Goal: Task Accomplishment & Management: Manage account settings

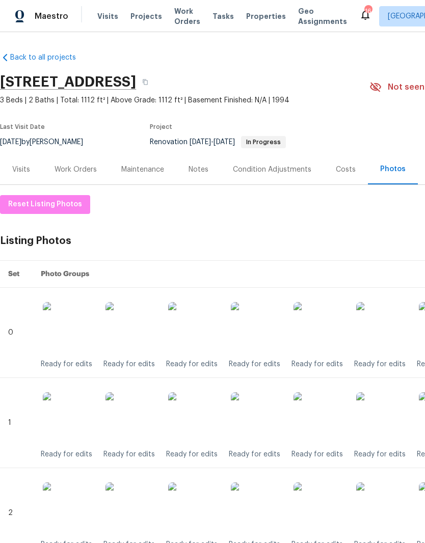
click at [270, 333] on img at bounding box center [256, 327] width 51 height 51
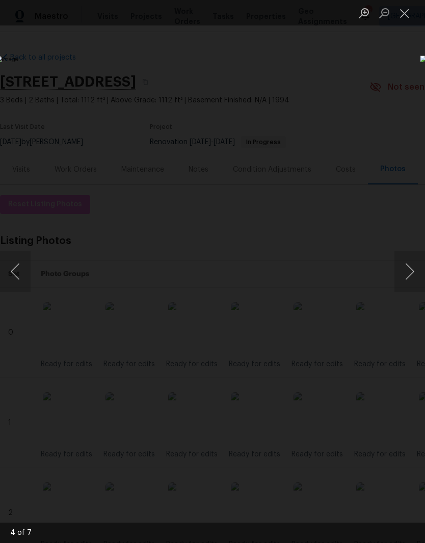
click at [407, 18] on button "Close lightbox" at bounding box center [404, 13] width 20 height 18
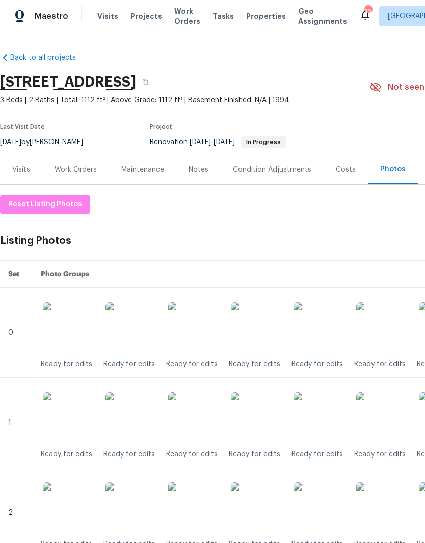
click at [261, 424] on img at bounding box center [256, 417] width 51 height 51
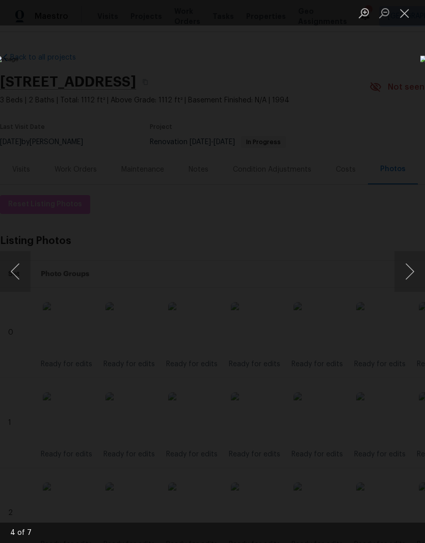
click at [406, 17] on button "Close lightbox" at bounding box center [404, 13] width 20 height 18
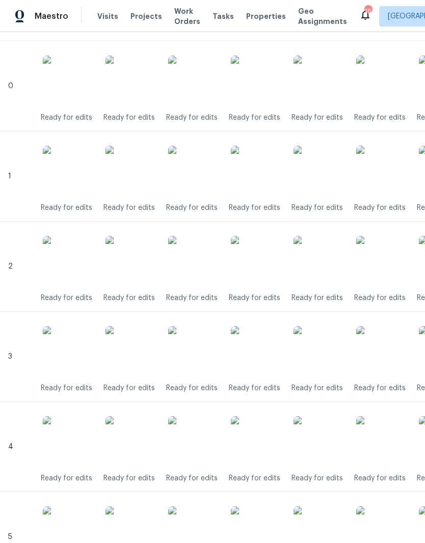
scroll to position [247, 0]
click at [269, 268] on img at bounding box center [256, 261] width 51 height 51
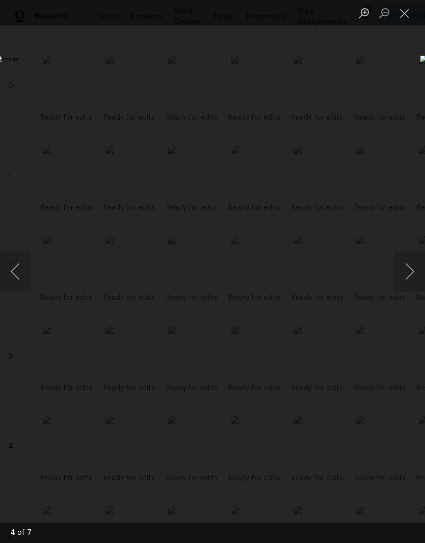
click at [407, 16] on button "Close lightbox" at bounding box center [404, 13] width 20 height 18
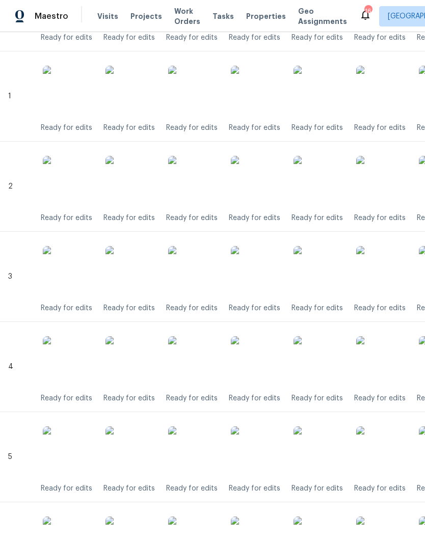
scroll to position [326, 0]
click at [269, 276] on img at bounding box center [256, 271] width 51 height 51
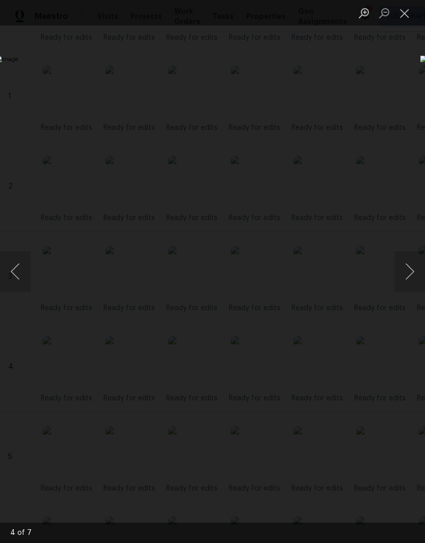
click at [406, 18] on button "Close lightbox" at bounding box center [404, 13] width 20 height 18
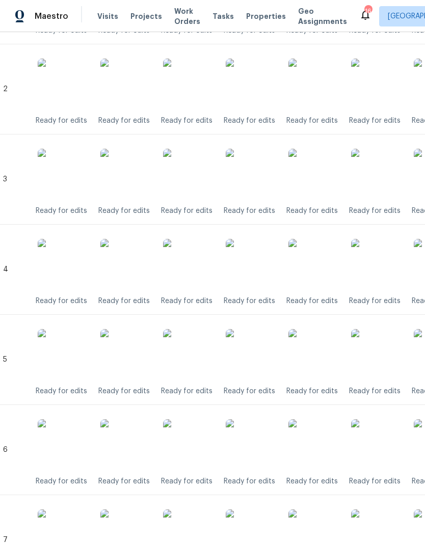
scroll to position [424, 6]
click at [262, 265] on img at bounding box center [250, 264] width 51 height 51
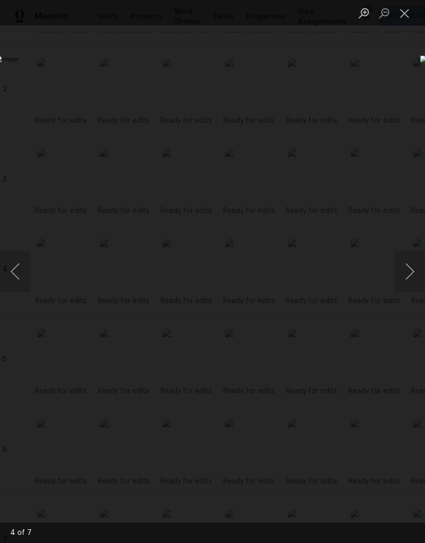
click at [407, 19] on button "Close lightbox" at bounding box center [404, 13] width 20 height 18
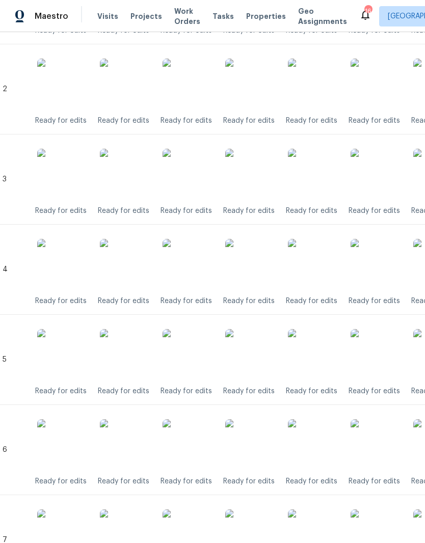
click at [260, 351] on img at bounding box center [250, 354] width 51 height 51
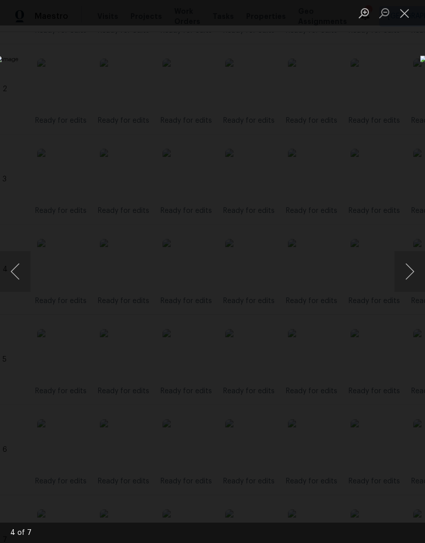
click at [406, 21] on button "Close lightbox" at bounding box center [404, 13] width 20 height 18
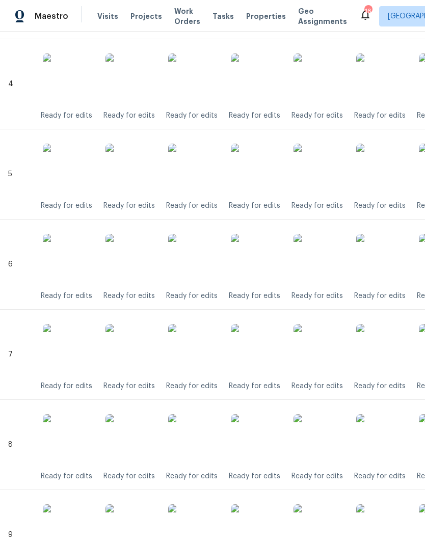
scroll to position [610, 0]
click at [266, 264] on img at bounding box center [256, 258] width 51 height 51
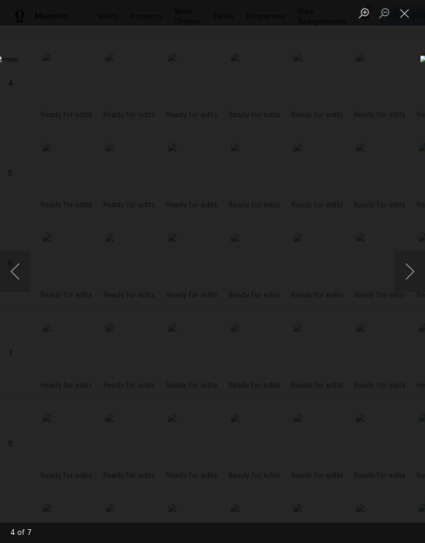
click at [404, 17] on button "Close lightbox" at bounding box center [404, 13] width 20 height 18
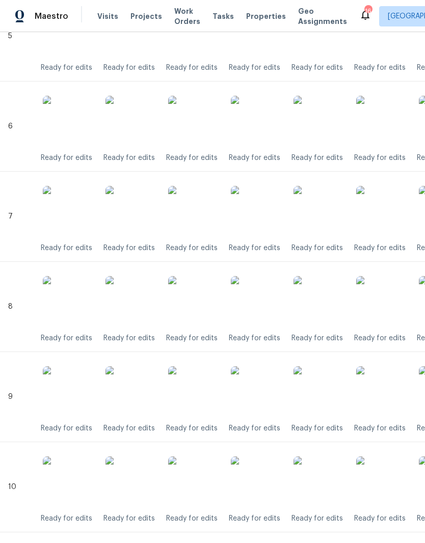
scroll to position [747, 0]
click at [264, 218] on img at bounding box center [256, 211] width 51 height 51
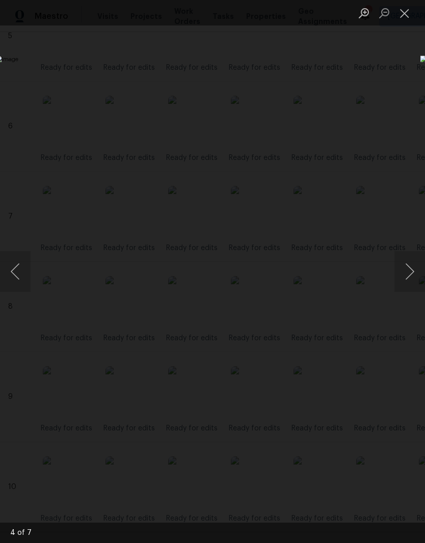
click at [407, 17] on button "Close lightbox" at bounding box center [404, 13] width 20 height 18
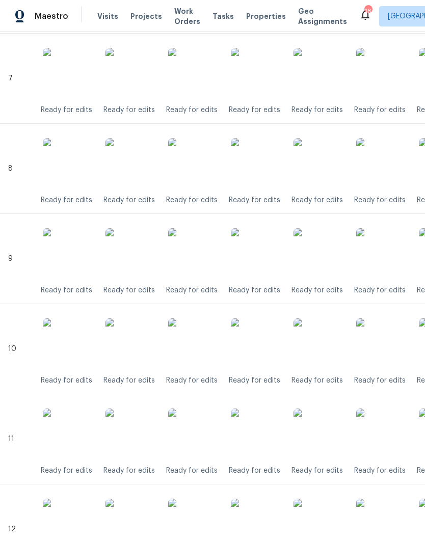
scroll to position [889, 0]
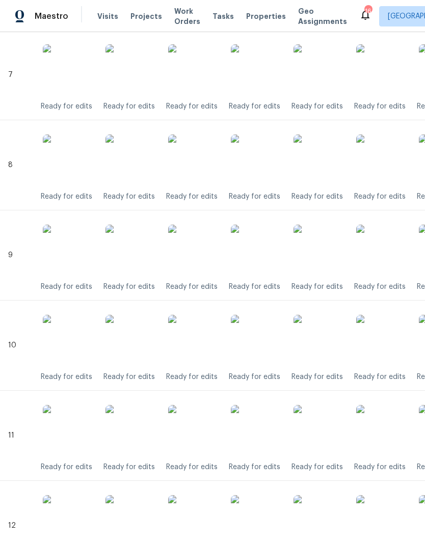
click at [263, 164] on img at bounding box center [256, 159] width 51 height 51
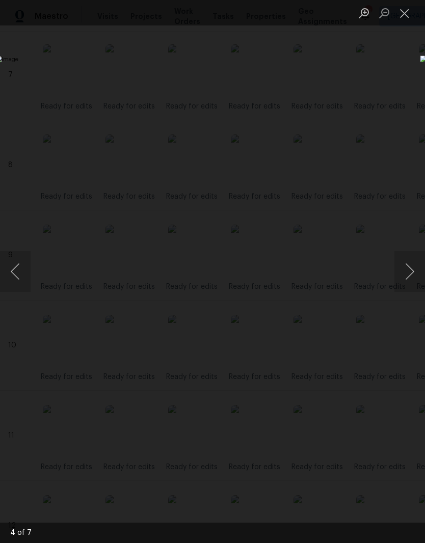
click at [410, 16] on button "Close lightbox" at bounding box center [404, 13] width 20 height 18
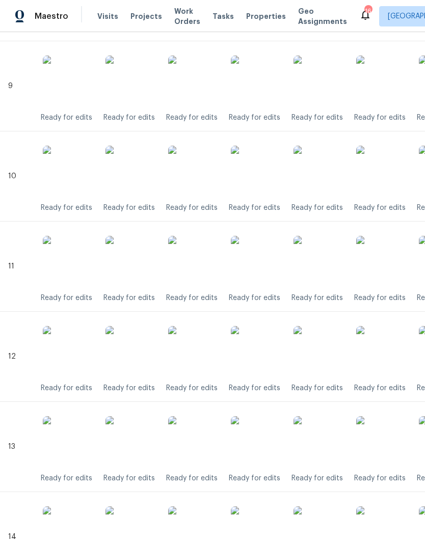
scroll to position [1058, 0]
click at [266, 176] on img at bounding box center [256, 170] width 51 height 51
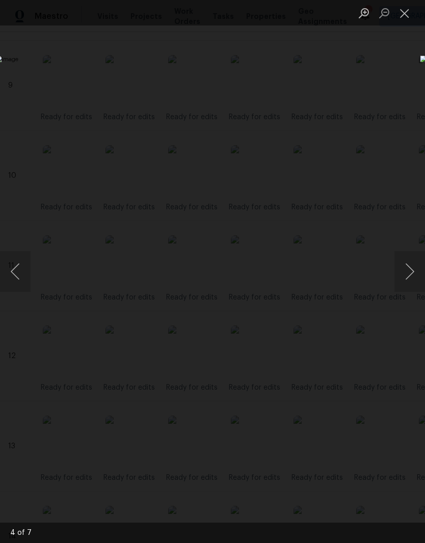
click at [408, 18] on button "Close lightbox" at bounding box center [404, 13] width 20 height 18
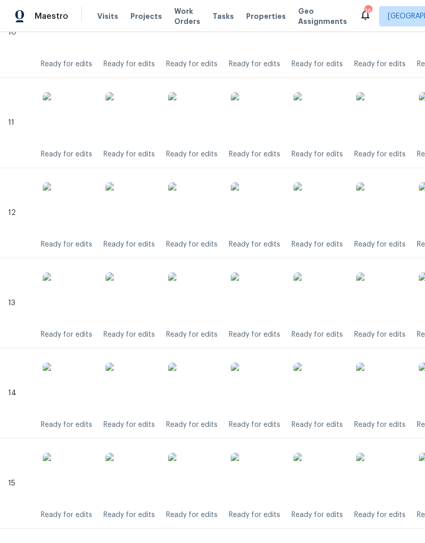
scroll to position [1203, 0]
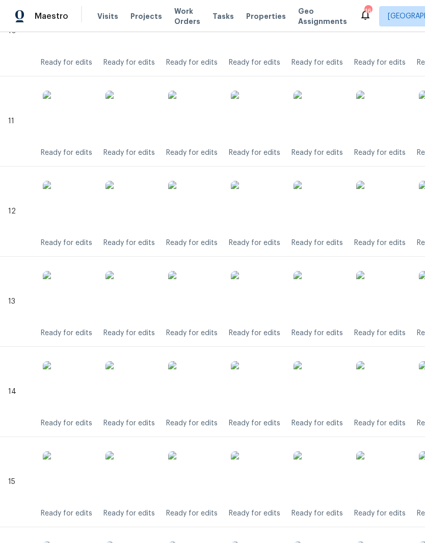
click at [265, 124] on img at bounding box center [256, 116] width 51 height 51
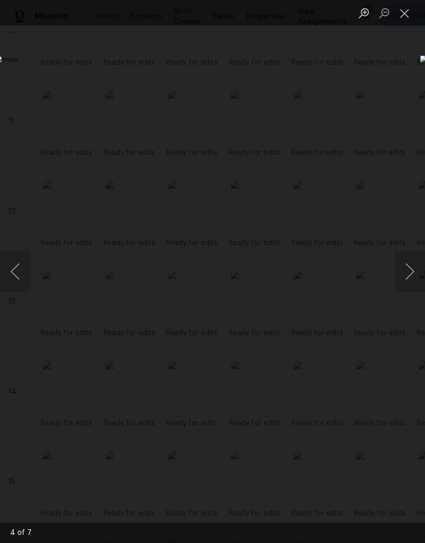
click at [405, 18] on button "Close lightbox" at bounding box center [404, 13] width 20 height 18
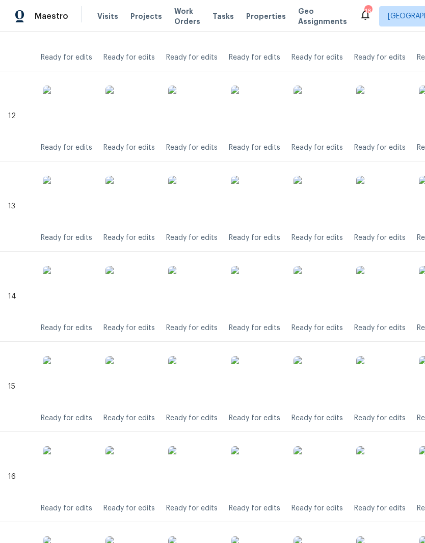
scroll to position [1298, 0]
click at [268, 206] on img at bounding box center [256, 201] width 51 height 51
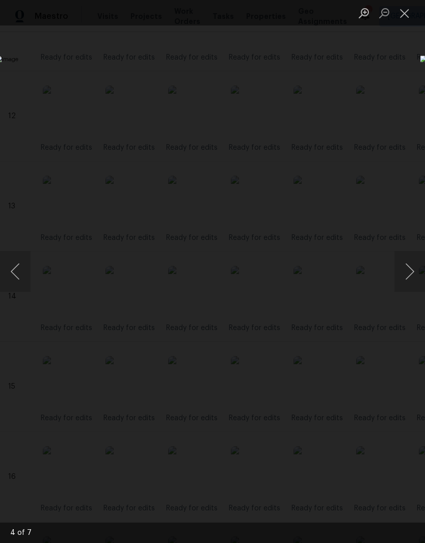
click at [408, 20] on button "Close lightbox" at bounding box center [404, 13] width 20 height 18
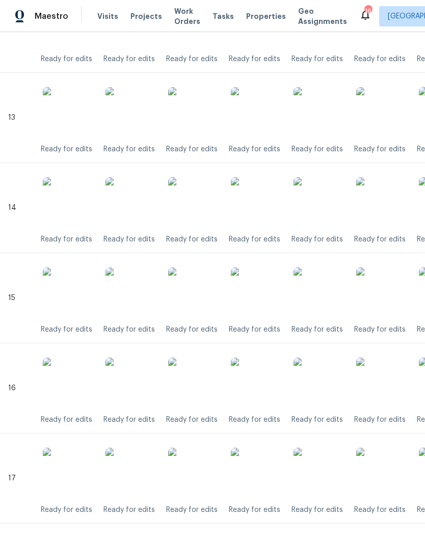
scroll to position [1386, 0]
click at [267, 202] on img at bounding box center [256, 203] width 51 height 51
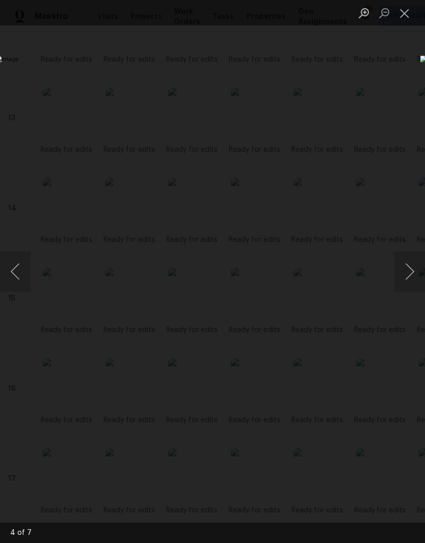
click at [412, 21] on button "Close lightbox" at bounding box center [404, 13] width 20 height 18
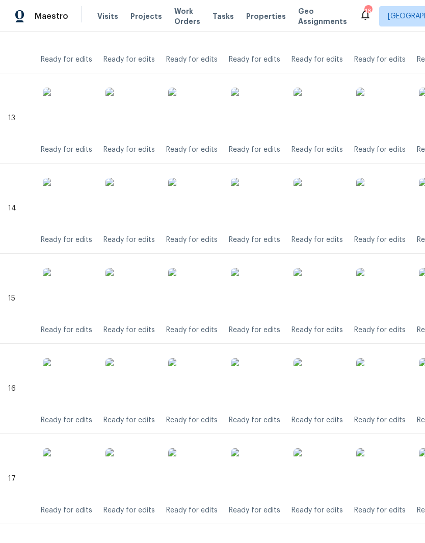
scroll to position [42, 0]
click at [261, 268] on img at bounding box center [256, 293] width 51 height 51
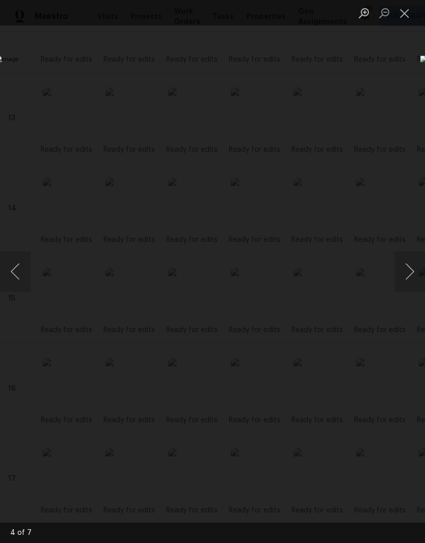
click at [413, 19] on button "Close lightbox" at bounding box center [404, 13] width 20 height 18
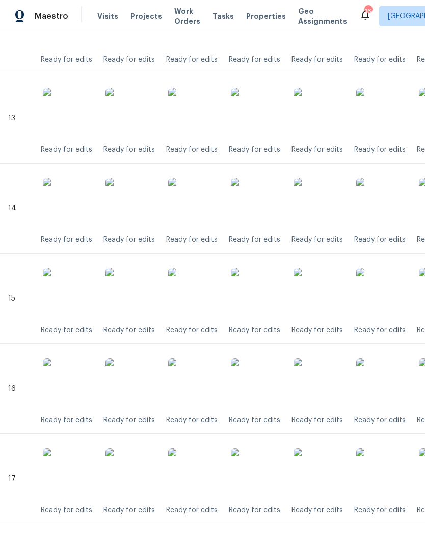
click at [264, 358] on img at bounding box center [256, 383] width 51 height 51
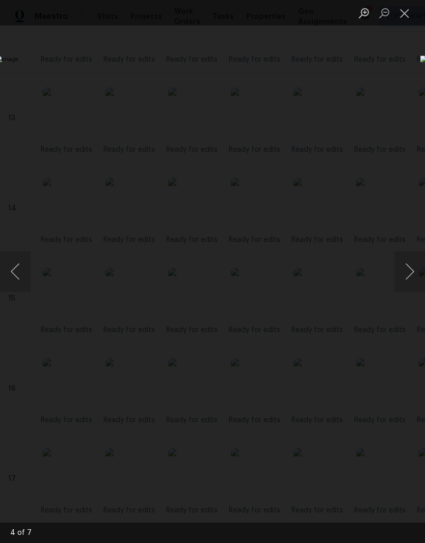
click at [410, 18] on button "Close lightbox" at bounding box center [404, 13] width 20 height 18
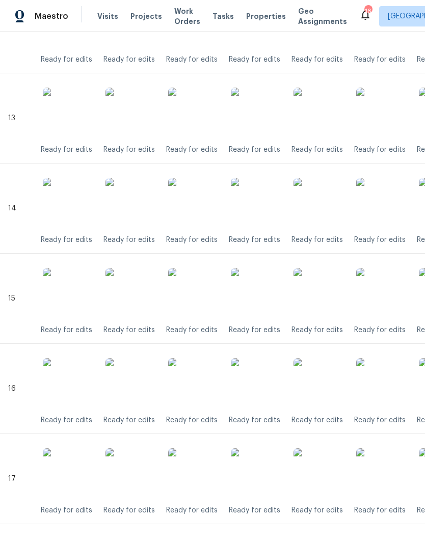
click at [260, 448] on img at bounding box center [256, 473] width 51 height 51
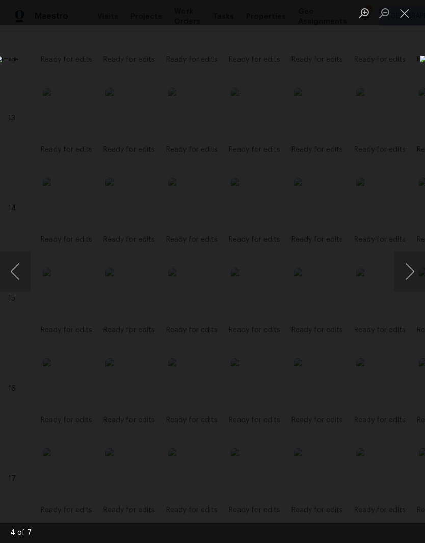
click at [407, 17] on button "Close lightbox" at bounding box center [404, 13] width 20 height 18
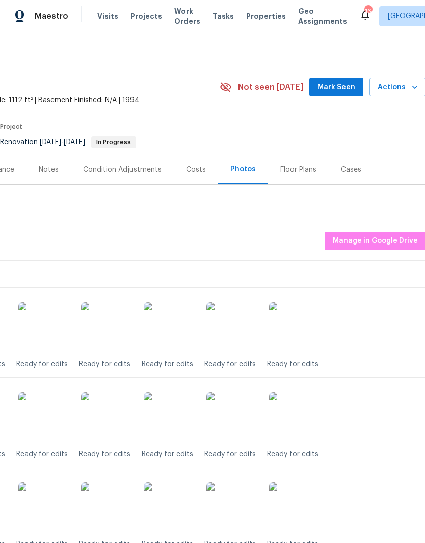
scroll to position [0, 150]
click at [348, 81] on span "Mark Seen" at bounding box center [336, 87] width 38 height 13
click at [199, 165] on div "Costs" at bounding box center [196, 170] width 20 height 10
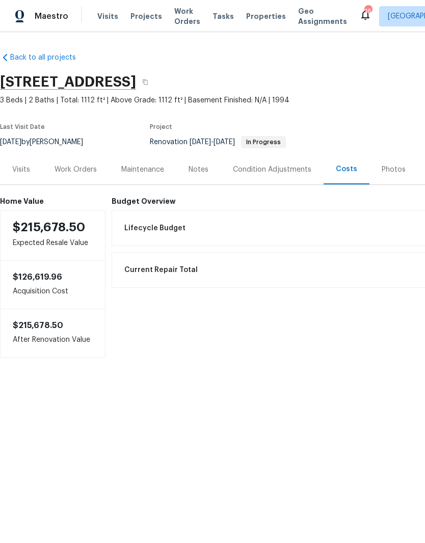
click at [390, 170] on div "Photos" at bounding box center [394, 170] width 24 height 10
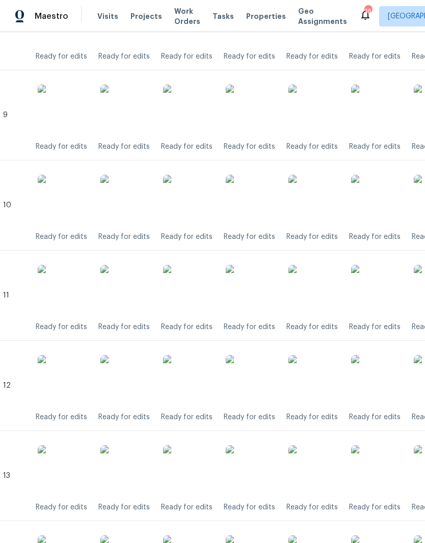
scroll to position [1028, 5]
click at [266, 472] on img at bounding box center [251, 471] width 51 height 51
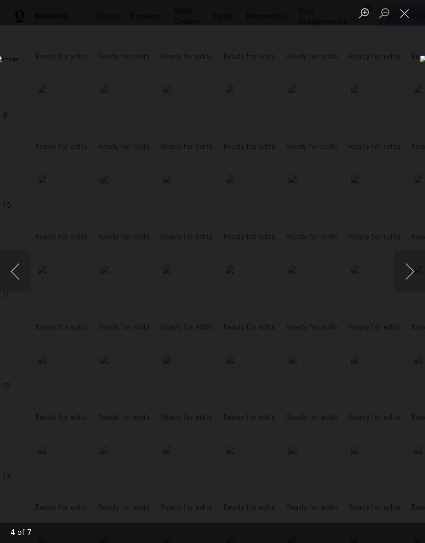
click at [408, 15] on button "Close lightbox" at bounding box center [404, 13] width 20 height 18
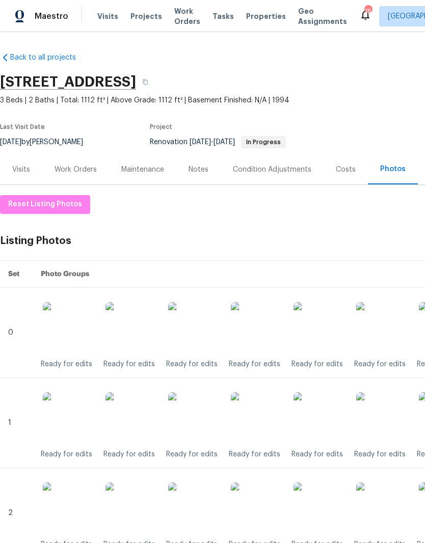
scroll to position [0, 0]
click at [83, 170] on div "Work Orders" at bounding box center [76, 170] width 42 height 10
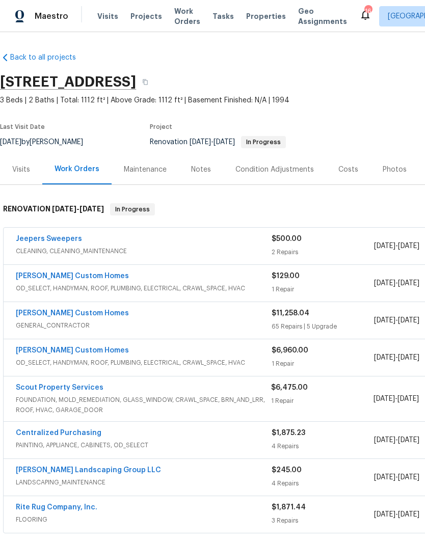
click at [64, 241] on link "Jeepers Sweepers" at bounding box center [49, 238] width 66 height 7
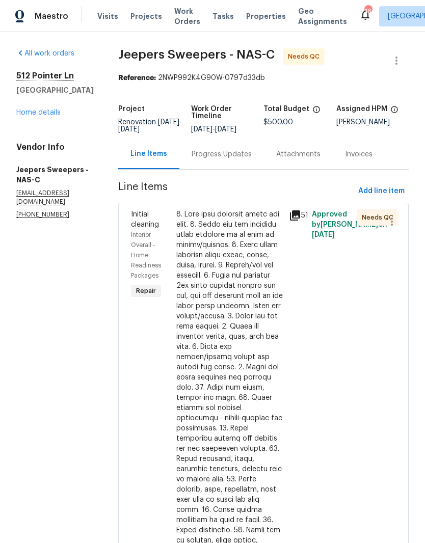
click at [258, 222] on div at bounding box center [229, 453] width 107 height 489
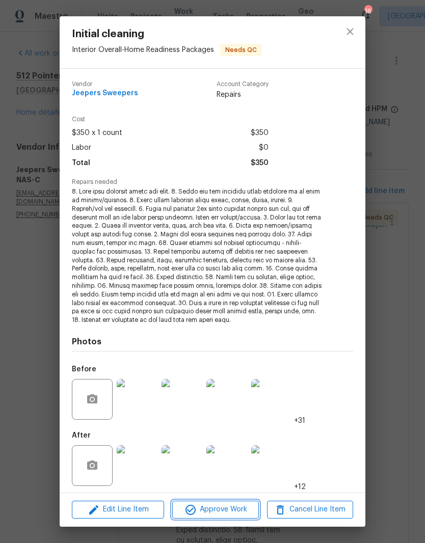
click at [233, 511] on span "Approve Work" at bounding box center [215, 509] width 80 height 13
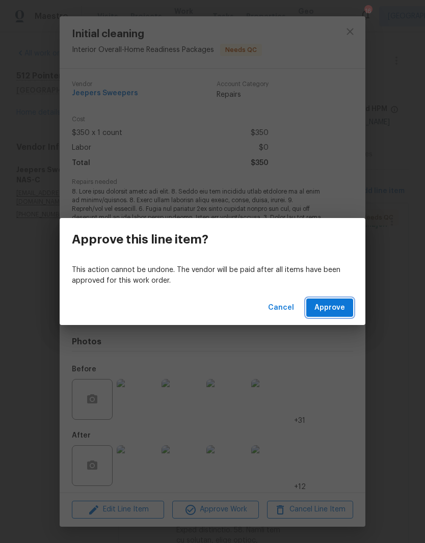
click at [339, 304] on span "Approve" at bounding box center [329, 308] width 31 height 13
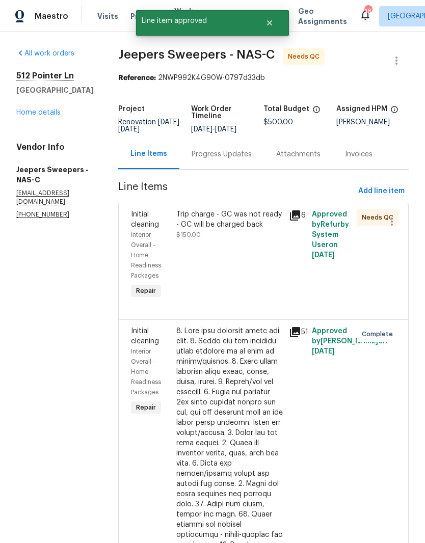
click at [258, 224] on div "Trip charge - GC was not ready - GC will be charged back" at bounding box center [229, 219] width 107 height 20
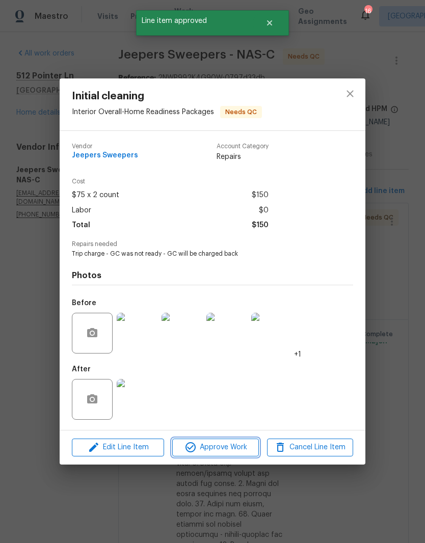
click at [226, 450] on span "Approve Work" at bounding box center [215, 447] width 80 height 13
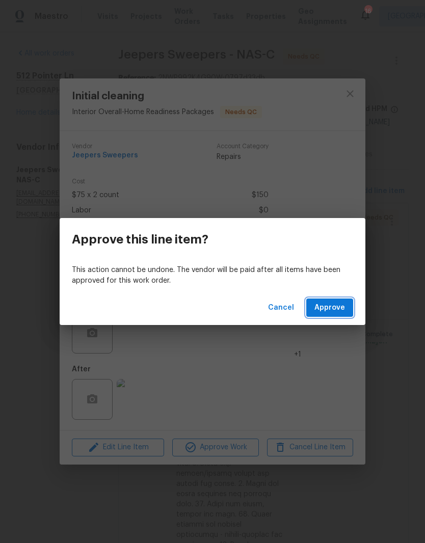
click at [331, 306] on span "Approve" at bounding box center [329, 308] width 31 height 13
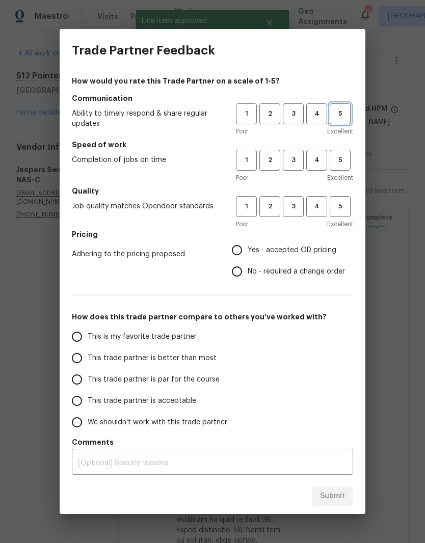
click at [343, 116] on span "5" at bounding box center [340, 114] width 19 height 12
click at [341, 161] on span "5" at bounding box center [340, 160] width 19 height 12
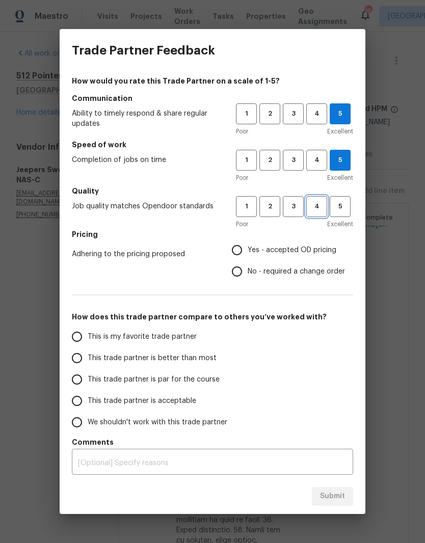
click at [315, 206] on span "4" at bounding box center [316, 207] width 19 height 12
click at [244, 252] on input "Yes - accepted OD pricing" at bounding box center [236, 249] width 21 height 21
radio input "true"
click at [83, 339] on input "This is my favorite trade partner" at bounding box center [76, 336] width 21 height 21
click at [335, 497] on span "Submit" at bounding box center [332, 496] width 25 height 13
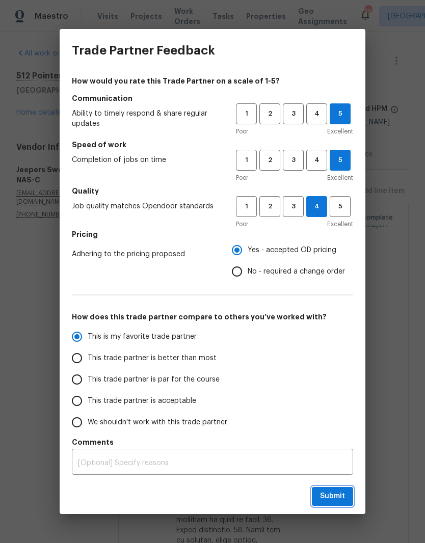
radio input "true"
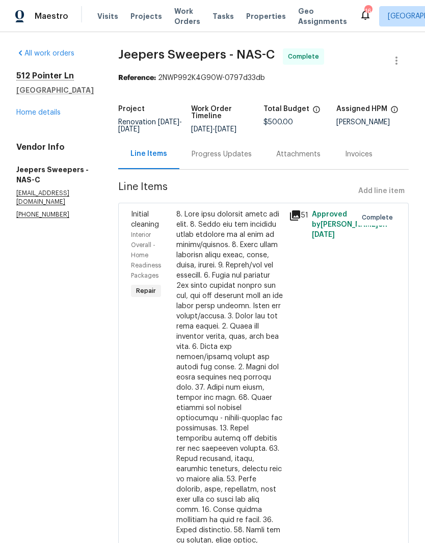
radio input "false"
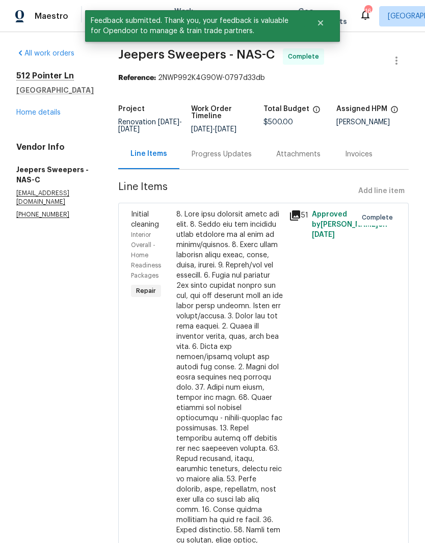
click at [51, 116] on link "Home details" at bounding box center [38, 112] width 44 height 7
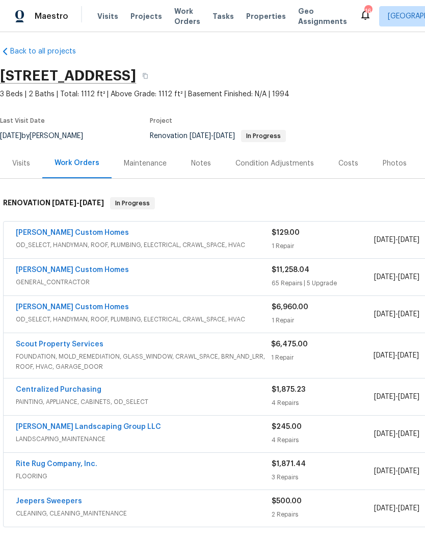
scroll to position [6, 0]
click at [85, 273] on link "Rappa Custom Homes" at bounding box center [72, 269] width 113 height 7
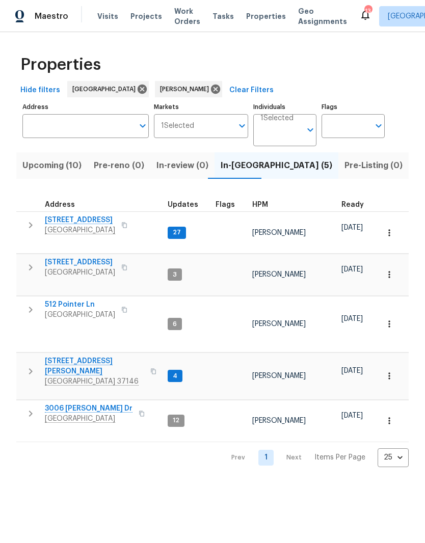
click at [84, 356] on span "157 Gabriella Ct" at bounding box center [94, 366] width 99 height 20
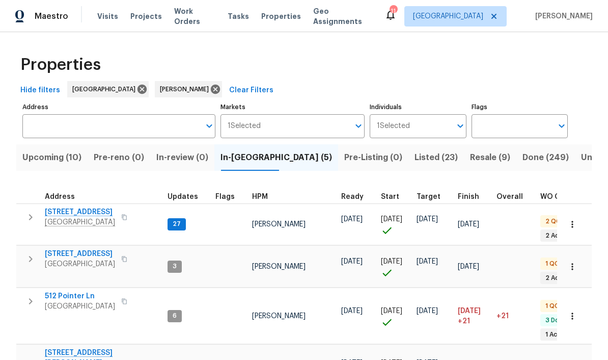
scroll to position [8, 0]
click at [67, 249] on span "2592 Emerald Ct" at bounding box center [80, 254] width 70 height 10
click at [56, 207] on span "2754 Cider Dr" at bounding box center [80, 212] width 70 height 10
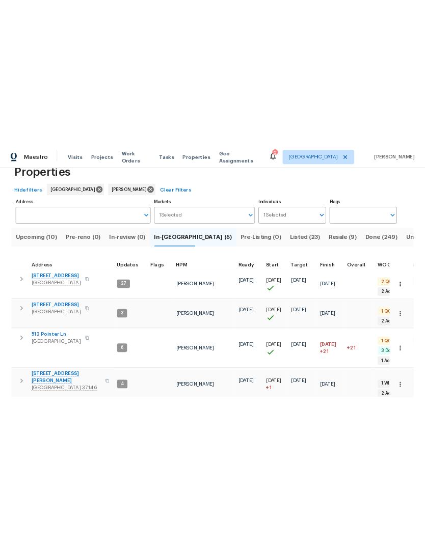
scroll to position [26, 0]
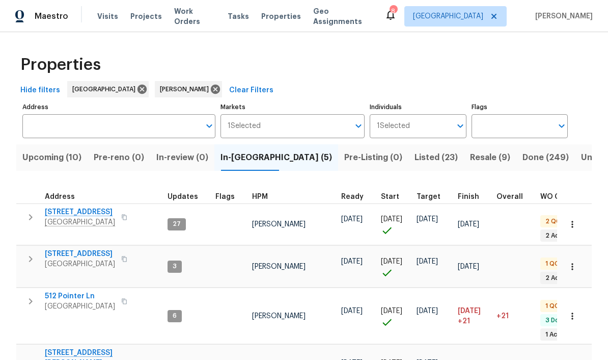
scroll to position [0, 0]
click at [59, 159] on span "Upcoming (10)" at bounding box center [51, 157] width 59 height 14
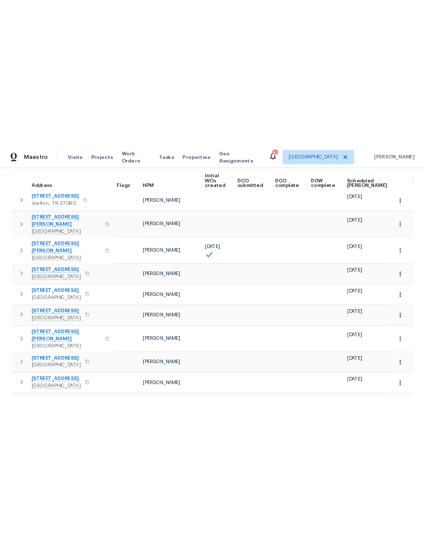
scroll to position [146, 0]
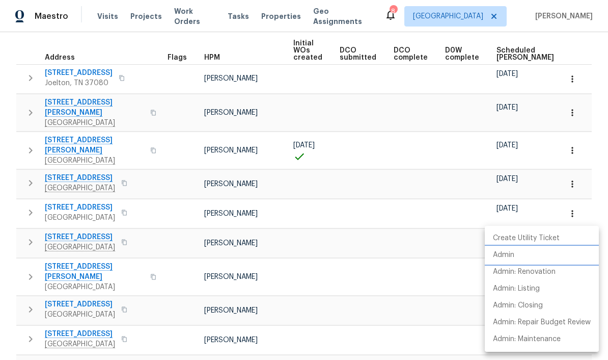
click at [424, 257] on p "Admin" at bounding box center [503, 255] width 21 height 11
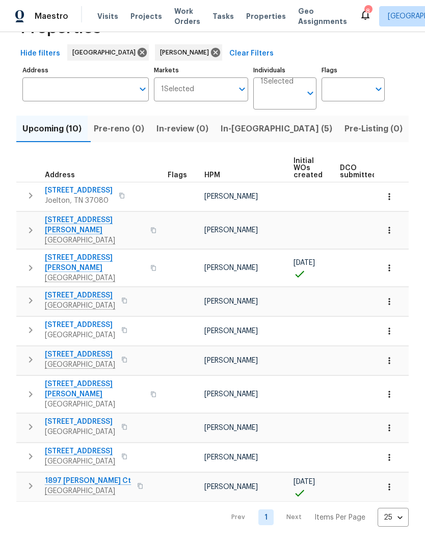
scroll to position [0, 0]
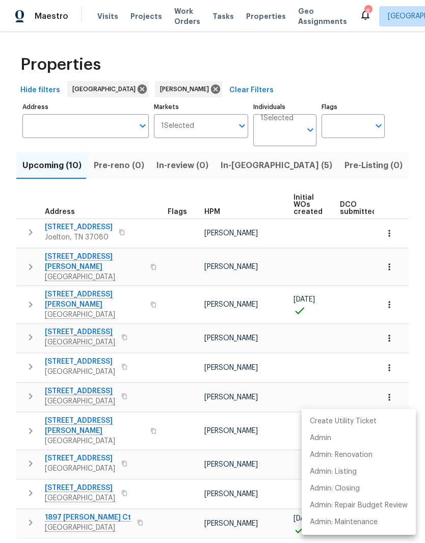
click at [99, 228] on div at bounding box center [212, 271] width 425 height 543
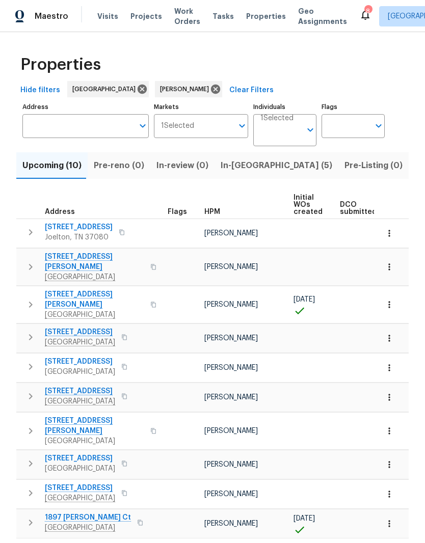
click at [93, 227] on span "1012 Morriswood Ct" at bounding box center [79, 227] width 68 height 10
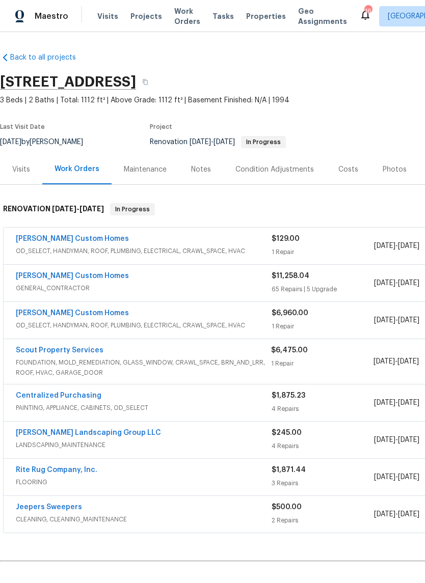
click at [72, 278] on link "[PERSON_NAME] Custom Homes" at bounding box center [72, 276] width 113 height 7
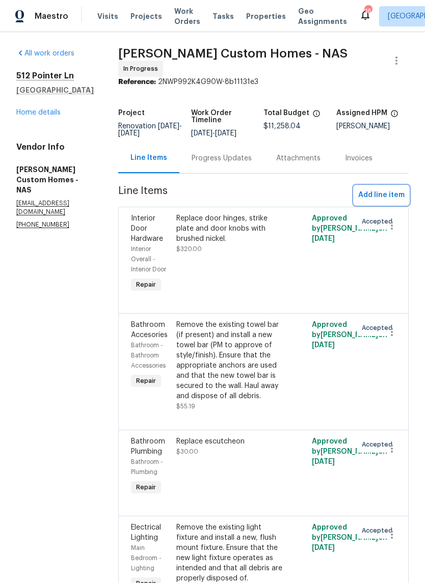
click at [399, 198] on span "Add line item" at bounding box center [381, 195] width 46 height 13
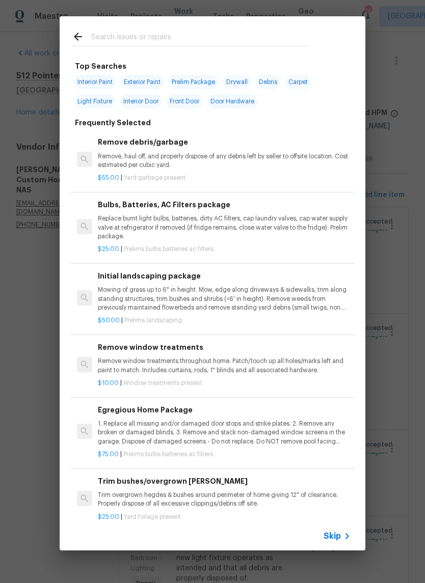
click at [176, 35] on input "text" at bounding box center [199, 38] width 216 height 15
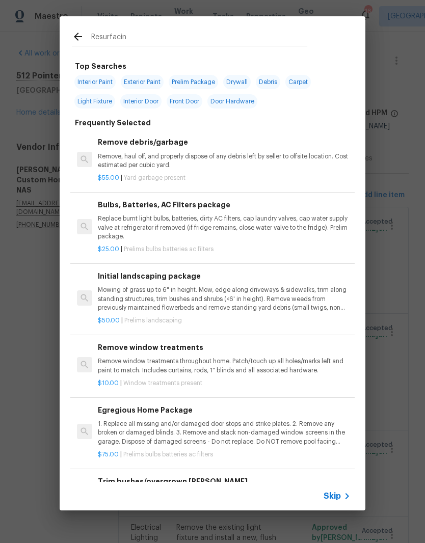
type input "Resurfacing"
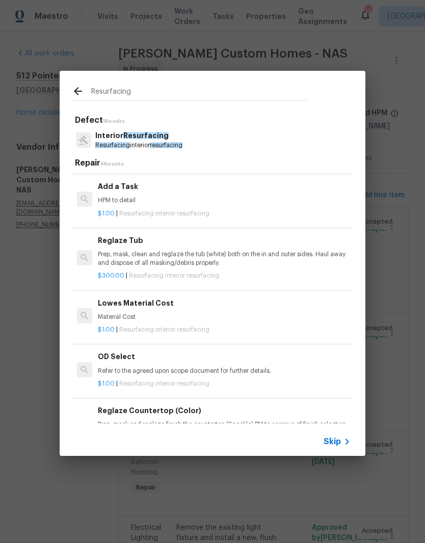
scroll to position [201, 0]
click at [206, 257] on p "Prep, mask, clean and reglaze the tub (white) both on the in and outer sides. H…" at bounding box center [224, 258] width 253 height 17
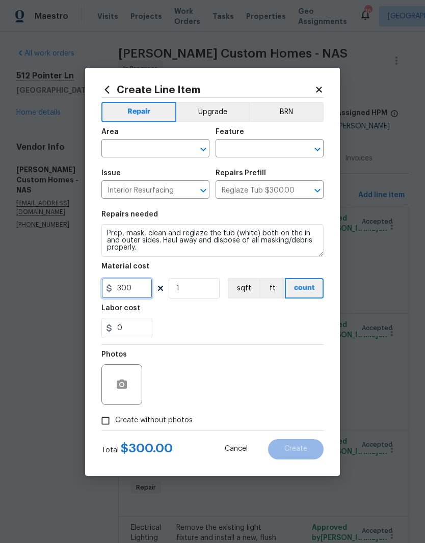
click at [144, 290] on input "300" at bounding box center [126, 288] width 51 height 20
type input "300"
click at [195, 291] on input "1" at bounding box center [194, 288] width 51 height 20
type input "2"
click at [171, 149] on input "text" at bounding box center [140, 150] width 79 height 16
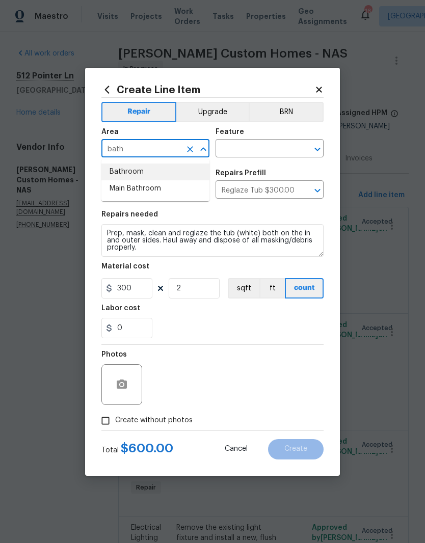
click at [142, 171] on li "Bathroom" at bounding box center [155, 172] width 108 height 17
type input "Bathroom"
click at [273, 145] on input "text" at bounding box center [254, 150] width 79 height 16
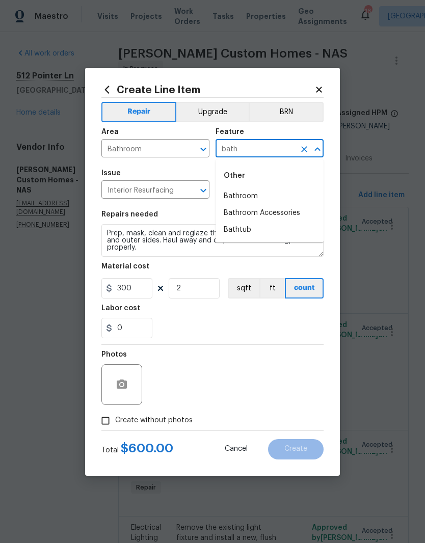
click at [247, 231] on li "Bathtub" at bounding box center [269, 230] width 108 height 17
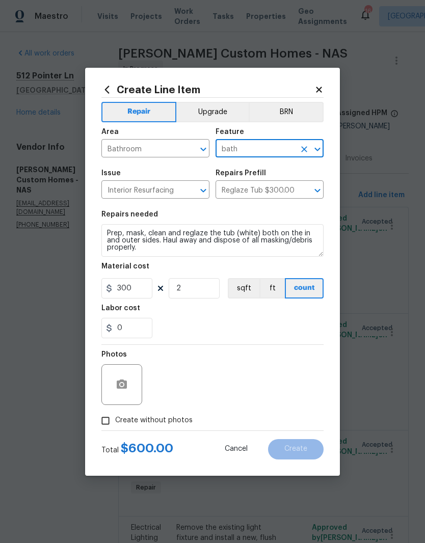
type input "Bathtub"
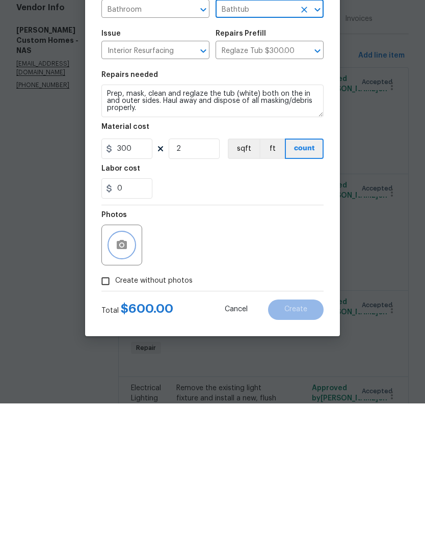
click at [129, 372] on button "button" at bounding box center [122, 384] width 24 height 24
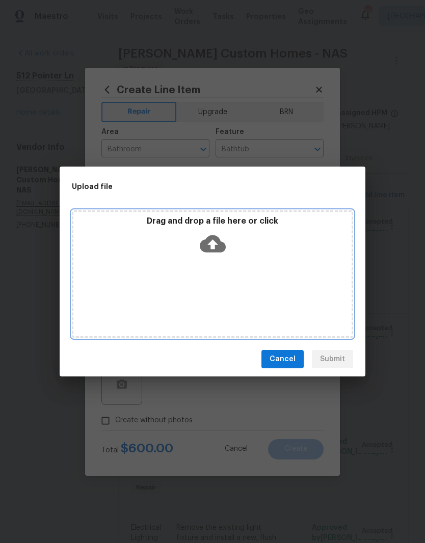
click at [259, 270] on div "Drag and drop a file here or click" at bounding box center [212, 273] width 281 height 127
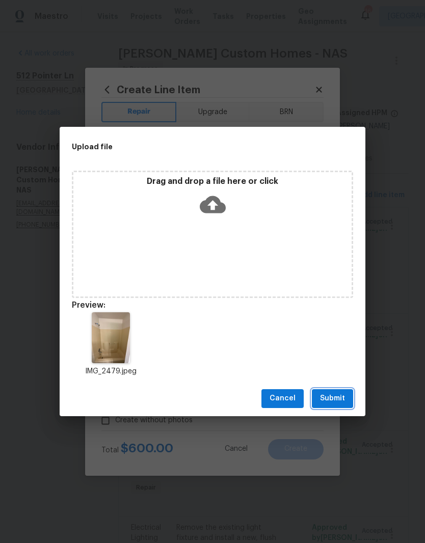
click at [341, 405] on button "Submit" at bounding box center [332, 398] width 41 height 19
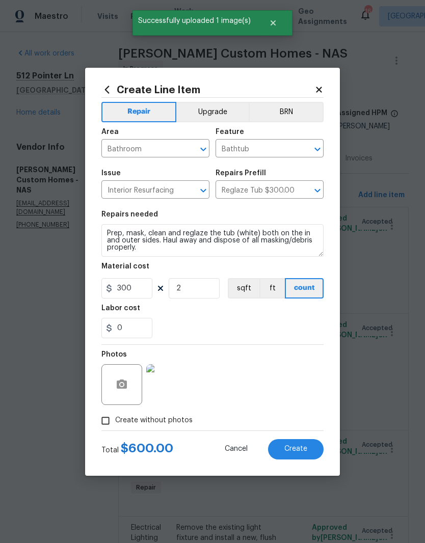
click at [181, 391] on img at bounding box center [166, 384] width 41 height 41
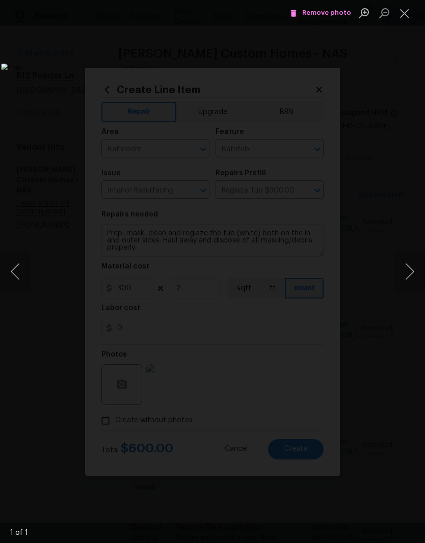
click at [408, 16] on button "Close lightbox" at bounding box center [404, 13] width 20 height 18
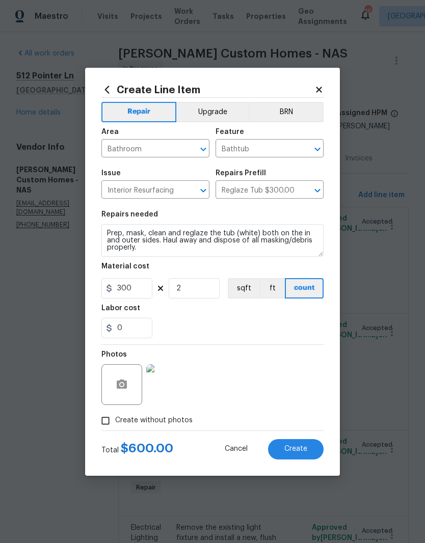
click at [303, 450] on span "Create" at bounding box center [295, 449] width 23 height 8
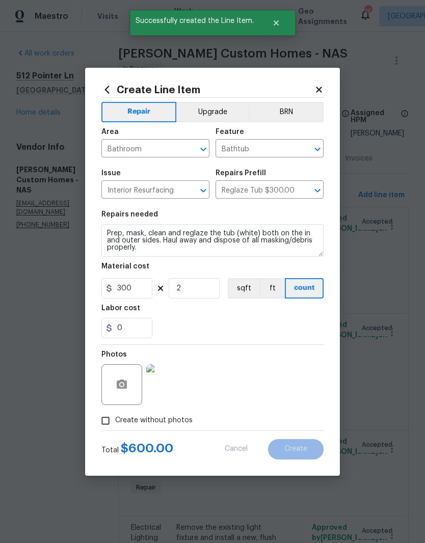
scroll to position [0, 0]
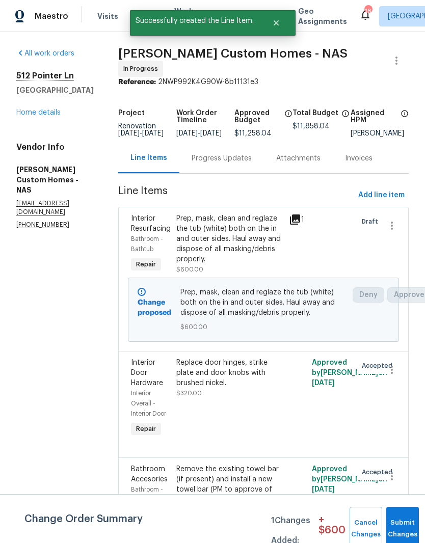
click at [47, 113] on link "Home details" at bounding box center [38, 112] width 44 height 7
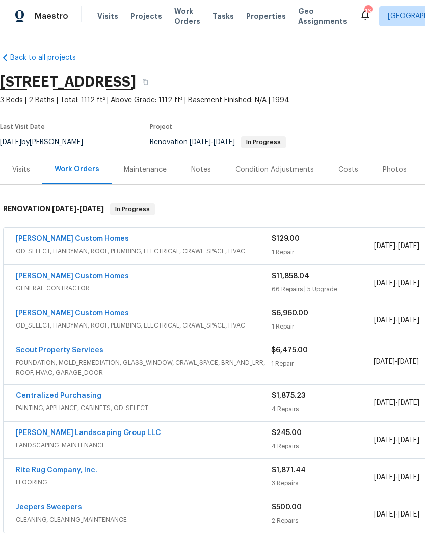
click at [67, 278] on link "[PERSON_NAME] Custom Homes" at bounding box center [72, 276] width 113 height 7
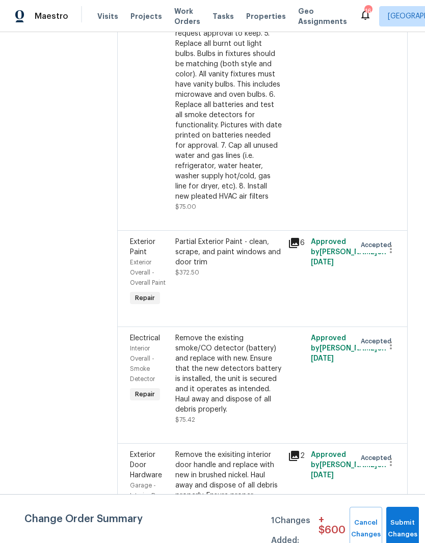
scroll to position [898, 2]
click at [255, 267] on div "Partial Exterior Paint - clean, scrape, and paint windows and door trim" at bounding box center [228, 251] width 107 height 31
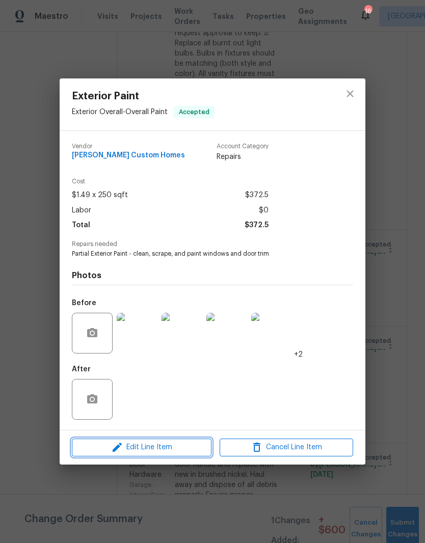
click at [183, 449] on span "Edit Line Item" at bounding box center [141, 447] width 133 height 13
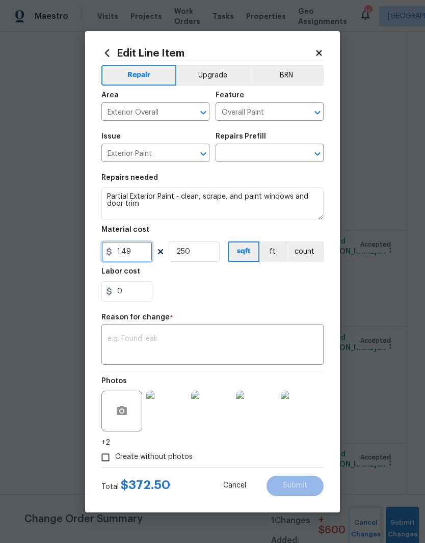
click at [146, 252] on input "1.49" at bounding box center [126, 251] width 51 height 20
type input "1.49"
click at [205, 253] on input "250" at bounding box center [194, 251] width 51 height 20
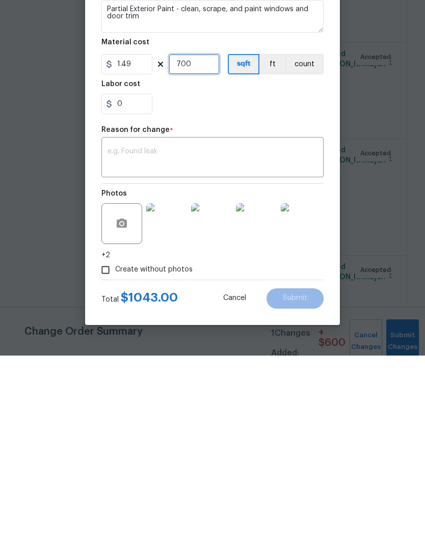
type input "700"
click at [143, 241] on input "1.49" at bounding box center [126, 251] width 51 height 20
type input "200"
click at [202, 241] on input "700" at bounding box center [194, 251] width 51 height 20
type input "7"
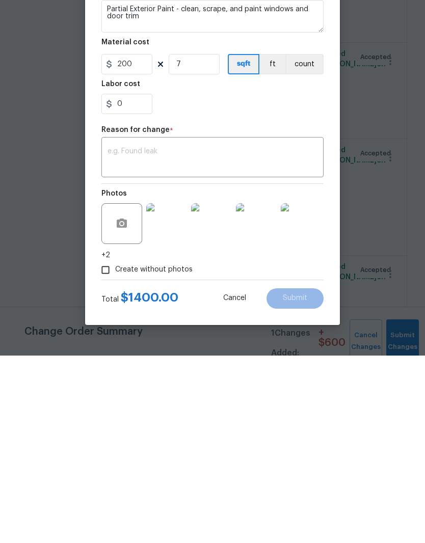
click at [223, 335] on textarea at bounding box center [212, 345] width 210 height 21
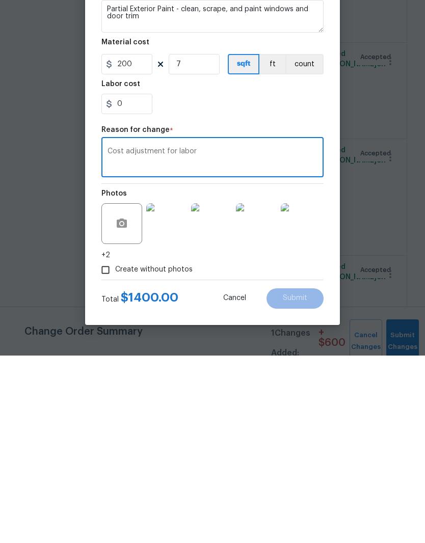
type textarea "Cost adjustment for labor"
click at [282, 168] on section "Repairs needed Partial Exterior Paint - clean, scrape, and paint windows and do…" at bounding box center [212, 238] width 222 height 140
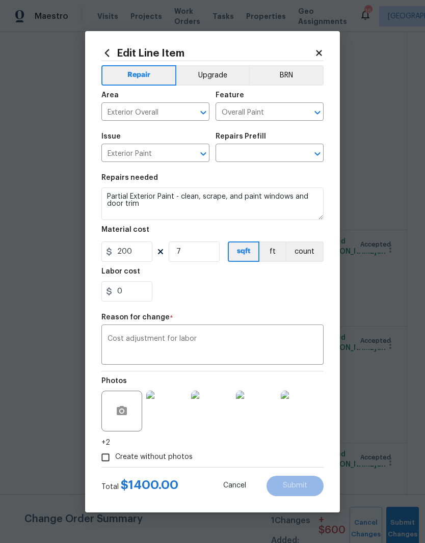
click at [270, 152] on input "text" at bounding box center [254, 154] width 79 height 16
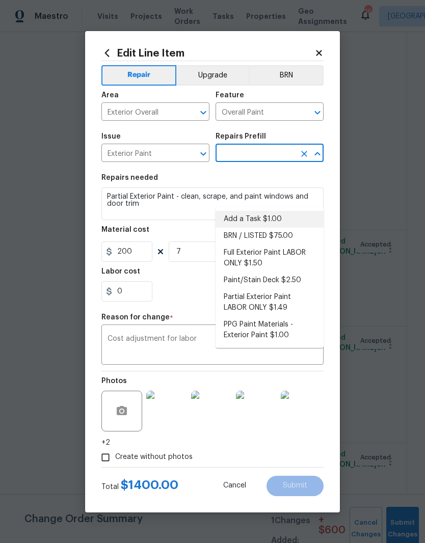
click at [256, 211] on li "Add a Task $1.00" at bounding box center [269, 219] width 108 height 17
type input "Add a Task $1.00"
type textarea "HPM to detail"
type input "Add a Task $1.00"
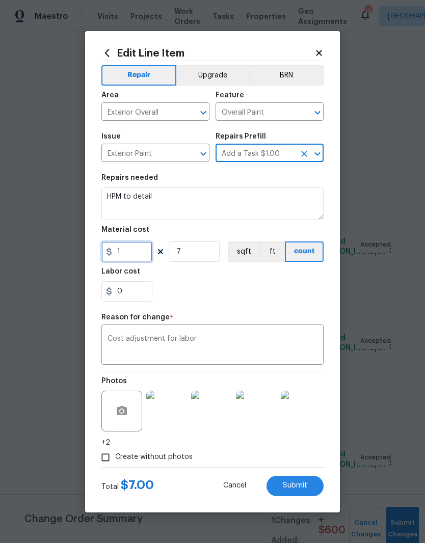
click at [138, 251] on input "1" at bounding box center [126, 251] width 51 height 20
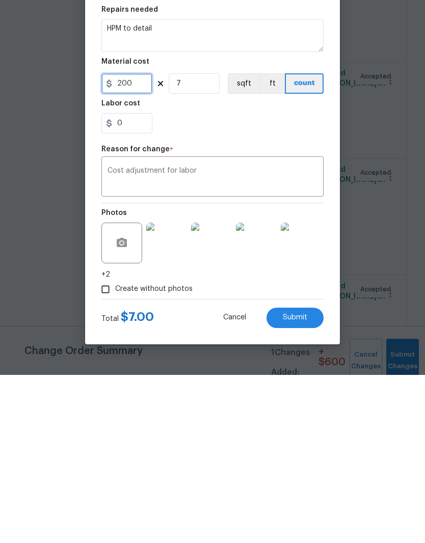
type input "200"
click at [269, 335] on textarea "Cost adjustment for labor" at bounding box center [212, 345] width 210 height 21
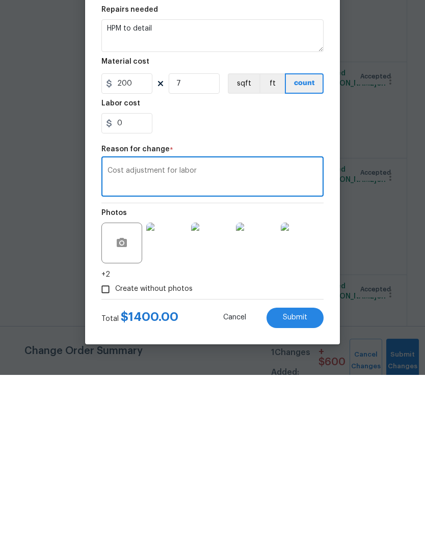
click at [297, 482] on span "Submit" at bounding box center [295, 486] width 24 height 8
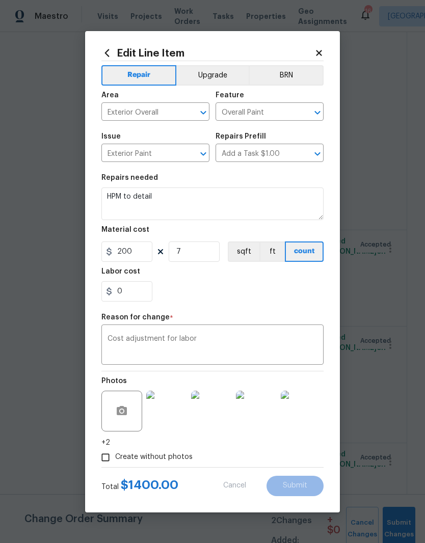
type textarea "Partial Exterior Paint - clean, scrape, and paint windows and door trim"
type input "250"
type input "1.49"
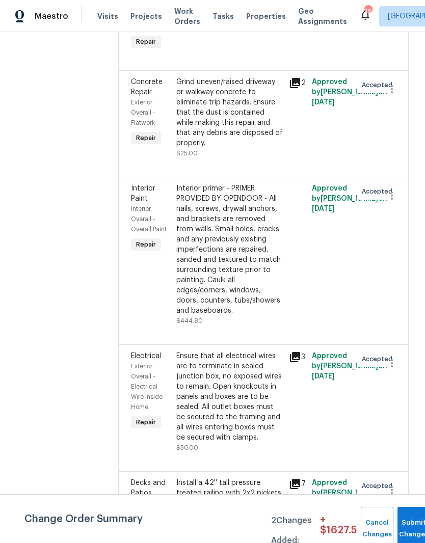
scroll to position [1673, 0]
click at [240, 148] on div "Grind uneven/raised driveway or walkway concrete to eliminate trip hazards. Ens…" at bounding box center [229, 111] width 107 height 71
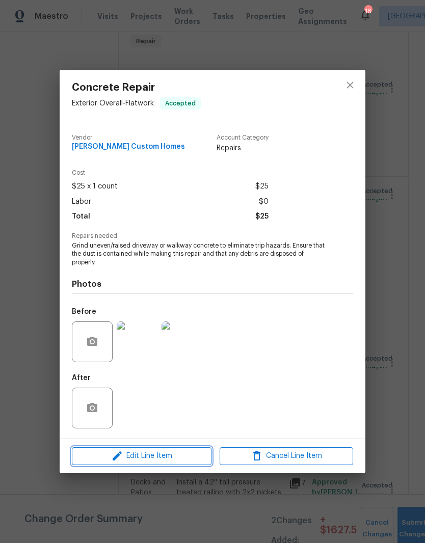
click at [176, 459] on span "Edit Line Item" at bounding box center [141, 456] width 133 height 13
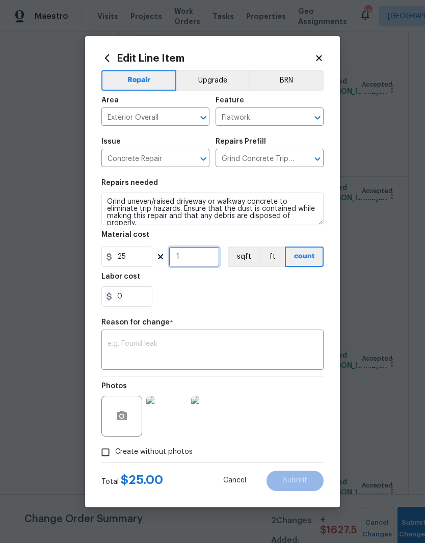
click at [196, 259] on input "1" at bounding box center [194, 257] width 51 height 20
type input "2"
click at [227, 296] on div "0" at bounding box center [212, 296] width 222 height 20
click at [203, 347] on textarea at bounding box center [212, 350] width 210 height 21
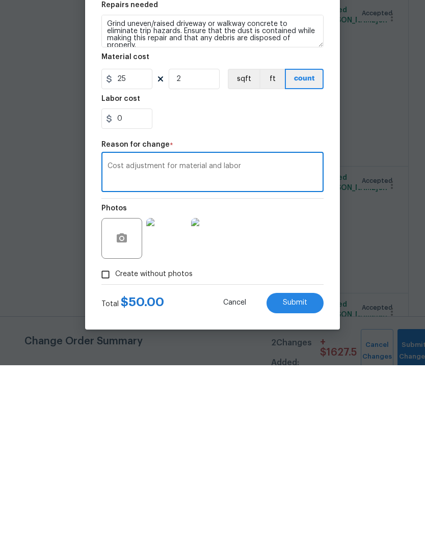
type textarea "Cost adjustment for material and labor"
click at [302, 477] on span "Submit" at bounding box center [295, 481] width 24 height 8
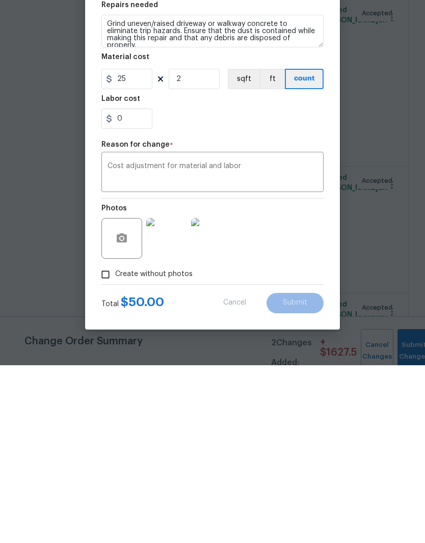
scroll to position [42, 0]
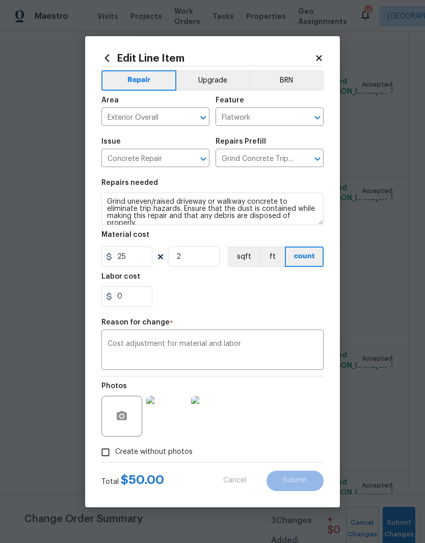
type input "1"
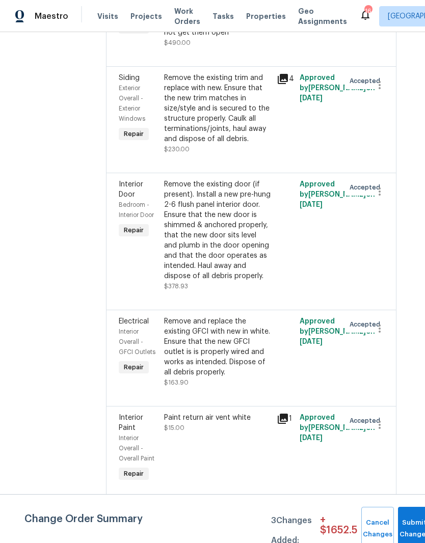
scroll to position [3521, 14]
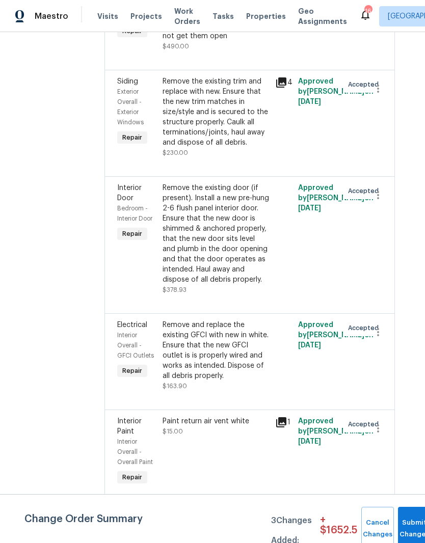
click at [253, 148] on div "Remove the existing trim and replace with new. Ensure that the new trim matches…" at bounding box center [215, 111] width 107 height 71
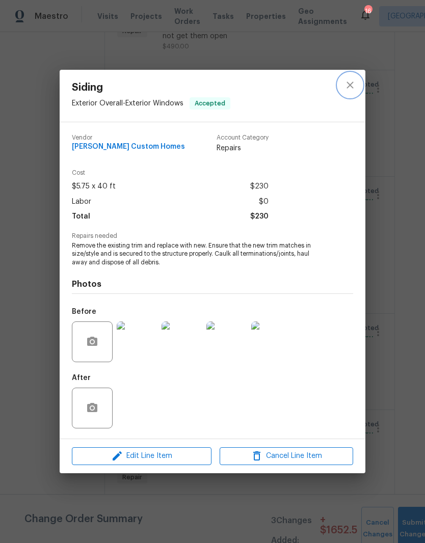
click at [354, 86] on icon "close" at bounding box center [350, 85] width 12 height 12
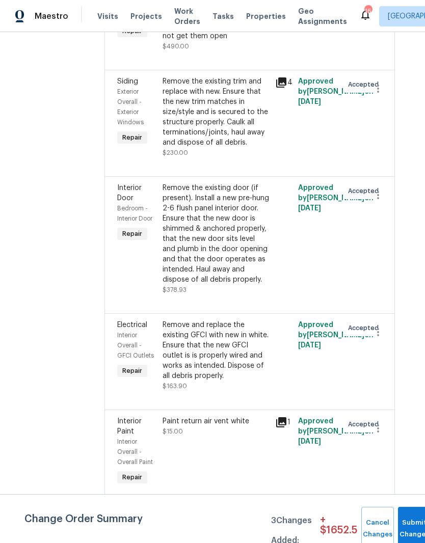
click at [387, 178] on li "Cancel" at bounding box center [386, 174] width 39 height 17
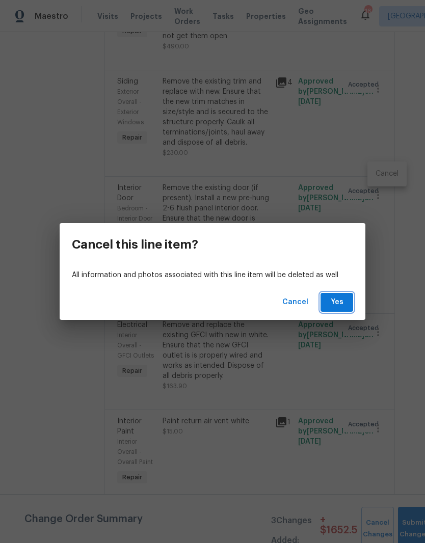
click at [346, 300] on button "Yes" at bounding box center [336, 302] width 33 height 19
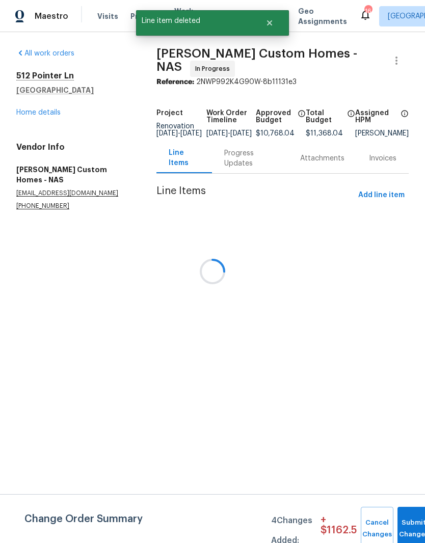
scroll to position [0, 0]
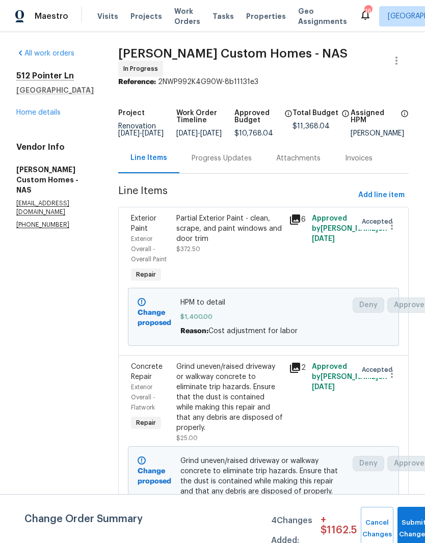
click at [257, 230] on div "Partial Exterior Paint - clean, scrape, and paint windows and door trim" at bounding box center [229, 228] width 107 height 31
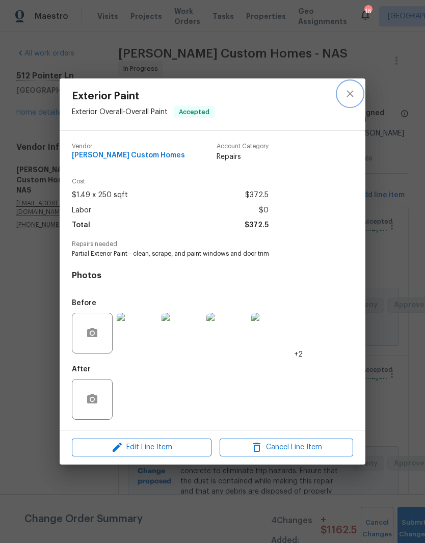
click at [349, 95] on icon "close" at bounding box center [350, 94] width 12 height 12
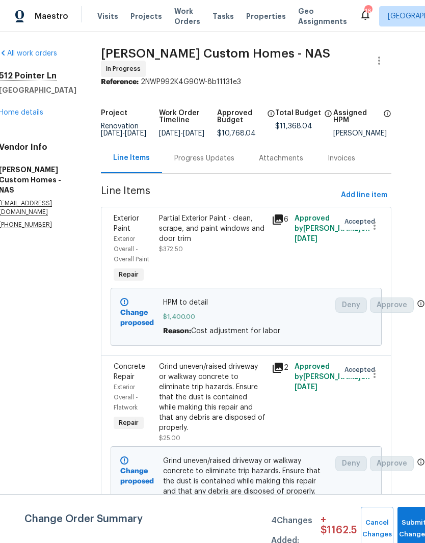
scroll to position [0, 18]
click at [374, 197] on span "Add line item" at bounding box center [364, 195] width 46 height 13
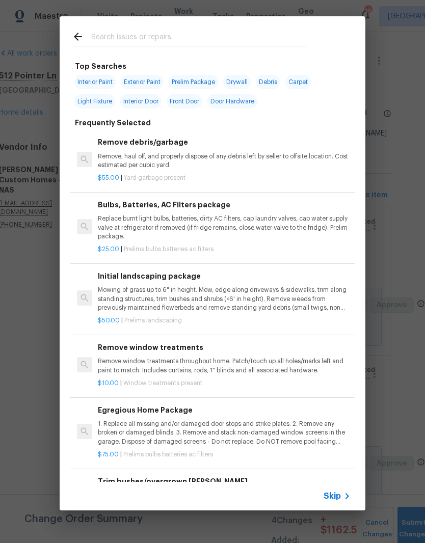
click at [166, 35] on input "text" at bounding box center [199, 38] width 216 height 15
type input "Cabinet"
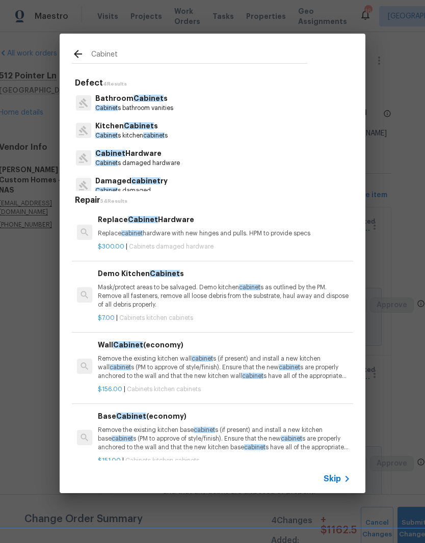
click at [148, 135] on span "cabinet" at bounding box center [153, 135] width 21 height 6
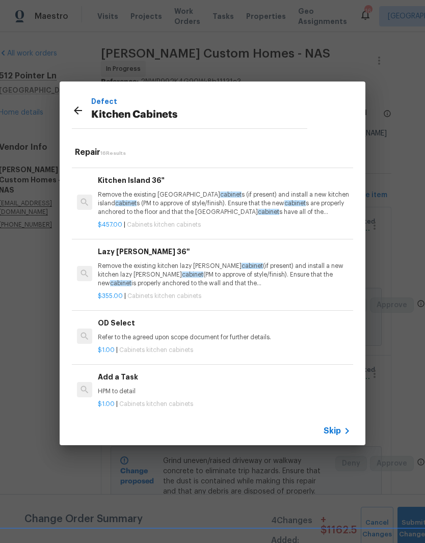
scroll to position [836, 0]
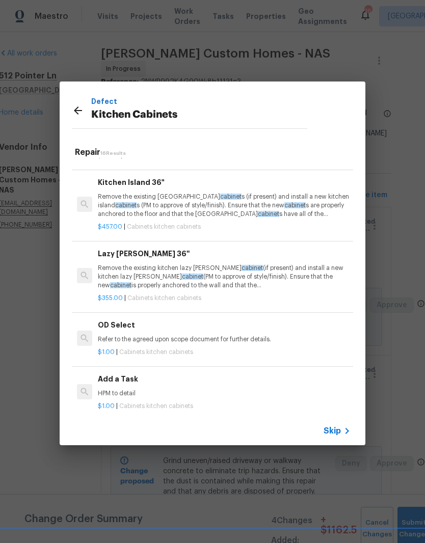
click at [130, 377] on div "Add a Task HPM to detail" at bounding box center [224, 385] width 253 height 24
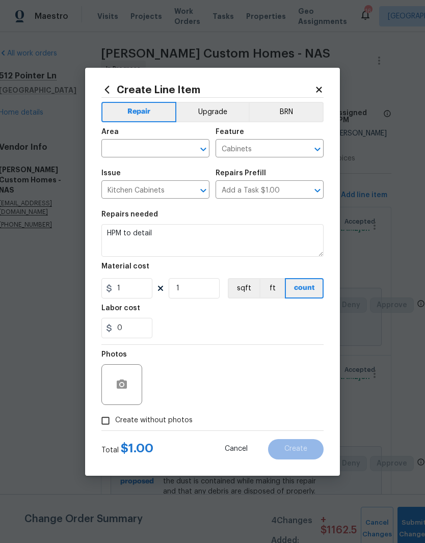
click at [169, 151] on input "text" at bounding box center [140, 150] width 79 height 16
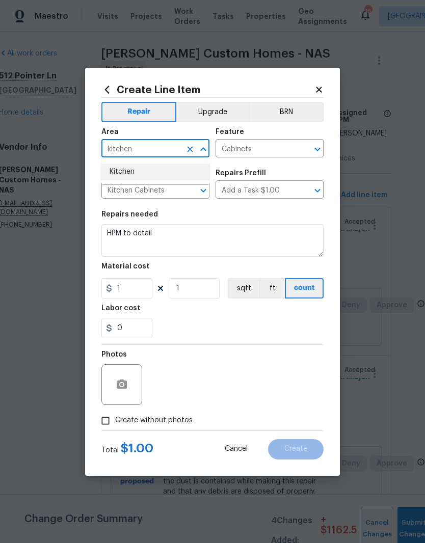
click at [133, 174] on li "Kitchen" at bounding box center [155, 172] width 108 height 17
type input "Kitchen"
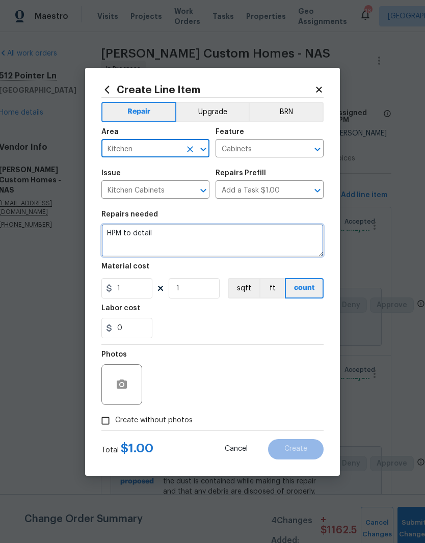
click at [170, 231] on textarea "HPM to detail" at bounding box center [212, 240] width 222 height 33
type textarea "H"
click at [142, 234] on textarea "Replace or add flush end panel - paint to match cabinets" at bounding box center [212, 240] width 222 height 33
click at [158, 233] on textarea "Replace or add flush end panel - paint to match cabinets" at bounding box center [212, 240] width 222 height 33
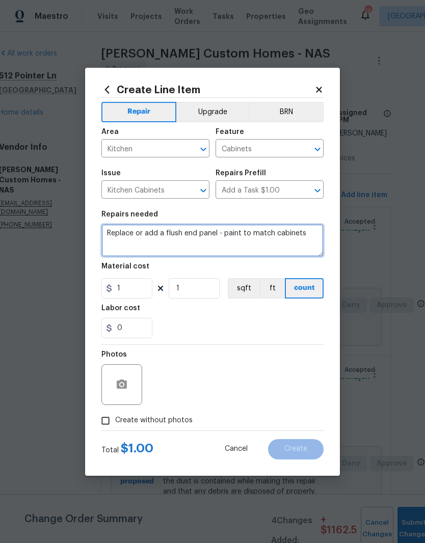
click at [196, 234] on textarea "Replace or add a flush end panel - paint to match cabinets" at bounding box center [212, 240] width 222 height 33
type textarea "Replace or add a flush end cabinet panel - paint to match cabinets"
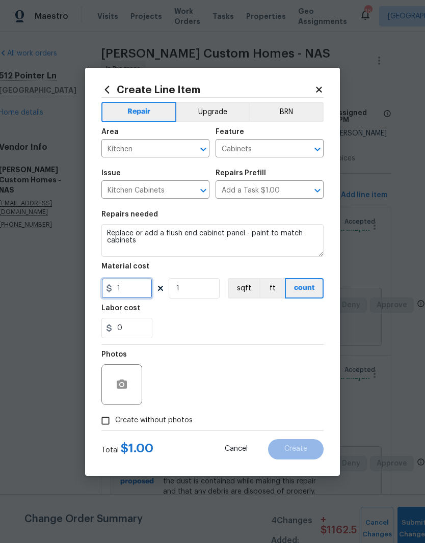
click at [134, 289] on input "1" at bounding box center [126, 288] width 51 height 20
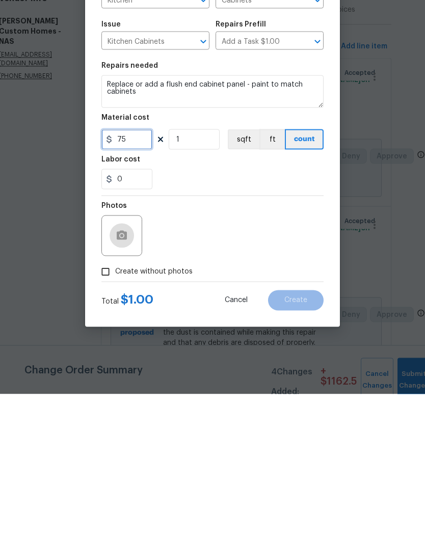
type input "75"
click at [132, 372] on button "button" at bounding box center [122, 384] width 24 height 24
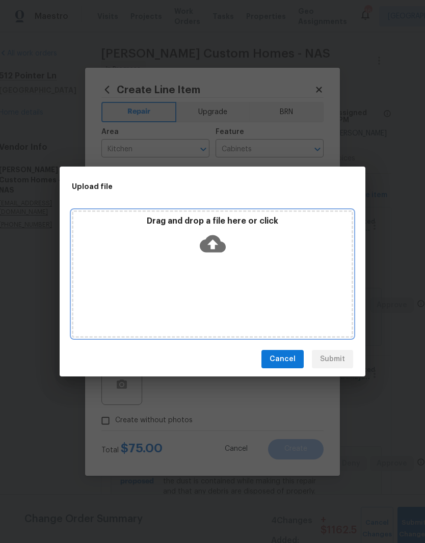
click at [223, 269] on div "Drag and drop a file here or click" at bounding box center [212, 273] width 281 height 127
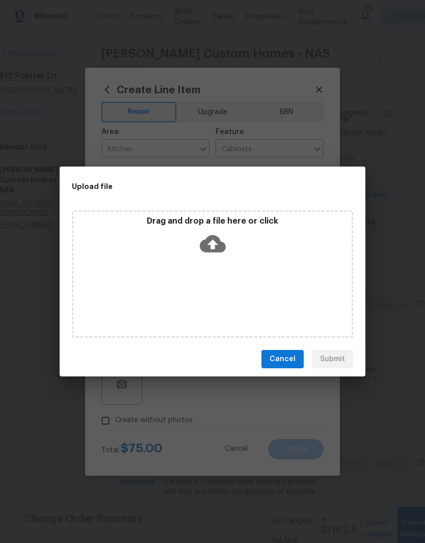
click at [291, 361] on span "Cancel" at bounding box center [282, 359] width 26 height 13
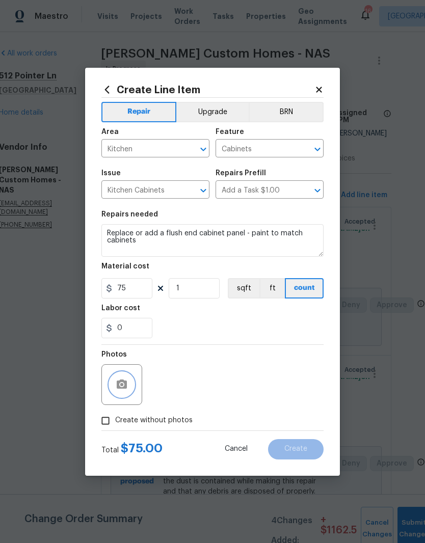
click at [132, 385] on button "button" at bounding box center [122, 384] width 24 height 24
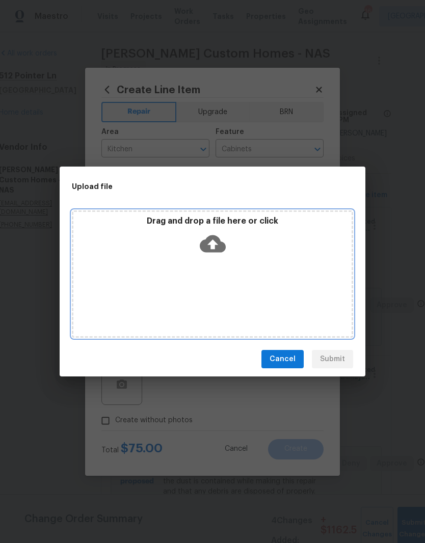
click at [255, 261] on div "Drag and drop a file here or click" at bounding box center [212, 273] width 281 height 127
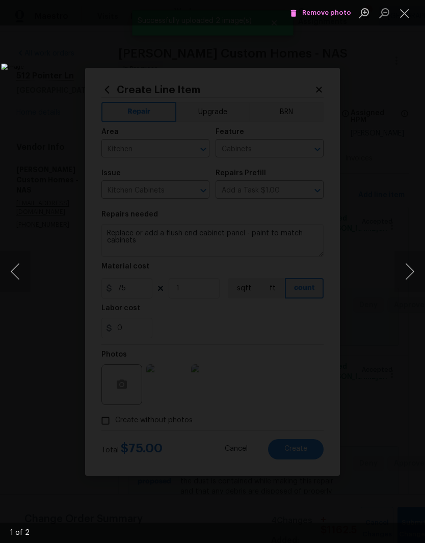
scroll to position [0, 18]
click at [407, 17] on button "Close lightbox" at bounding box center [404, 13] width 20 height 18
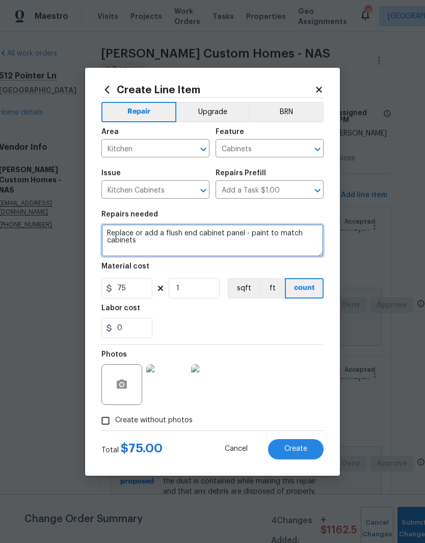
click at [148, 235] on textarea "Replace or add a flush end cabinet panel - paint to match cabinets" at bounding box center [212, 240] width 222 height 33
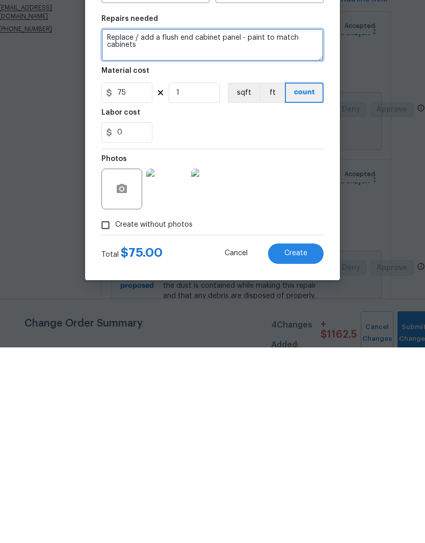
type textarea "Replace / add a flush end cabinet panel - paint to match cabinets"
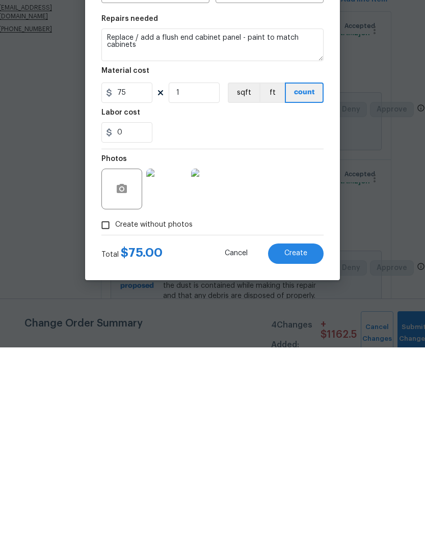
click at [298, 445] on span "Create" at bounding box center [295, 449] width 23 height 8
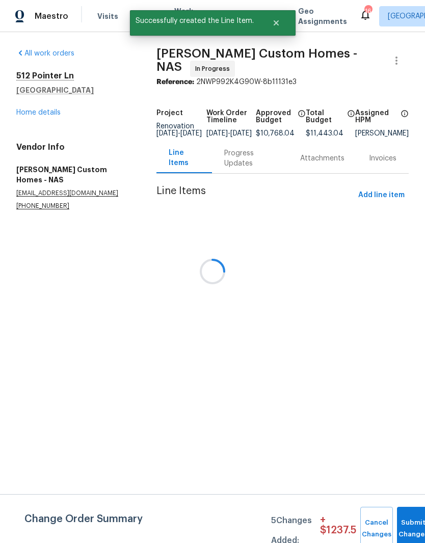
scroll to position [0, 0]
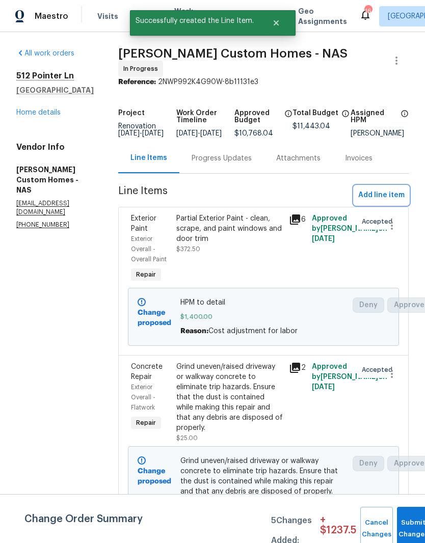
click at [389, 200] on span "Add line item" at bounding box center [381, 195] width 46 height 13
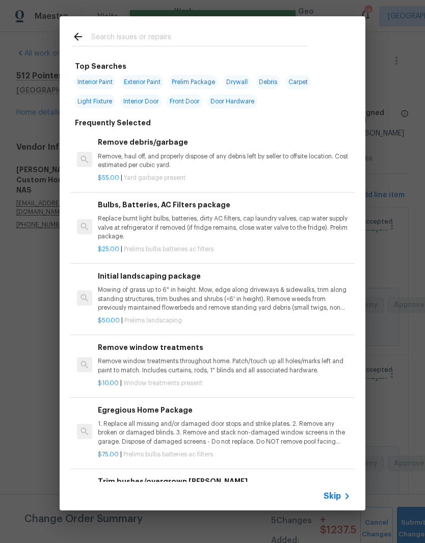
click at [171, 32] on input "text" at bounding box center [199, 38] width 216 height 15
type input "Morta"
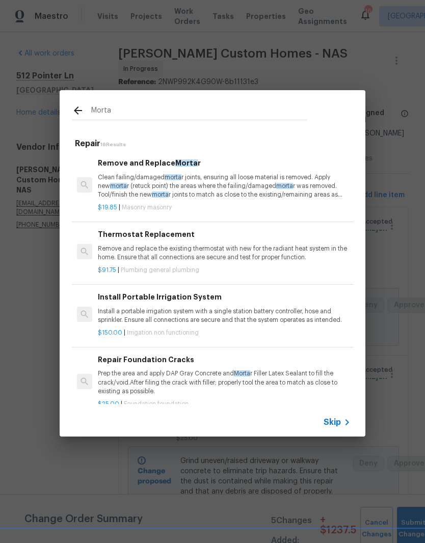
click at [169, 173] on p "Clean failing/damaged morta r joints, ensuring all loose material is removed. A…" at bounding box center [224, 186] width 253 height 26
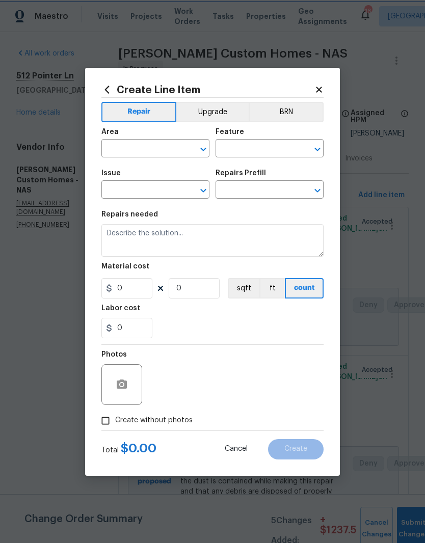
type input "Masonry"
type input "Remove and Replace Mortar $19.85"
type textarea "Clean failing/damaged mortar joints, ensuring all loose material is removed. Ap…"
type input "19.85"
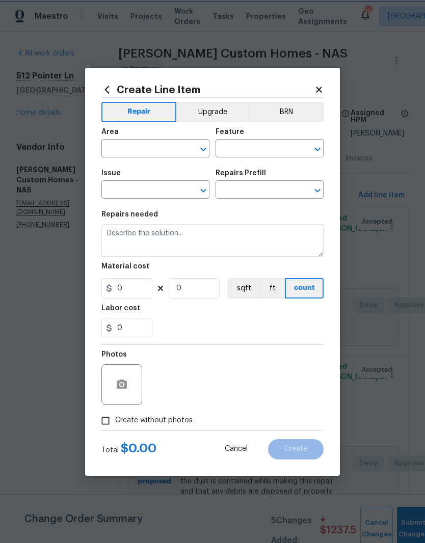
type input "1"
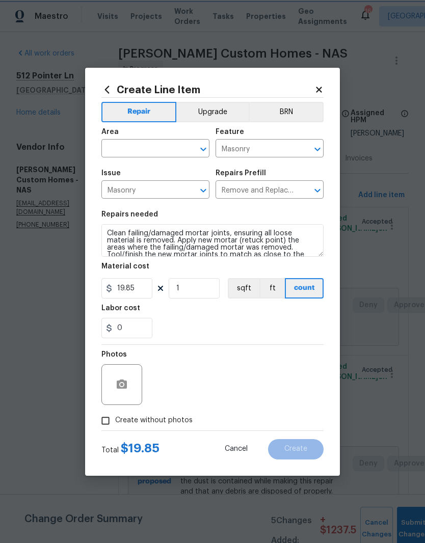
click at [183, 145] on button "Clear" at bounding box center [190, 149] width 14 height 14
click at [156, 192] on li "Exterior Overall" at bounding box center [155, 188] width 108 height 17
type input "Exterior Overall"
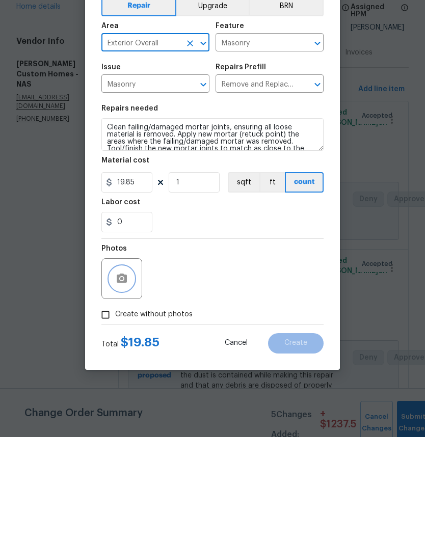
click at [129, 372] on button "button" at bounding box center [122, 384] width 24 height 24
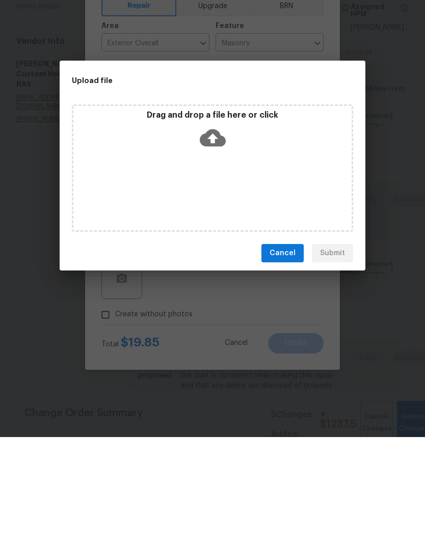
scroll to position [42, 0]
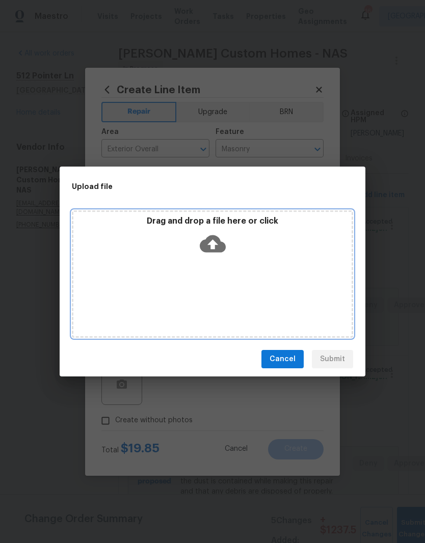
click at [250, 257] on div "Drag and drop a file here or click" at bounding box center [212, 238] width 278 height 44
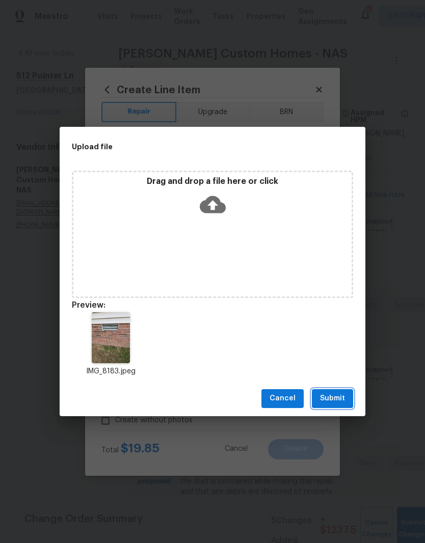
click at [338, 403] on span "Submit" at bounding box center [332, 398] width 25 height 13
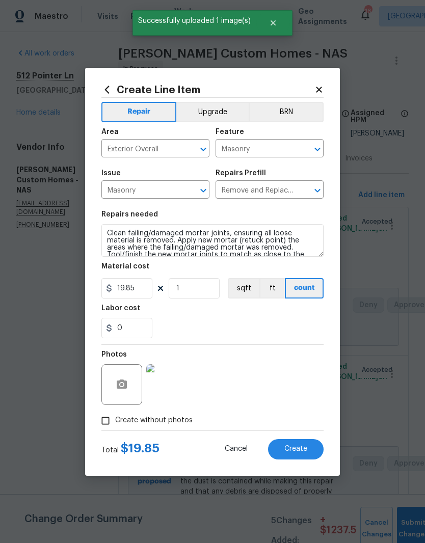
click at [181, 392] on img at bounding box center [166, 384] width 41 height 41
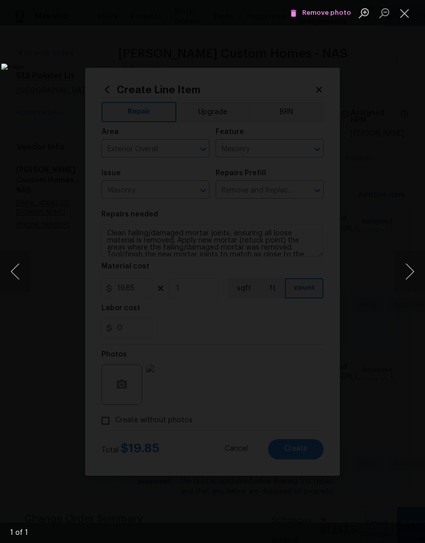
click at [409, 15] on button "Close lightbox" at bounding box center [404, 13] width 20 height 18
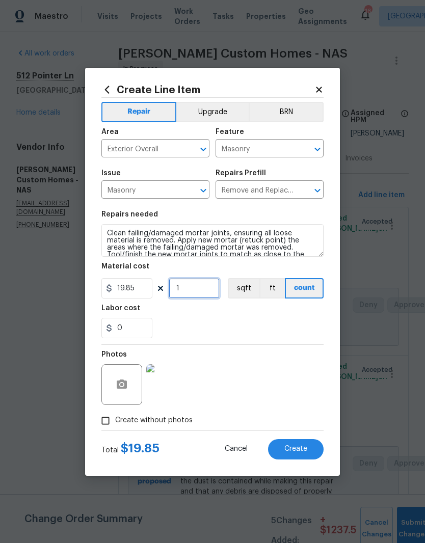
click at [197, 284] on input "1" at bounding box center [194, 288] width 51 height 20
click at [199, 288] on input "1" at bounding box center [194, 288] width 51 height 20
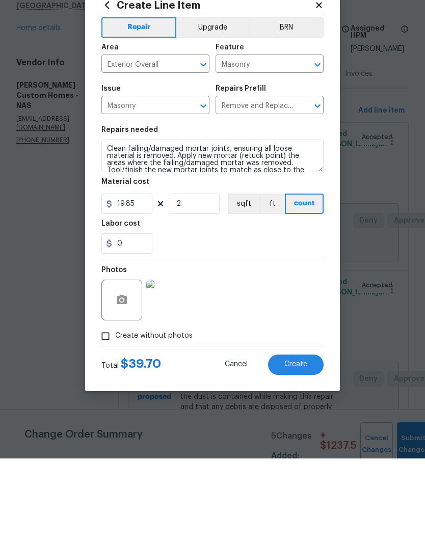
click at [265, 318] on div "0" at bounding box center [212, 328] width 222 height 20
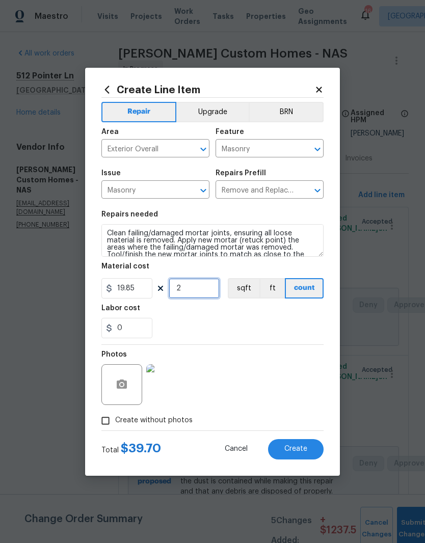
click at [201, 290] on input "2" at bounding box center [194, 288] width 51 height 20
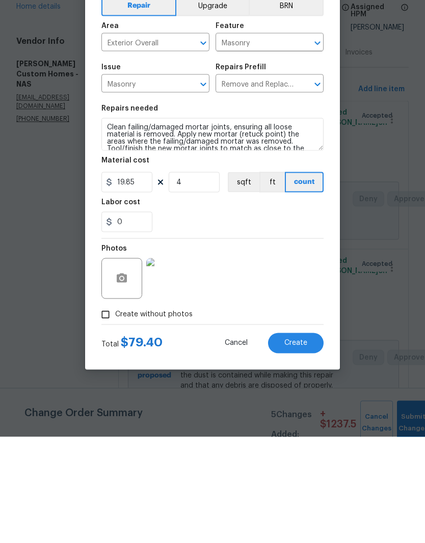
click at [269, 345] on div "Photos" at bounding box center [212, 378] width 222 height 66
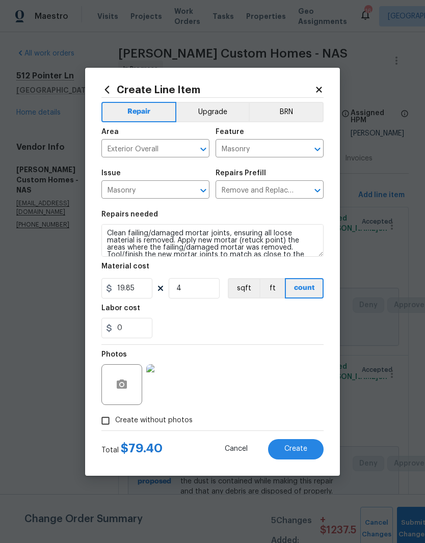
click at [172, 390] on img at bounding box center [166, 384] width 41 height 41
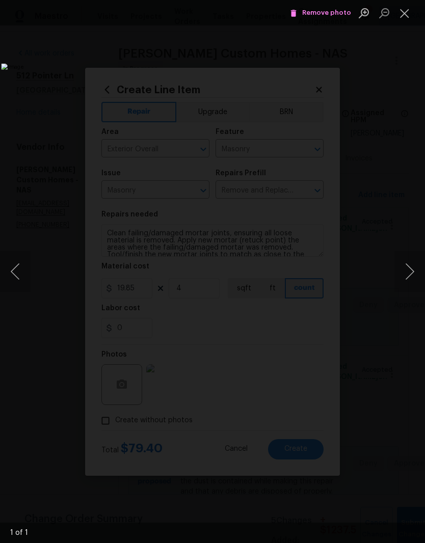
click at [410, 17] on button "Close lightbox" at bounding box center [404, 13] width 20 height 18
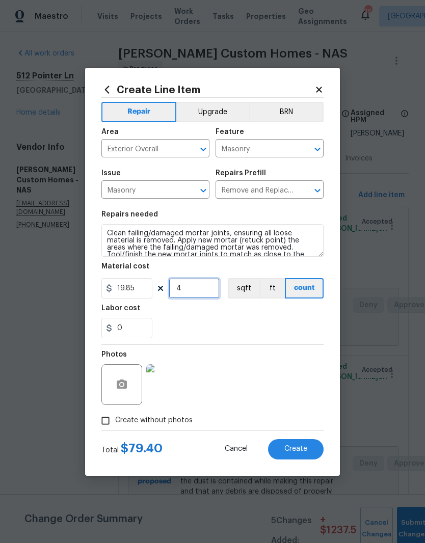
click at [199, 289] on input "4" at bounding box center [194, 288] width 51 height 20
type input "3"
click at [246, 325] on div "0" at bounding box center [212, 328] width 222 height 20
click at [302, 450] on span "Create" at bounding box center [295, 449] width 23 height 8
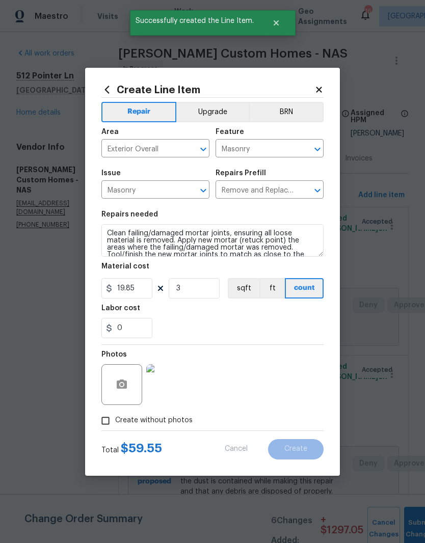
scroll to position [0, 0]
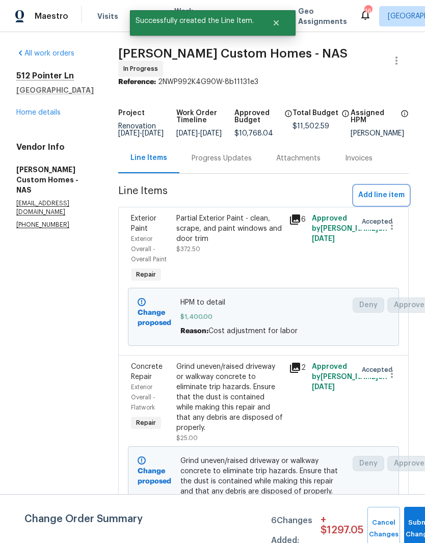
click at [384, 202] on span "Add line item" at bounding box center [381, 195] width 46 height 13
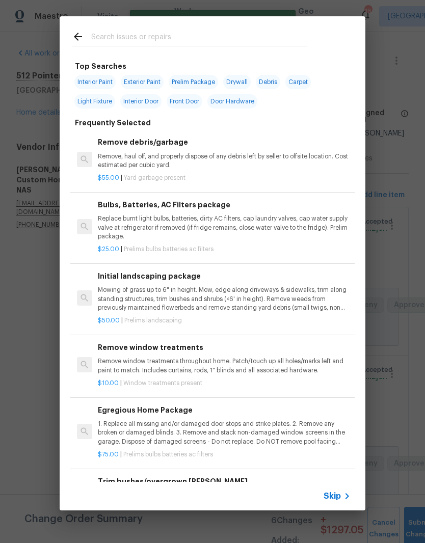
click at [170, 37] on input "text" at bounding box center [199, 38] width 216 height 15
type input "Window"
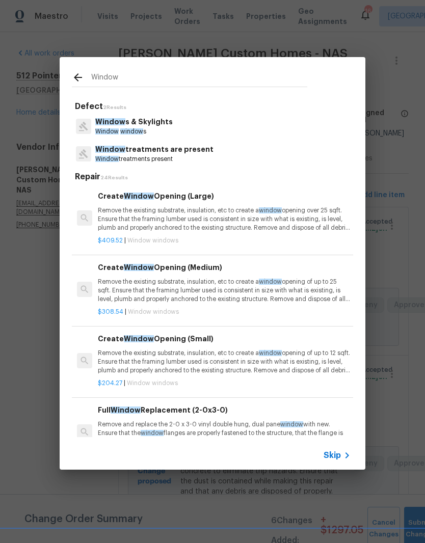
click at [152, 123] on p "Window s & Skylights" at bounding box center [133, 122] width 77 height 11
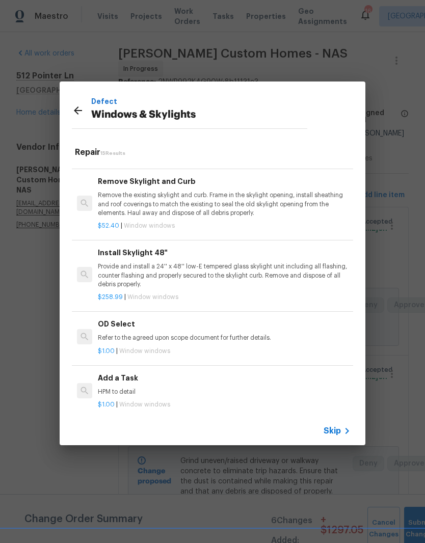
scroll to position [748, 0]
click at [130, 376] on h6 "Add a Task" at bounding box center [224, 378] width 253 height 11
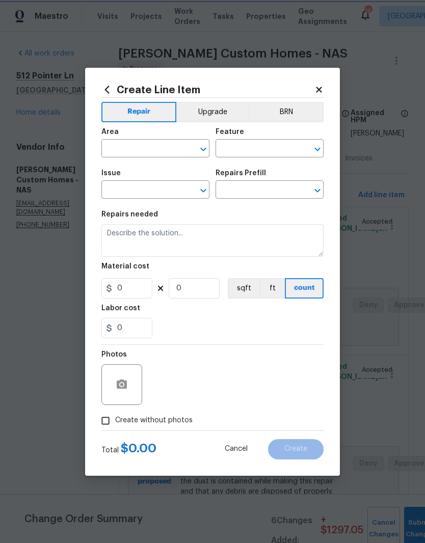
type input "Windows & Skylights"
type input "Add a Task $1.00"
type textarea "HPM to detail"
type input "1"
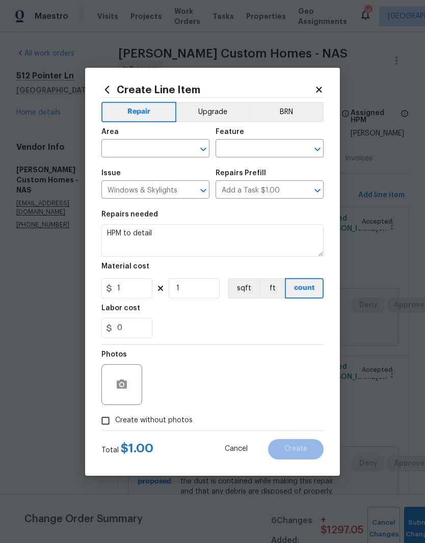
click at [180, 147] on input "text" at bounding box center [140, 150] width 79 height 16
click at [160, 190] on li "Main Living Room" at bounding box center [155, 188] width 108 height 17
type input "Main Living Room"
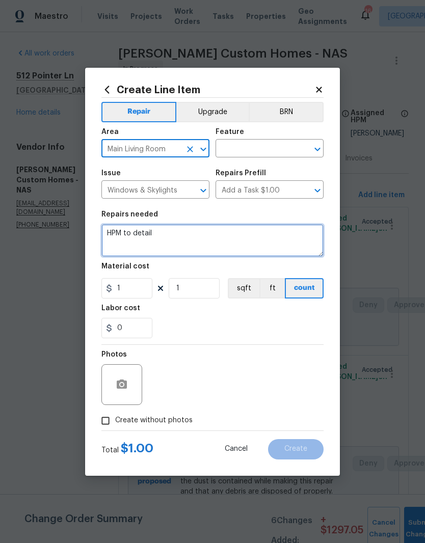
click at [177, 235] on textarea "HPM to detail" at bounding box center [212, 240] width 222 height 33
type textarea "H"
click at [145, 230] on textarea "Clean the exterior window" at bounding box center [212, 240] width 222 height 33
click at [213, 236] on textarea "Clean the exterior window" at bounding box center [212, 240] width 222 height 33
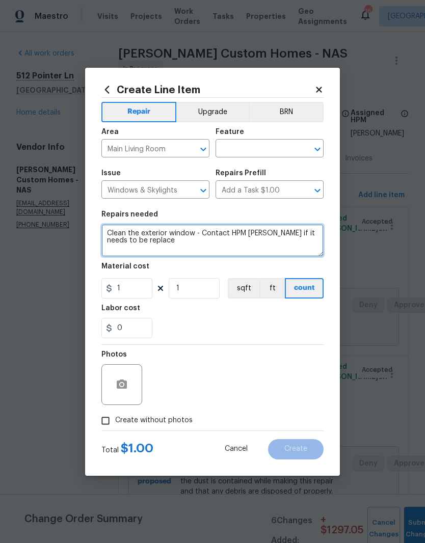
click at [280, 234] on textarea "Clean the exterior window - Contact HPM Cynthia if it needs to be replace" at bounding box center [212, 240] width 222 height 33
click at [195, 241] on textarea "Clean the exterior window - Contact HPM Cynthia if the window pane will it need…" at bounding box center [212, 240] width 222 height 33
click at [236, 244] on textarea "Clean the exterior window - Contact HPM Cynthia if the window pane will need to…" at bounding box center [212, 240] width 222 height 33
type textarea "Clean the exterior window - Contact HPM Cynthia if the window pane will need to…"
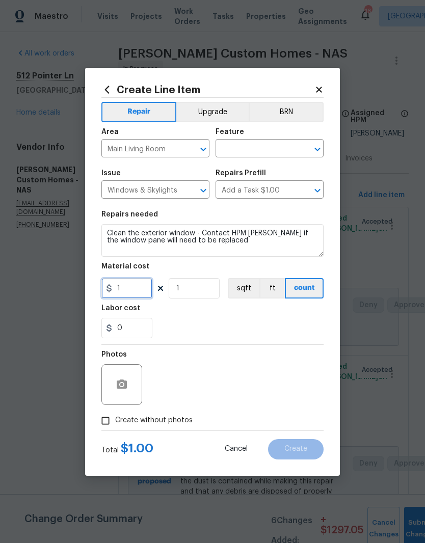
click at [139, 292] on input "1" at bounding box center [126, 288] width 51 height 20
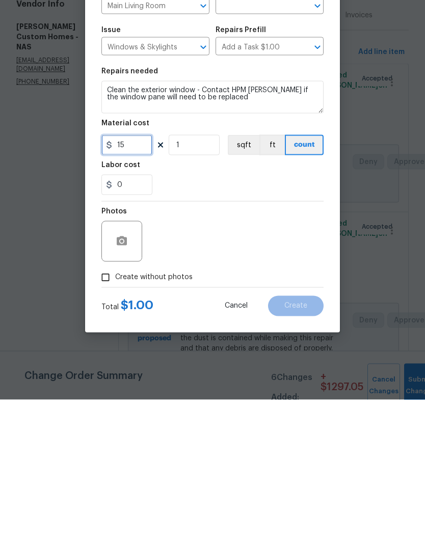
type input "15"
click at [131, 372] on button "button" at bounding box center [122, 384] width 24 height 24
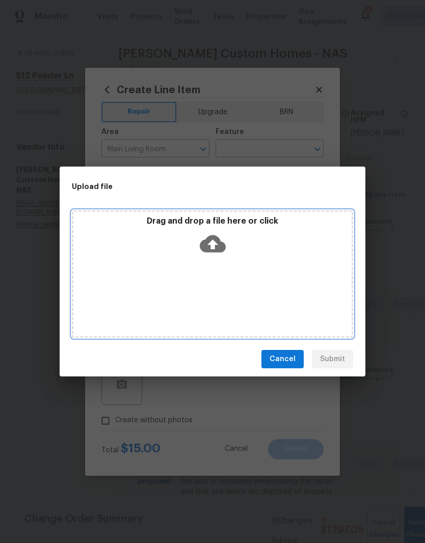
click at [236, 275] on div "Drag and drop a file here or click" at bounding box center [212, 273] width 281 height 127
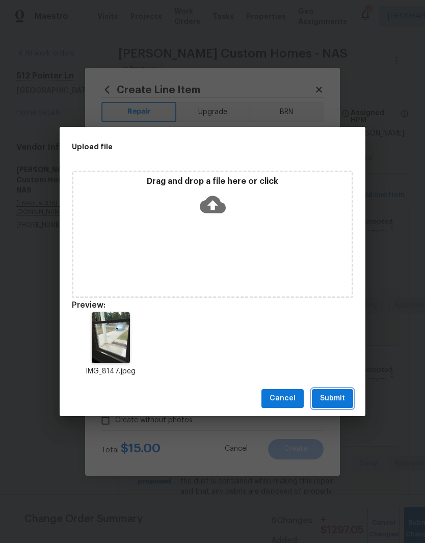
click at [335, 399] on span "Submit" at bounding box center [332, 398] width 25 height 13
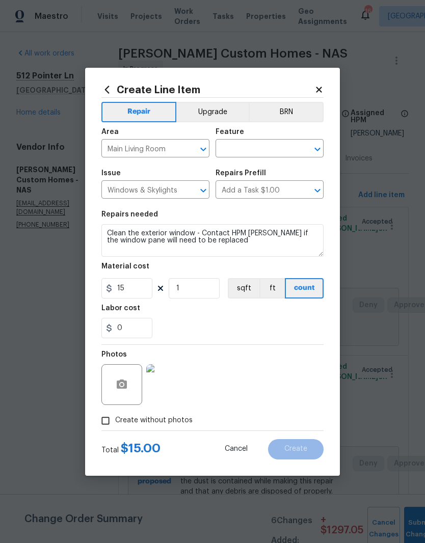
click at [276, 147] on input "text" at bounding box center [254, 150] width 79 height 16
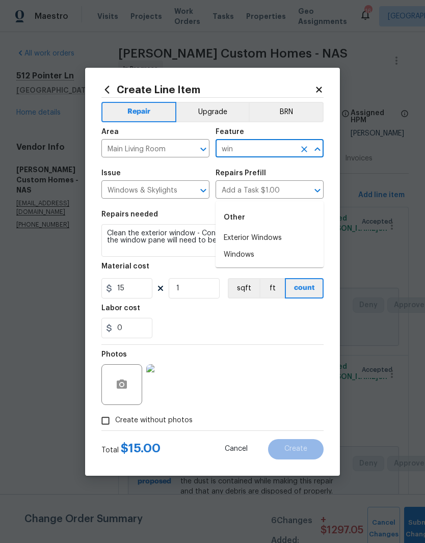
click at [272, 230] on li "Exterior Windows" at bounding box center [269, 238] width 108 height 17
type input "Exterior Windows"
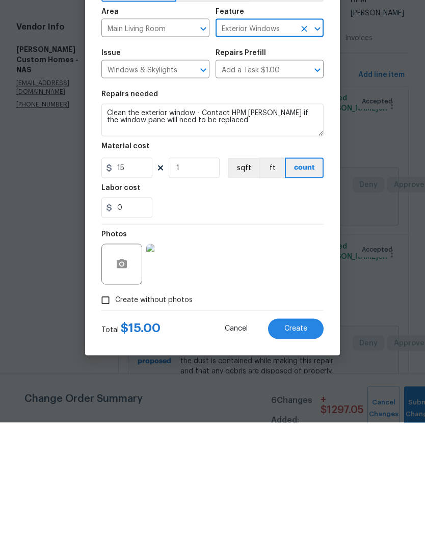
click at [298, 445] on span "Create" at bounding box center [295, 449] width 23 height 8
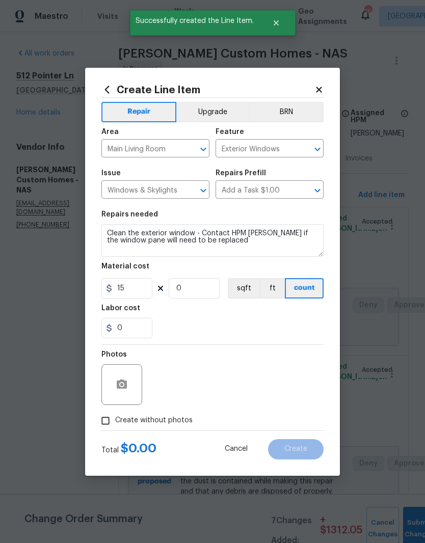
scroll to position [0, 0]
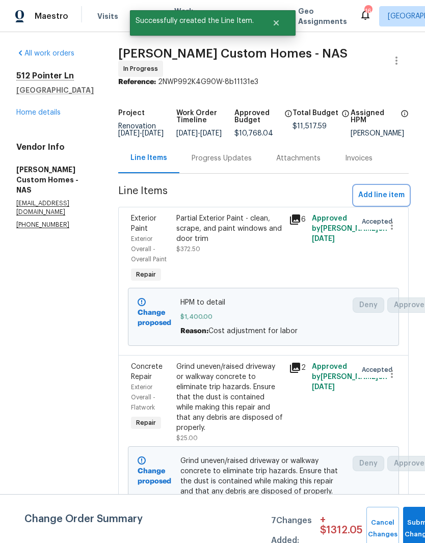
click at [391, 200] on span "Add line item" at bounding box center [381, 195] width 46 height 13
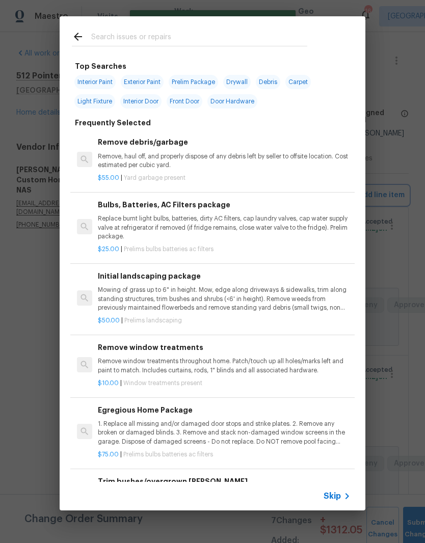
click at [381, 196] on div "Top Searches Interior Paint Exterior Paint Prelim Package Drywall Debris Carpet…" at bounding box center [212, 263] width 425 height 527
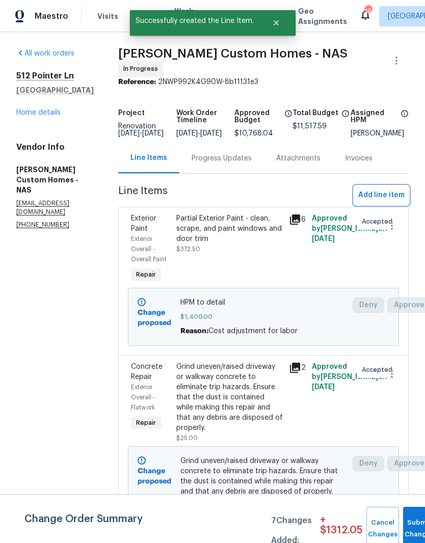
click at [388, 197] on span "Add line item" at bounding box center [381, 195] width 46 height 13
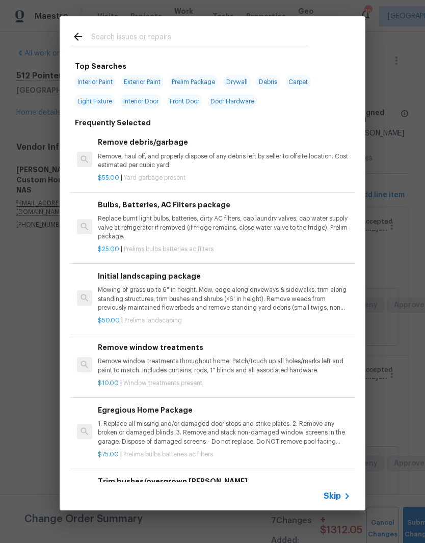
click at [200, 36] on input "text" at bounding box center [199, 38] width 216 height 15
type input "Pain"
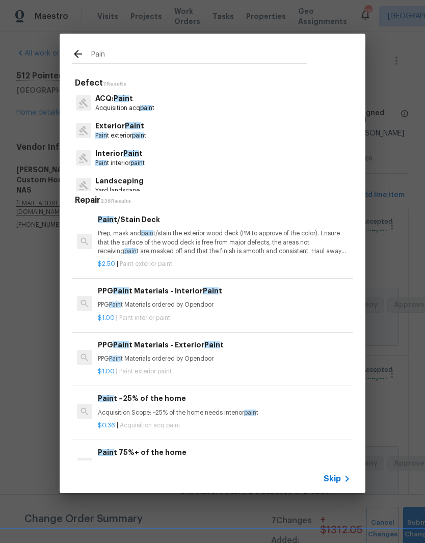
click at [134, 129] on span "Pain" at bounding box center [133, 125] width 16 height 7
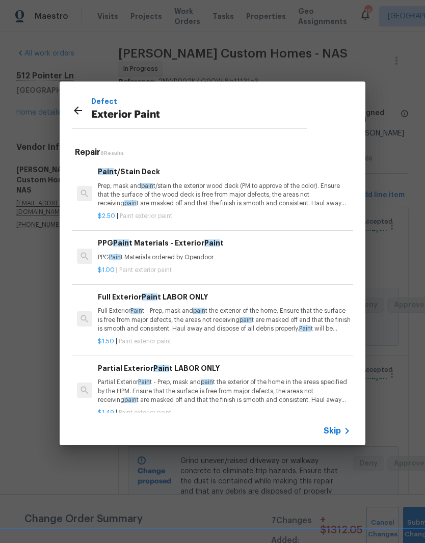
click at [173, 380] on p "Partial Exterior Pain t - Prep, mask and pain t the exterior of the home in the…" at bounding box center [224, 391] width 253 height 26
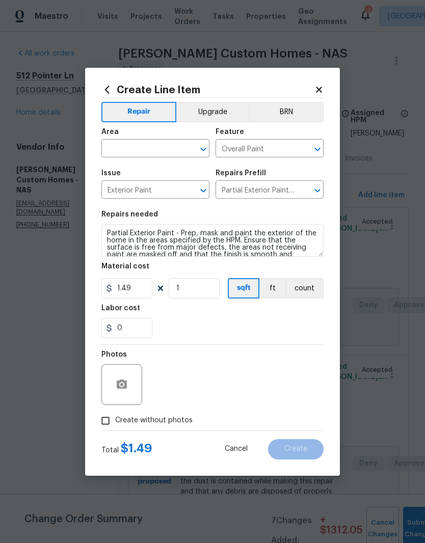
click at [188, 148] on icon "Clear" at bounding box center [190, 149] width 10 height 10
click at [141, 174] on li "Crawl space" at bounding box center [155, 172] width 108 height 17
type input "Crawl space"
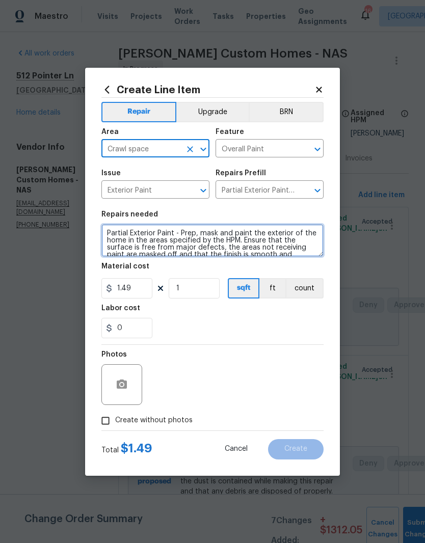
click at [114, 234] on textarea "Partial Exterior Paint - Prep, mask and paint the exterior of the home in the a…" at bounding box center [212, 240] width 222 height 33
click at [113, 234] on textarea "Partial Exterior Paint - Prep, mask and paint the exterior of the home in the a…" at bounding box center [212, 240] width 222 height 33
click at [118, 232] on textarea "Partial Exterior Paint - Prep, mask and paint the exterior of the home in the a…" at bounding box center [212, 240] width 222 height 33
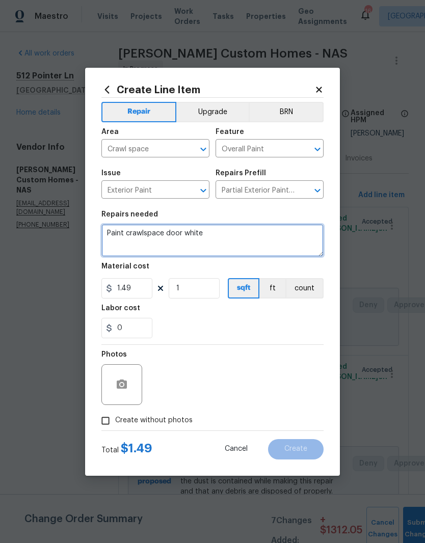
type textarea "Paint crawlspace door white"
click at [218, 114] on button "Upgrade" at bounding box center [212, 112] width 73 height 20
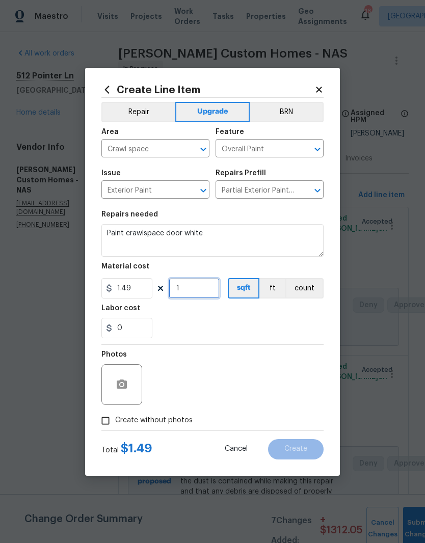
click at [199, 293] on input "1" at bounding box center [194, 288] width 51 height 20
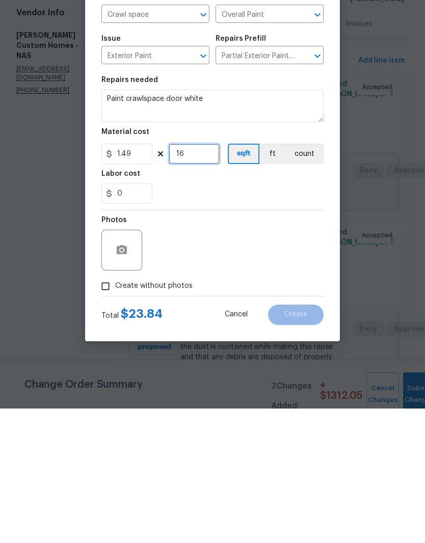
type input "16"
click at [130, 372] on button "button" at bounding box center [122, 384] width 24 height 24
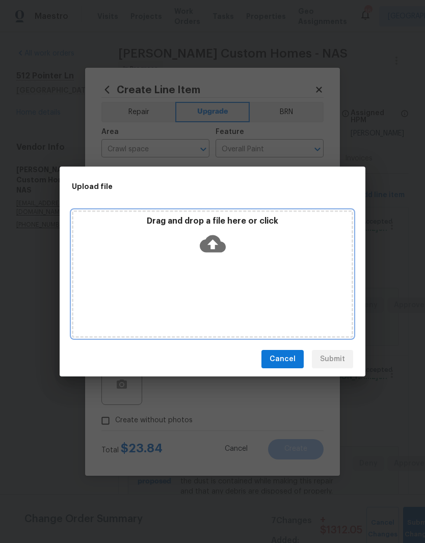
click at [243, 276] on div "Drag and drop a file here or click" at bounding box center [212, 273] width 281 height 127
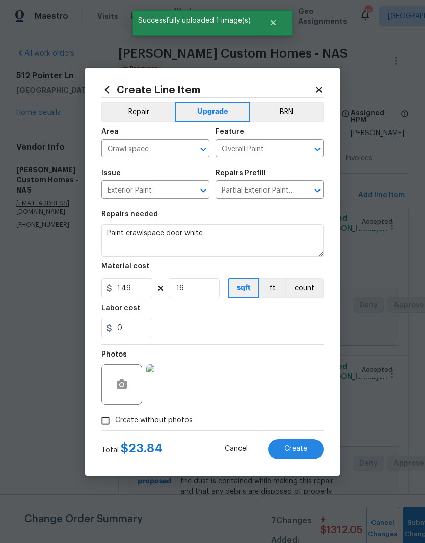
scroll to position [42, 0]
click at [302, 451] on span "Create" at bounding box center [295, 449] width 23 height 8
type input "0"
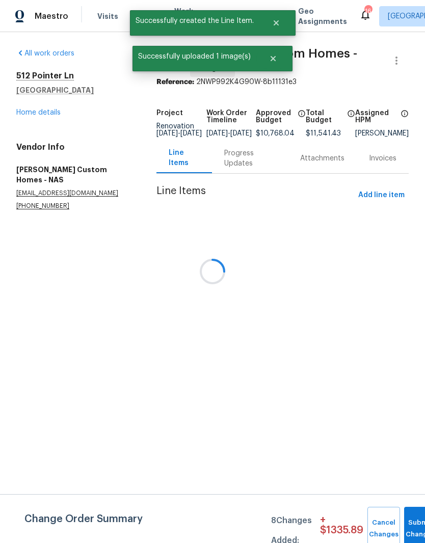
scroll to position [0, 0]
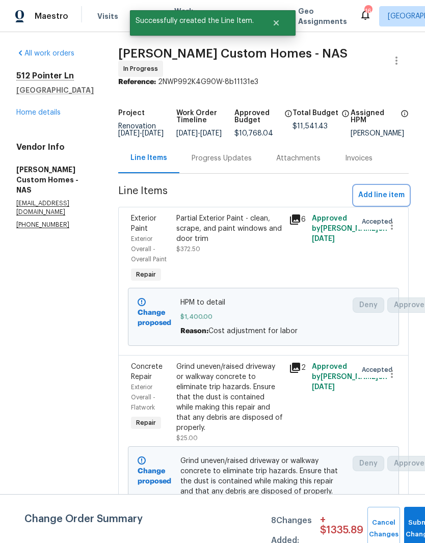
click at [390, 200] on span "Add line item" at bounding box center [381, 195] width 46 height 13
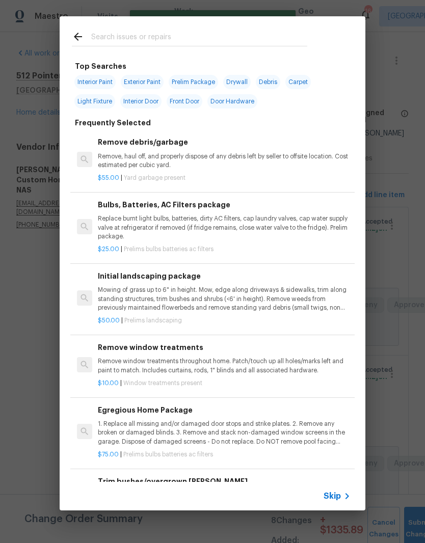
click at [172, 32] on input "text" at bounding box center [199, 38] width 216 height 15
type input "[PERSON_NAME]"
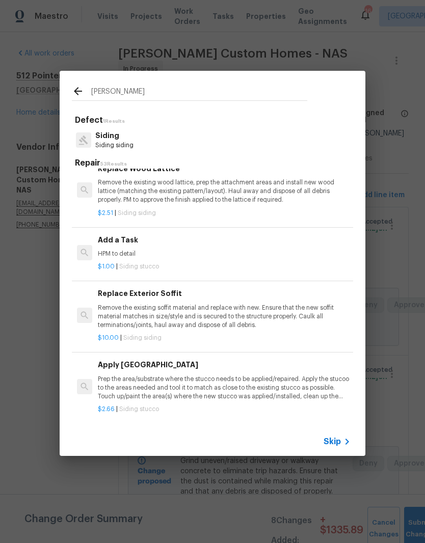
scroll to position [905, 0]
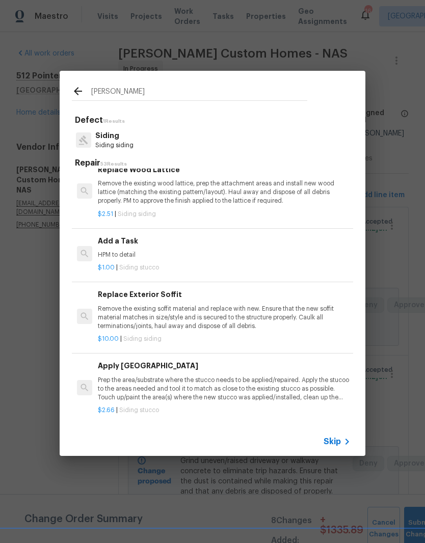
click at [137, 251] on p "HPM to detail" at bounding box center [224, 255] width 253 height 9
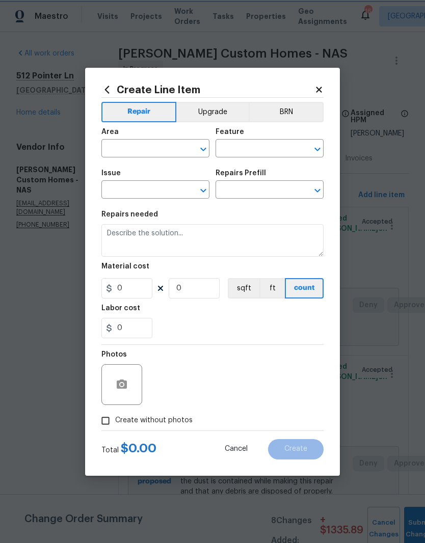
type input "Siding"
type input "Stucco"
type textarea "HPM to detail"
type input "1"
type input "Add a Task $1.00"
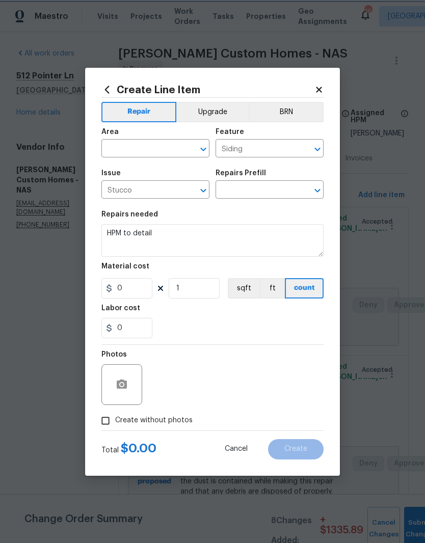
type input "1"
click at [175, 146] on input "text" at bounding box center [140, 150] width 79 height 16
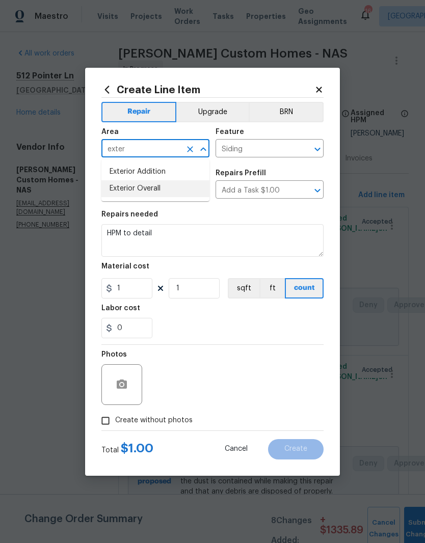
click at [156, 195] on li "Exterior Overall" at bounding box center [155, 188] width 108 height 17
type input "Exterior Overall"
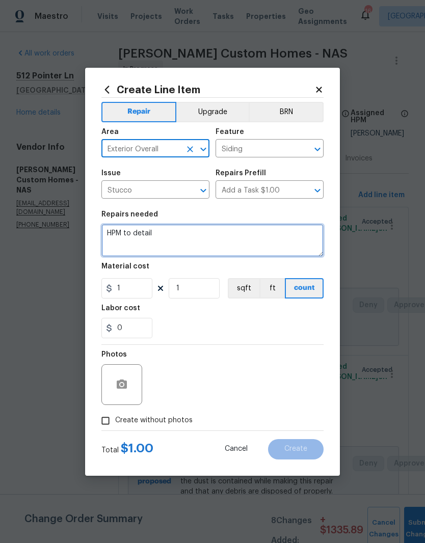
click at [177, 234] on textarea "HPM to detail" at bounding box center [212, 240] width 222 height 33
type textarea "H"
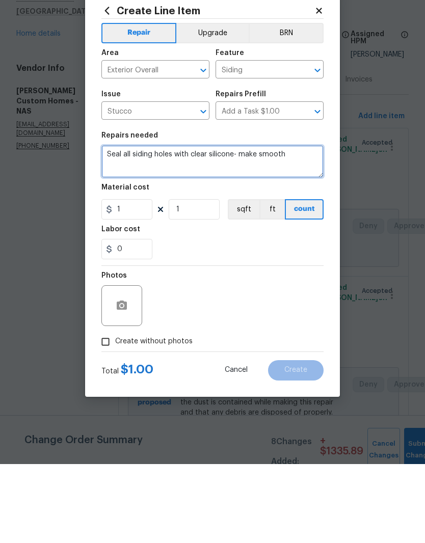
type textarea "Seal all siding holes with clear silicone- make smooth"
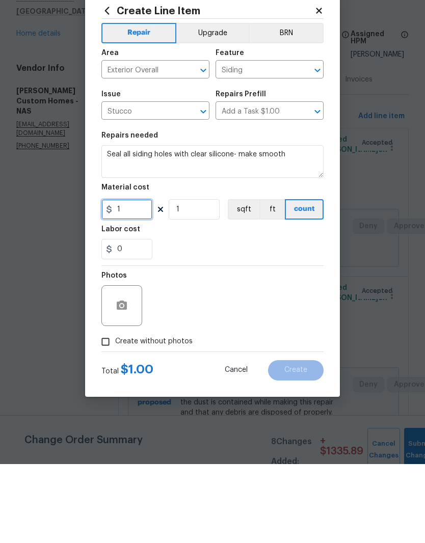
click at [134, 278] on input "1" at bounding box center [126, 288] width 51 height 20
type input "20"
click at [129, 372] on button "button" at bounding box center [122, 384] width 24 height 24
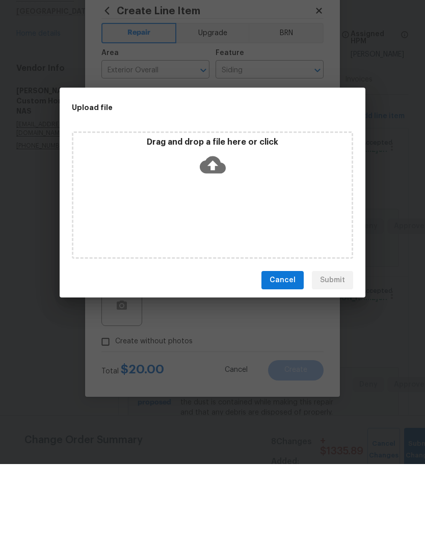
scroll to position [42, 0]
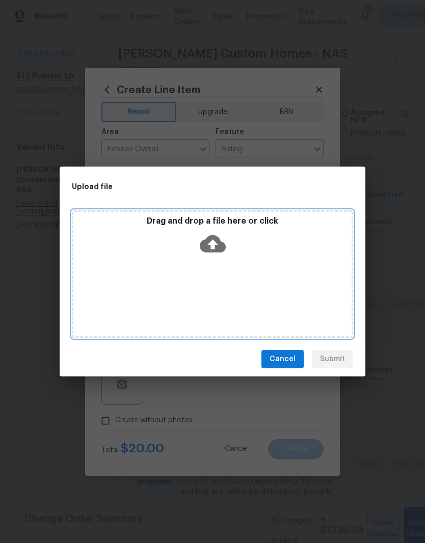
click at [243, 286] on div "Drag and drop a file here or click" at bounding box center [212, 273] width 281 height 127
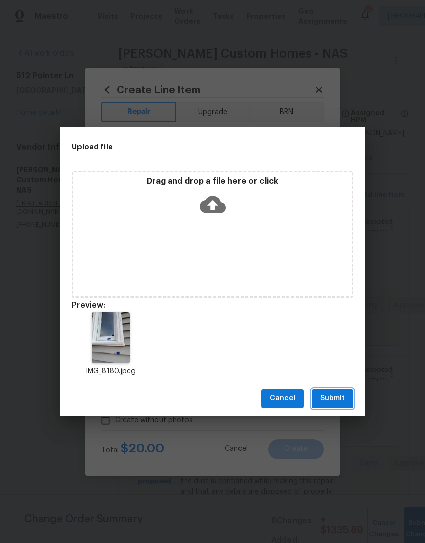
click at [339, 403] on span "Submit" at bounding box center [332, 398] width 25 height 13
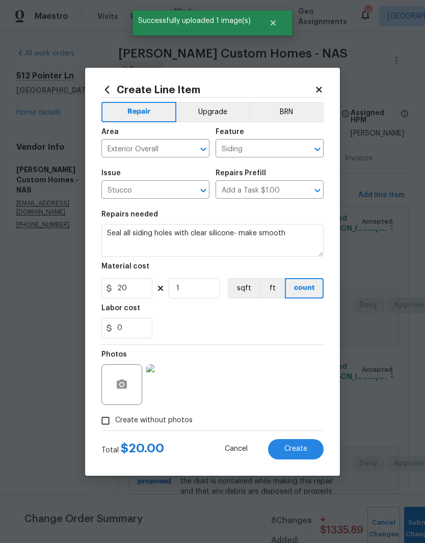
click at [297, 451] on span "Create" at bounding box center [295, 449] width 23 height 8
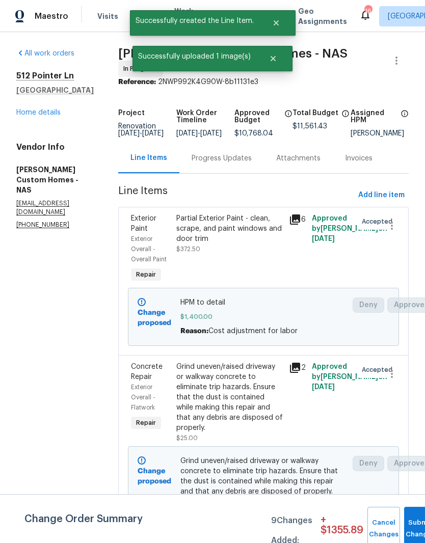
scroll to position [0, 0]
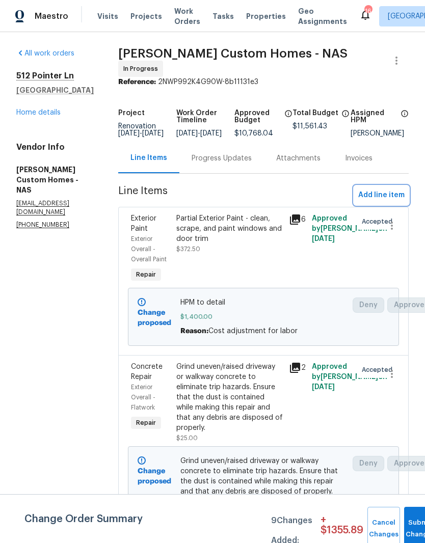
click at [401, 201] on span "Add line item" at bounding box center [381, 195] width 46 height 13
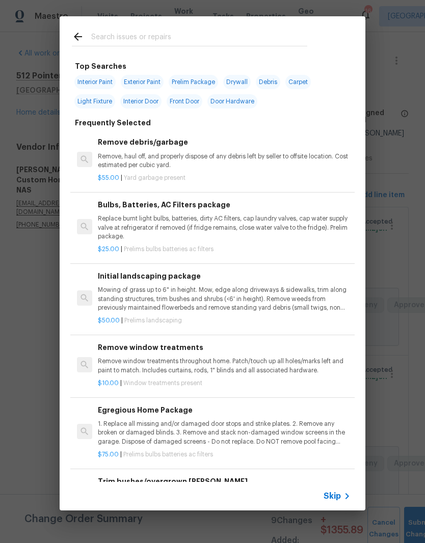
click at [172, 33] on input "text" at bounding box center [199, 38] width 216 height 15
type input "Outlet"
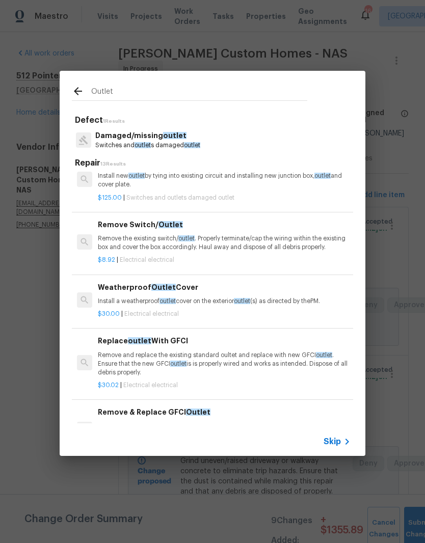
scroll to position [75, 0]
click at [150, 240] on p "Remove the existing switch/ outlet . Properly terminate/cap the wiring within t…" at bounding box center [224, 242] width 253 height 17
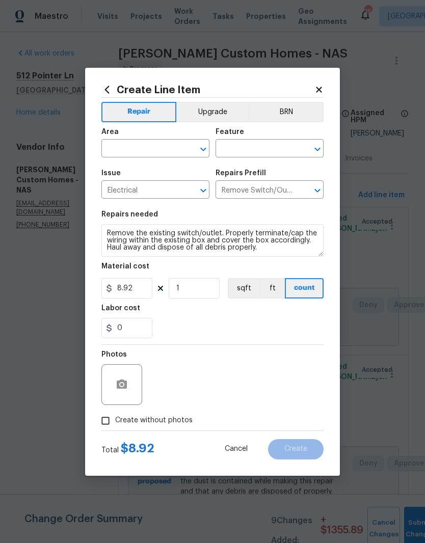
click at [175, 147] on input "text" at bounding box center [140, 150] width 79 height 16
click at [136, 173] on li "Kitchen" at bounding box center [155, 172] width 108 height 17
type input "Kitchen"
click at [261, 146] on input "text" at bounding box center [254, 150] width 79 height 16
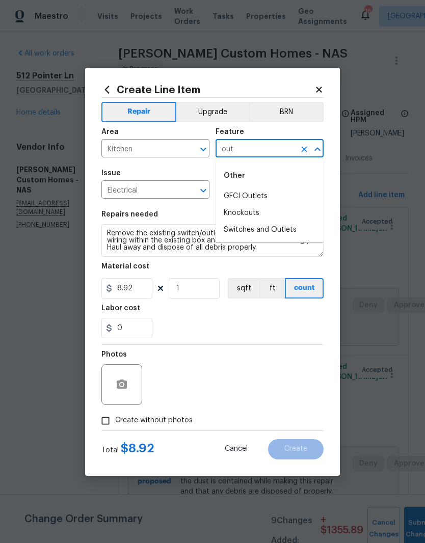
click at [269, 229] on li "Switches and Outlets" at bounding box center [269, 230] width 108 height 17
type input "Switches and Outlets"
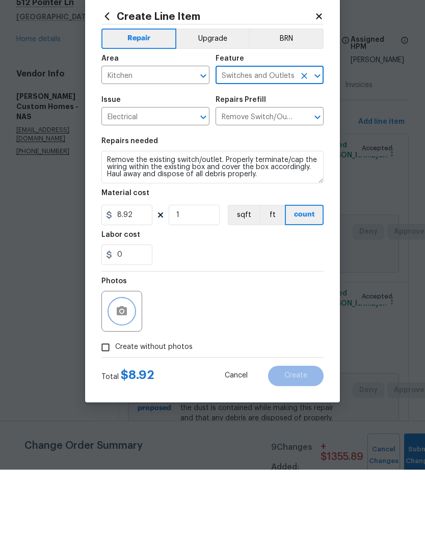
click at [129, 372] on button "button" at bounding box center [122, 384] width 24 height 24
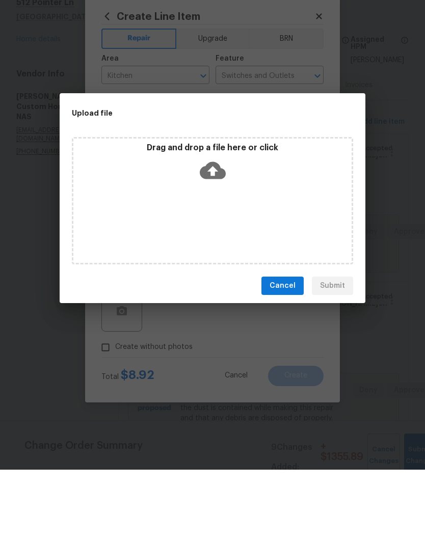
scroll to position [42, 0]
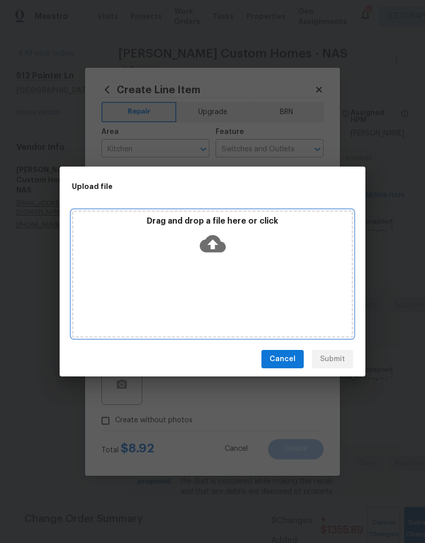
click at [244, 260] on div "Drag and drop a file here or click" at bounding box center [212, 273] width 281 height 127
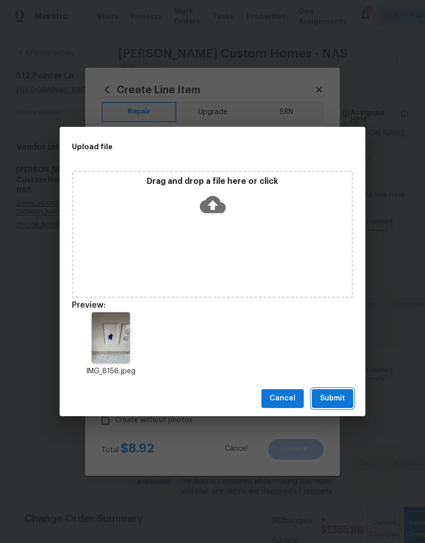
click at [337, 403] on span "Submit" at bounding box center [332, 398] width 25 height 13
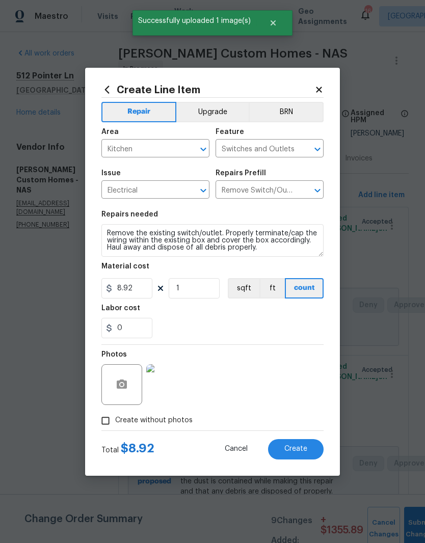
click at [302, 456] on button "Create" at bounding box center [296, 449] width 56 height 20
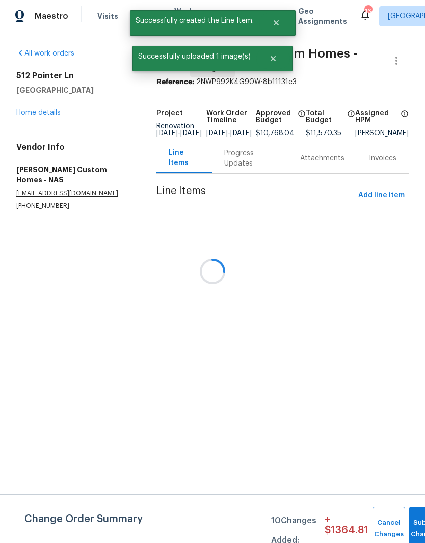
scroll to position [0, 0]
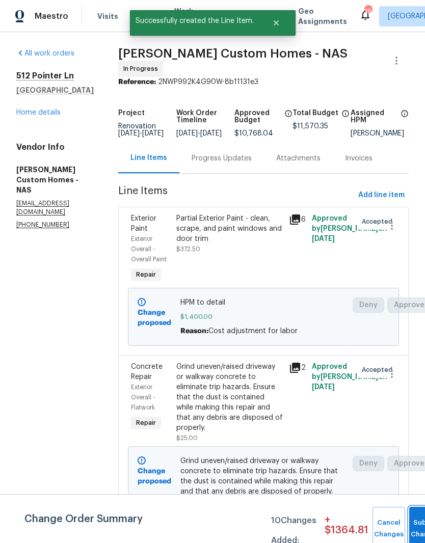
click at [413, 523] on button "Submit Changes" at bounding box center [425, 529] width 33 height 44
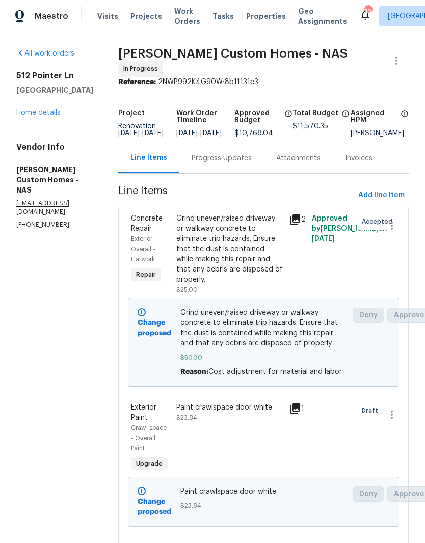
click at [250, 164] on div "Progress Updates" at bounding box center [222, 158] width 60 height 10
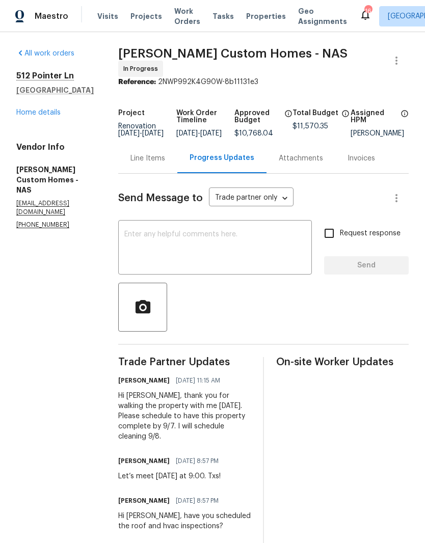
click at [212, 244] on textarea at bounding box center [214, 249] width 181 height 36
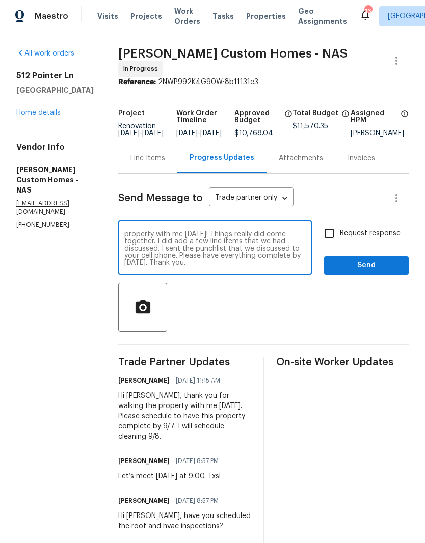
scroll to position [7, 0]
click at [227, 266] on textarea "Hi [PERSON_NAME], thank you for walking the property with me [DATE]! Things rea…" at bounding box center [214, 249] width 181 height 36
type textarea "Hi [PERSON_NAME], thank you for walking the property with me [DATE]! Things rea…"
click at [376, 270] on span "Send" at bounding box center [366, 265] width 68 height 13
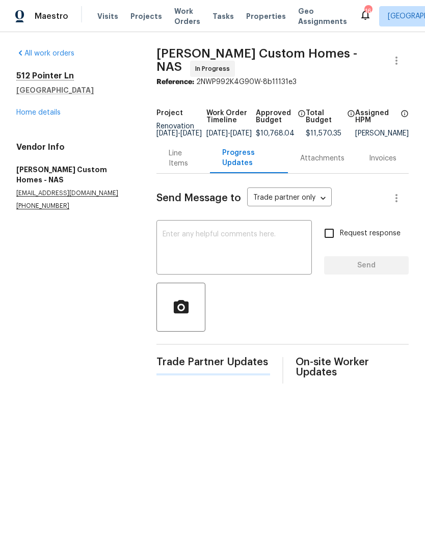
scroll to position [0, 0]
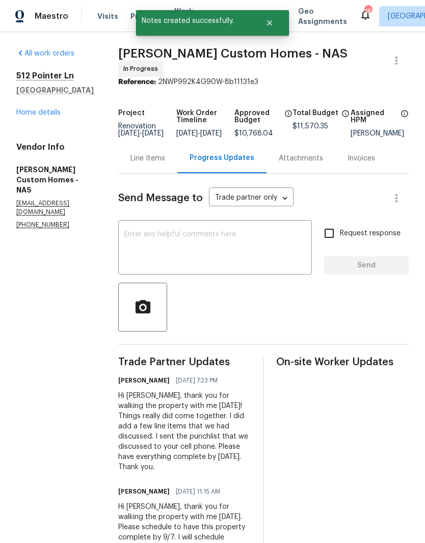
click at [45, 113] on link "Home details" at bounding box center [38, 112] width 44 height 7
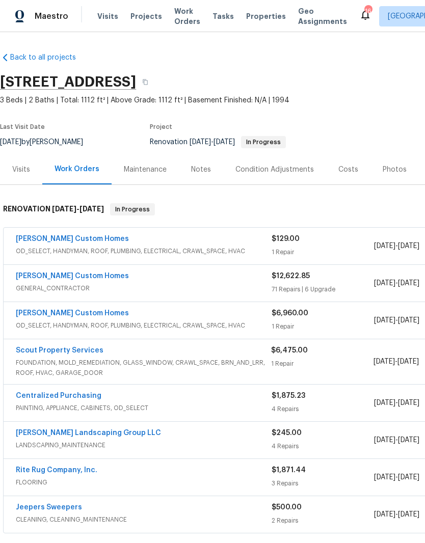
click at [207, 169] on div "Notes" at bounding box center [201, 170] width 20 height 10
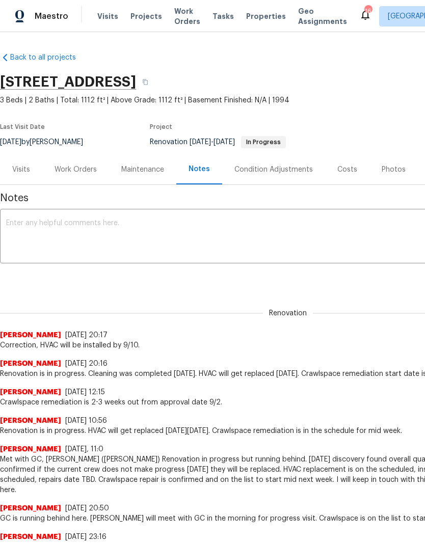
click at [165, 224] on textarea at bounding box center [287, 238] width 563 height 36
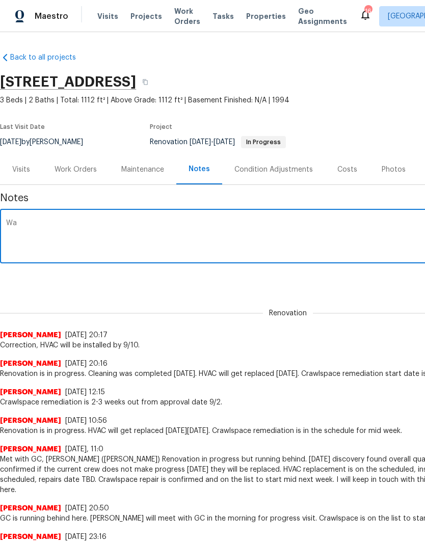
type textarea "W"
type textarea "H"
click at [215, 222] on textarea "Met with GC [DATE] for a progress visit. We identified a few new line item" at bounding box center [287, 238] width 563 height 36
click at [399, 226] on textarea "Met with GC [DATE] for a progress visit. We identified a few new needed repairs…" at bounding box center [287, 238] width 563 height 36
click at [304, 224] on textarea "Met with GC [DATE] for a progress visit. We identified a few new needed repairs…" at bounding box center [287, 238] width 563 height 36
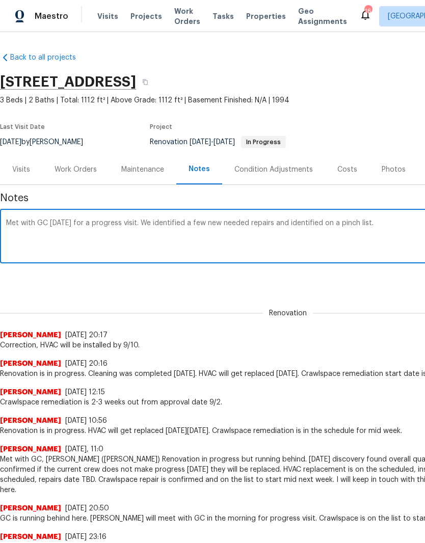
click at [336, 226] on textarea "Met with GC [DATE] for a progress visit. We identified a few new needed repairs…" at bounding box center [287, 238] width 563 height 36
click at [336, 225] on textarea "Met with GC [DATE] for a progress visit. We identified a few new needed repairs…" at bounding box center [287, 238] width 563 height 36
click at [376, 223] on textarea "Met with GC [DATE] for a progress visit. We identified a few new needed repairs…" at bounding box center [287, 238] width 563 height 36
click at [56, 224] on textarea "Met with GC [DATE] for a progress visit. We identified a few new needed repairs…" at bounding box center [287, 238] width 563 height 36
click at [51, 216] on div "Met with GC [DATE] for a progress visit. We identified a few new needed repairs…" at bounding box center [288, 237] width 576 height 52
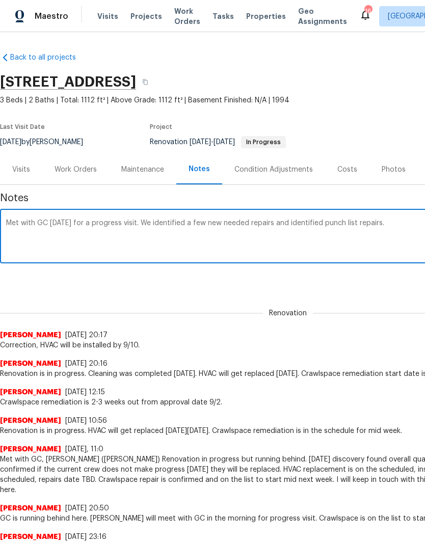
click at [49, 223] on textarea "Met with GC [DATE] for a progress visit. We identified a few new needed repairs…" at bounding box center [287, 238] width 563 height 36
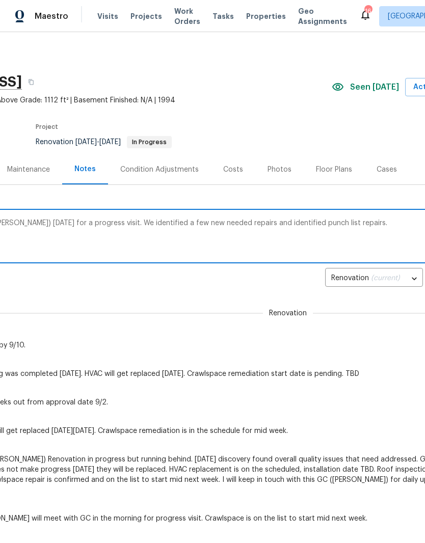
scroll to position [0, 115]
click at [338, 226] on textarea "Met with GC ([PERSON_NAME]/[PERSON_NAME]) [DATE] for a progress visit. We ident…" at bounding box center [172, 238] width 563 height 36
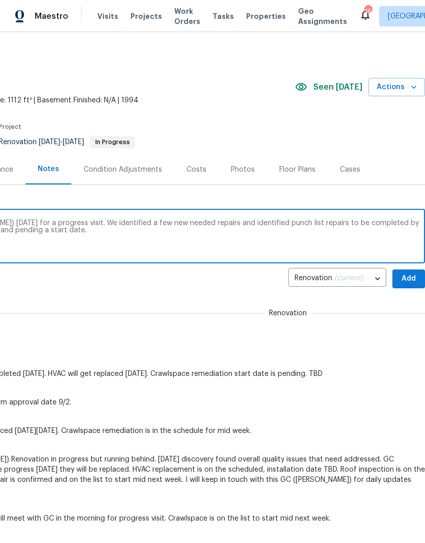
scroll to position [0, 151]
type textarea "Met with GC ([PERSON_NAME]/[PERSON_NAME]) [DATE] for a progress visit. We ident…"
click at [411, 278] on span "Add" at bounding box center [408, 279] width 16 height 13
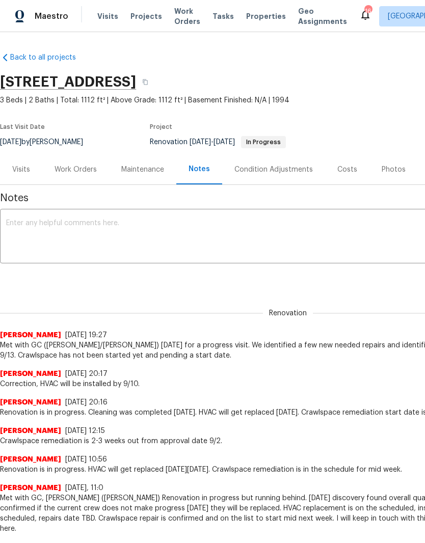
scroll to position [0, 0]
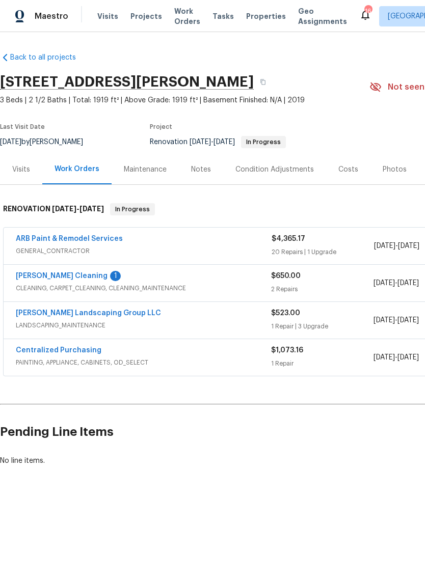
click at [67, 277] on link "[PERSON_NAME] Cleaning" at bounding box center [62, 276] width 92 height 7
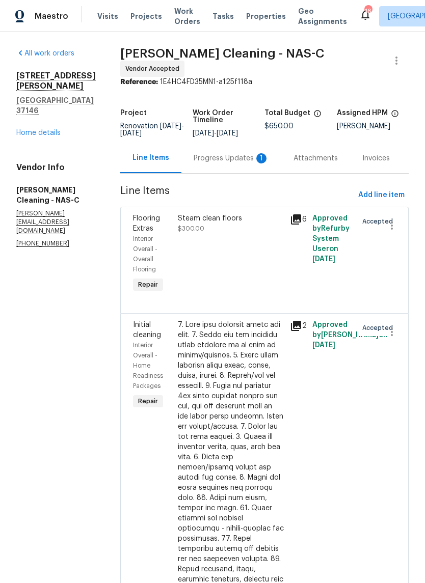
click at [244, 157] on div "Progress Updates 1" at bounding box center [231, 158] width 75 height 10
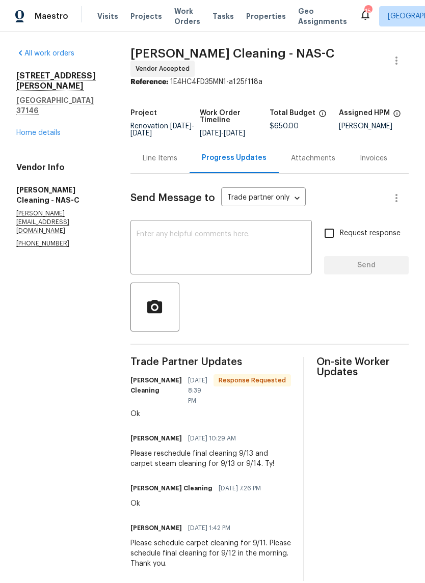
click at [187, 240] on textarea at bounding box center [222, 249] width 170 height 36
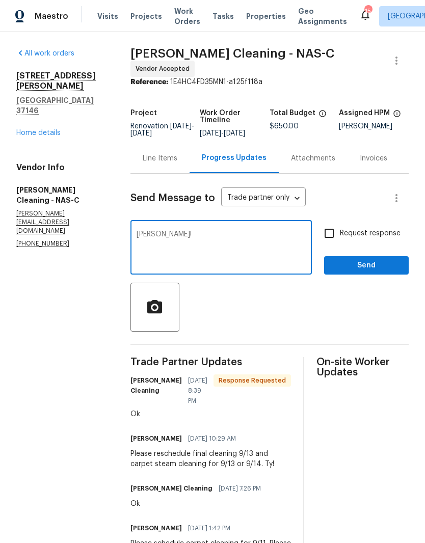
type textarea "Ty!"
click at [379, 265] on span "Send" at bounding box center [366, 265] width 68 height 13
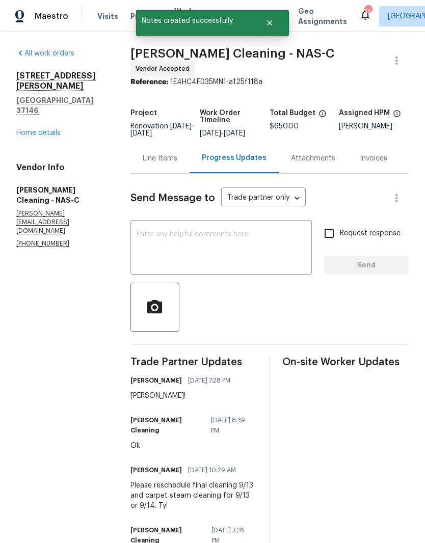
click at [50, 129] on link "Home details" at bounding box center [38, 132] width 44 height 7
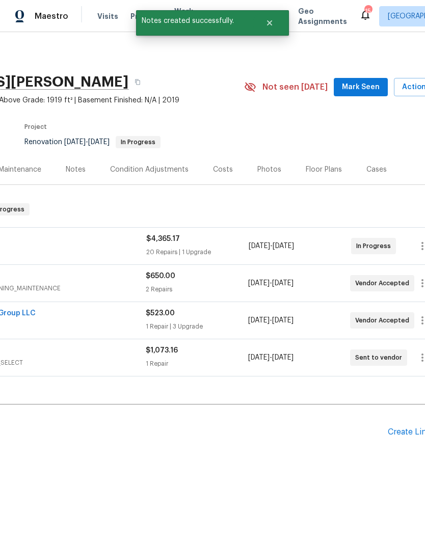
scroll to position [0, 126]
click at [364, 88] on span "Mark Seen" at bounding box center [360, 87] width 38 height 13
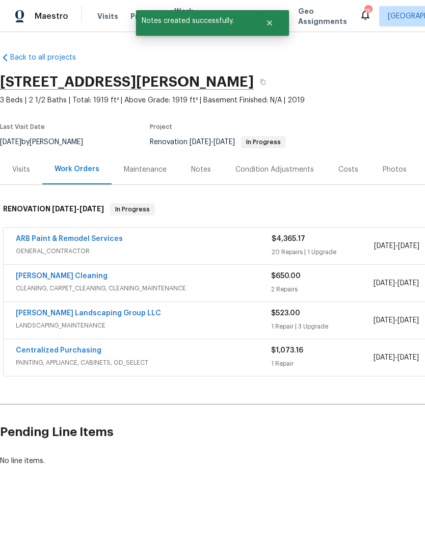
scroll to position [0, 0]
click at [95, 241] on link "ARB Paint & Remodel Services" at bounding box center [69, 238] width 107 height 7
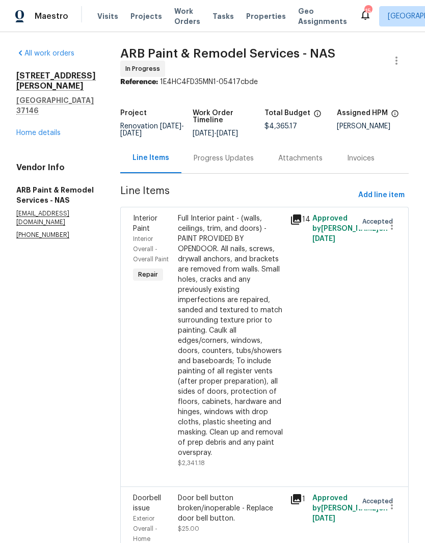
click at [207, 156] on div "Progress Updates" at bounding box center [224, 158] width 60 height 10
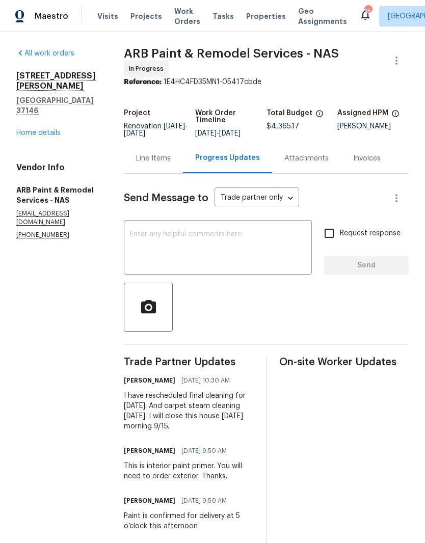
click at [47, 129] on link "Home details" at bounding box center [38, 132] width 44 height 7
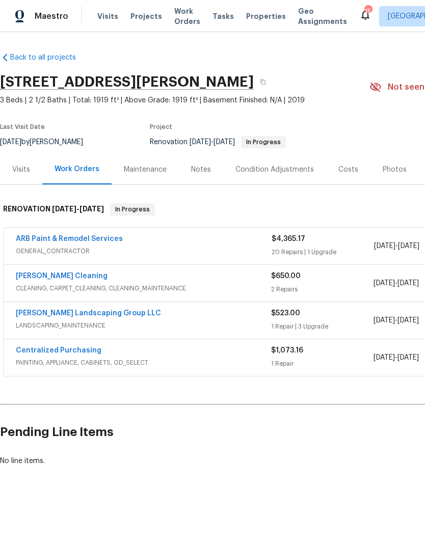
click at [200, 171] on div "Notes" at bounding box center [201, 170] width 20 height 10
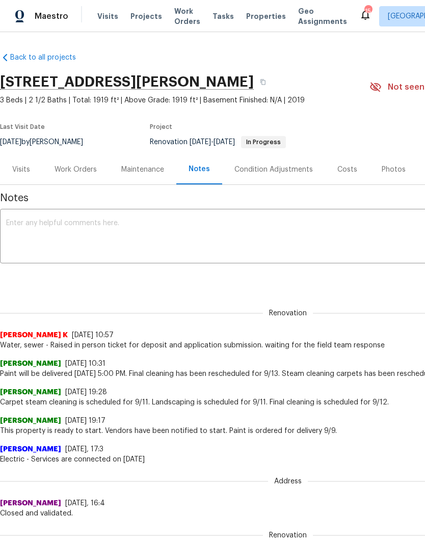
click at [103, 234] on textarea at bounding box center [287, 238] width 563 height 36
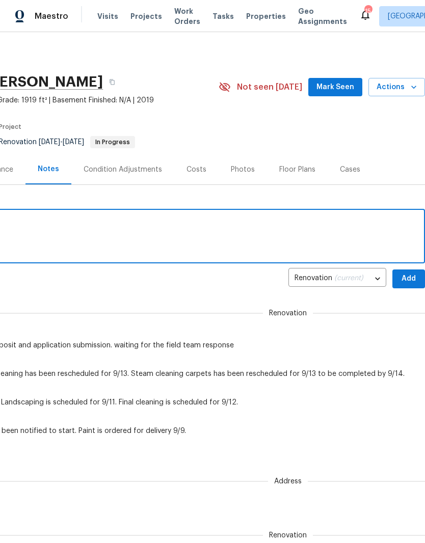
scroll to position [0, 151]
type textarea "Renovation is in progress and on schedule"
click at [409, 278] on span "Add" at bounding box center [408, 279] width 16 height 13
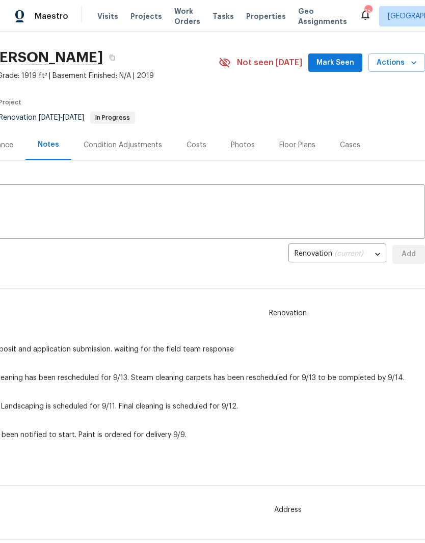
scroll to position [24, 151]
click at [339, 67] on span "Mark Seen" at bounding box center [335, 63] width 38 height 13
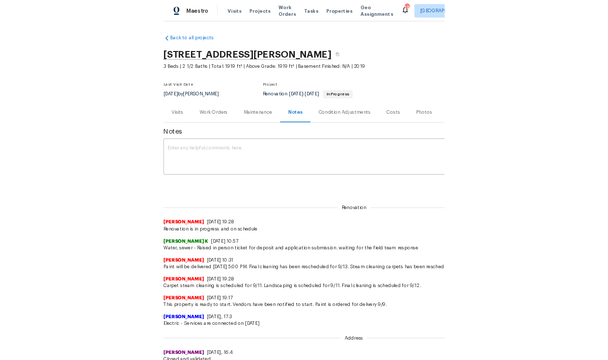
scroll to position [0, 0]
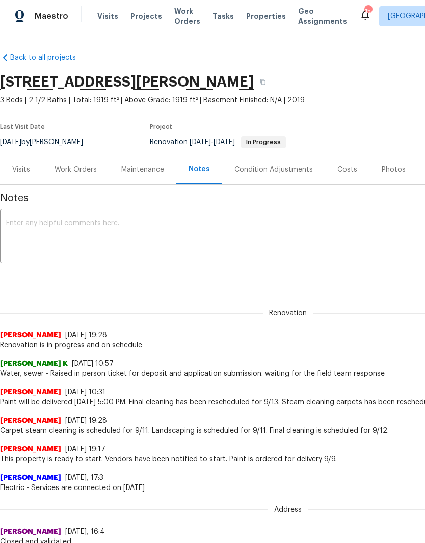
click at [178, 16] on span "Work Orders" at bounding box center [187, 16] width 26 height 20
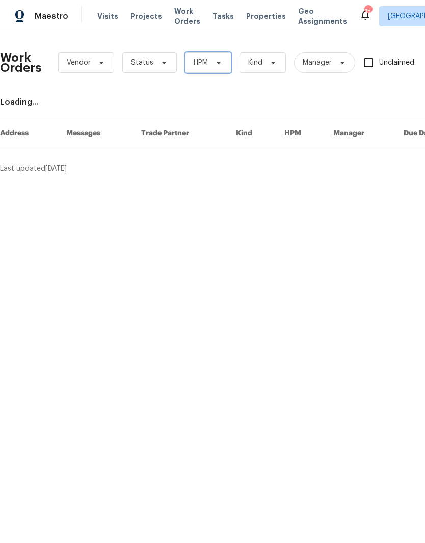
click at [219, 60] on icon at bounding box center [218, 63] width 8 height 8
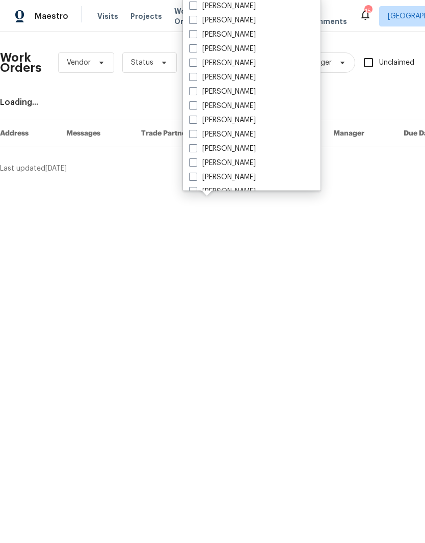
click at [249, 123] on label "[PERSON_NAME]" at bounding box center [222, 120] width 67 height 10
click at [196, 122] on input "[PERSON_NAME]" at bounding box center [192, 118] width 7 height 7
checkbox input "true"
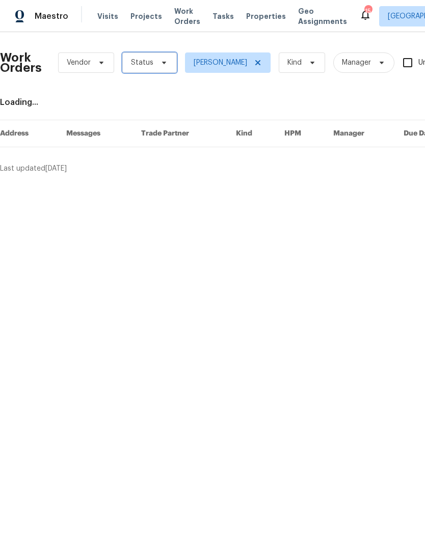
click at [157, 63] on span at bounding box center [162, 63] width 11 height 8
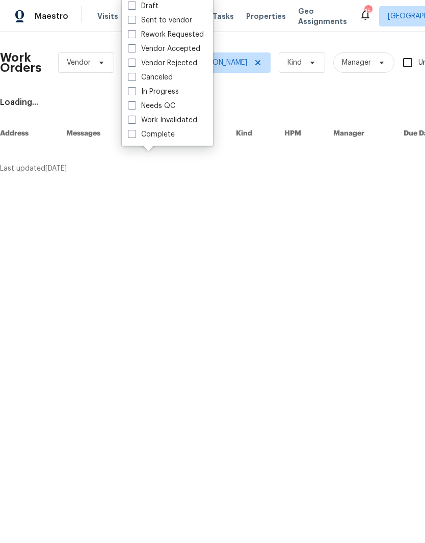
click at [174, 107] on label "Needs QC" at bounding box center [151, 106] width 47 height 10
click at [134, 107] on input "Needs QC" at bounding box center [131, 104] width 7 height 7
checkbox input "true"
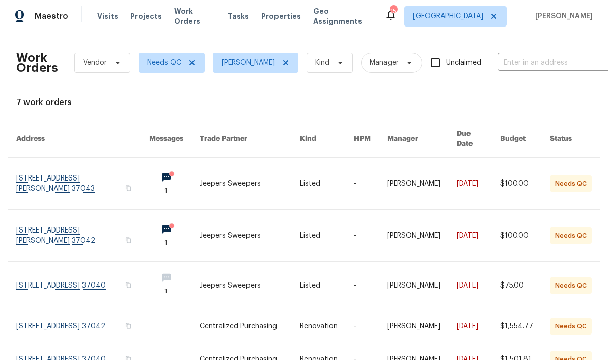
click at [81, 175] on link at bounding box center [82, 182] width 133 height 51
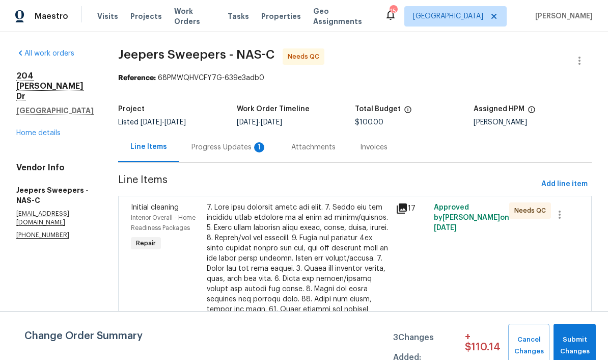
click at [247, 150] on div "Progress Updates 1" at bounding box center [229, 147] width 75 height 10
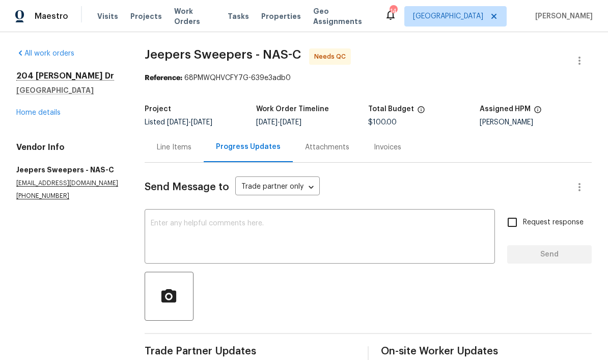
click at [181, 152] on div "Line Items" at bounding box center [174, 147] width 35 height 10
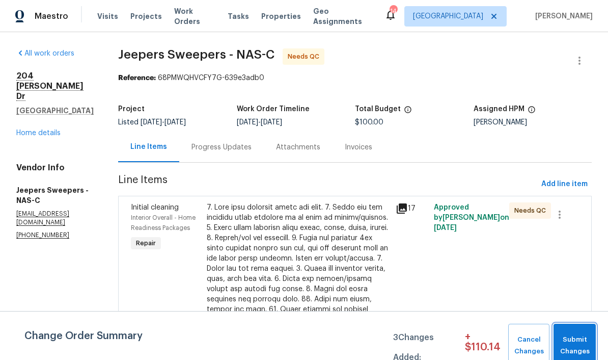
click at [424, 342] on span "Submit Changes" at bounding box center [575, 345] width 32 height 23
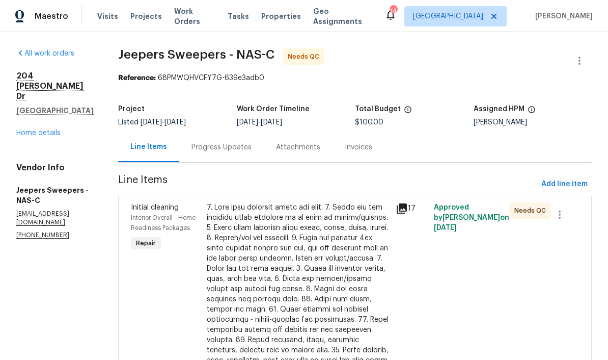
click at [306, 215] on div at bounding box center [298, 334] width 183 height 265
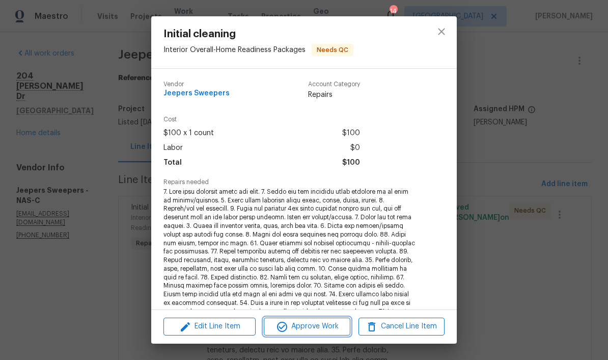
click at [317, 331] on span "Approve Work" at bounding box center [307, 326] width 80 height 13
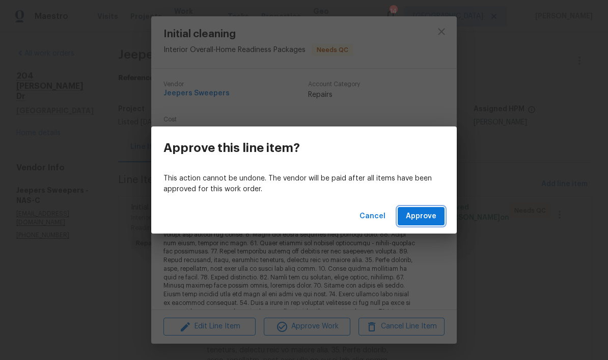
click at [422, 217] on span "Approve" at bounding box center [421, 216] width 31 height 13
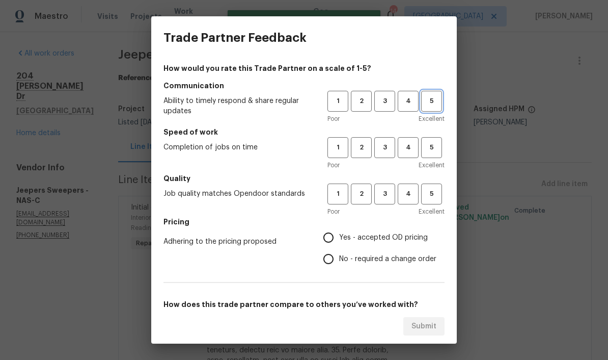
click at [424, 108] on button "5" at bounding box center [431, 101] width 21 height 21
click at [424, 147] on span "5" at bounding box center [431, 148] width 19 height 12
click at [424, 195] on span "5" at bounding box center [431, 194] width 19 height 12
click at [336, 239] on input "Yes - accepted OD pricing" at bounding box center [328, 237] width 21 height 21
radio input "true"
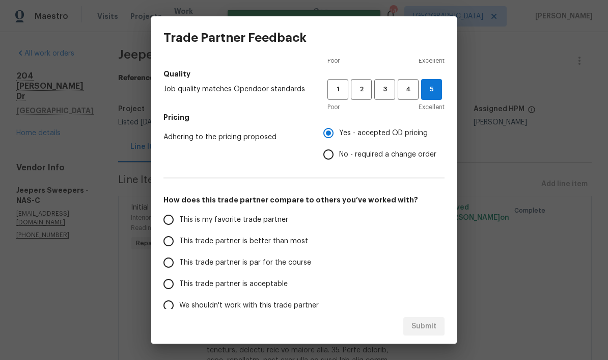
scroll to position [105, 0]
click at [173, 225] on input "This is my favorite trade partner" at bounding box center [168, 218] width 21 height 21
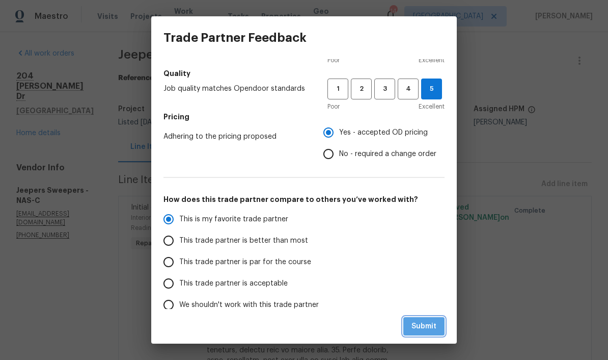
click at [424, 329] on span "Submit" at bounding box center [424, 326] width 25 height 13
radio input "true"
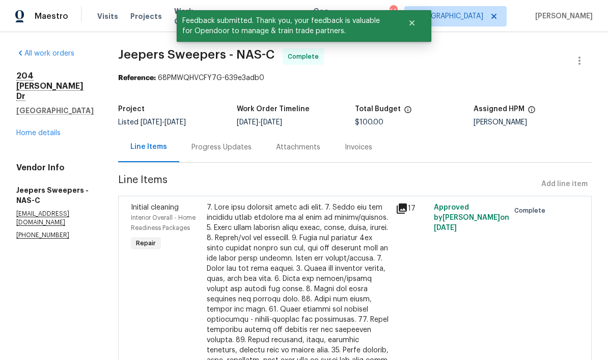
click at [51, 129] on link "Home details" at bounding box center [38, 132] width 44 height 7
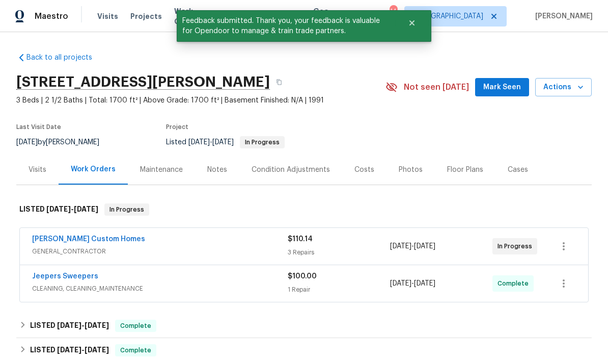
click at [424, 90] on span "Mark Seen" at bounding box center [502, 87] width 38 height 13
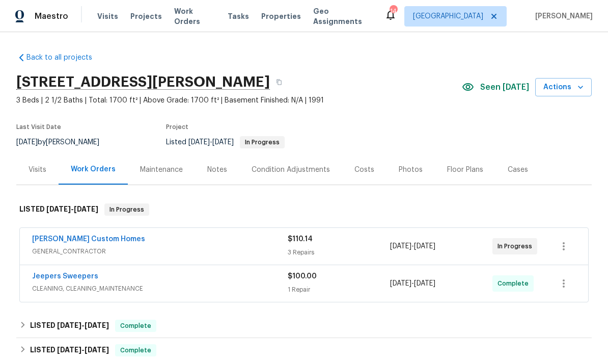
click at [98, 241] on link "[PERSON_NAME] Custom Homes" at bounding box center [88, 238] width 113 height 7
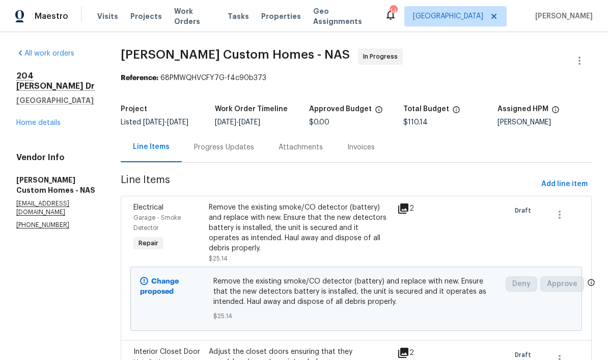
click at [52, 119] on link "Home details" at bounding box center [38, 122] width 44 height 7
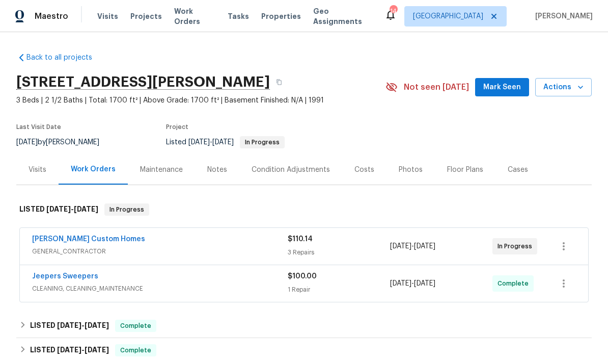
click at [424, 87] on span "Mark Seen" at bounding box center [502, 87] width 38 height 13
click at [220, 169] on div "Notes" at bounding box center [217, 170] width 20 height 10
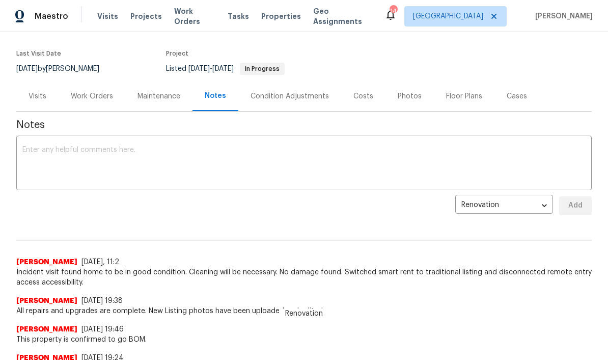
scroll to position [74, 0]
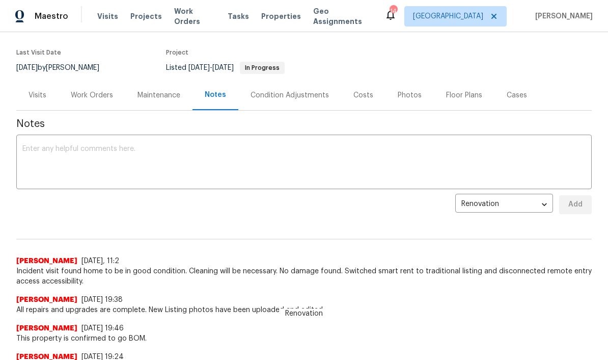
click at [102, 149] on textarea at bounding box center [303, 163] width 563 height 36
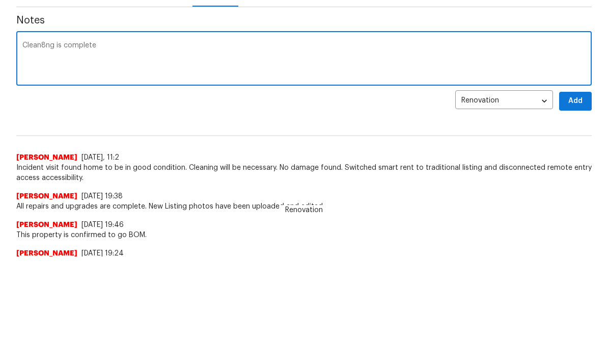
click at [46, 145] on textarea "Clean8ng is complete" at bounding box center [303, 163] width 563 height 36
click at [94, 145] on textarea "Cleaning is complete" at bounding box center [303, 163] width 563 height 36
type textarea "Cleaning is complete. Repairs are in progress"
click at [424, 198] on span "Add" at bounding box center [575, 204] width 16 height 13
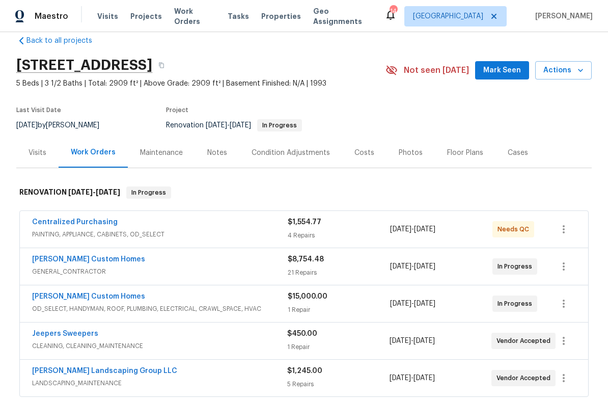
scroll to position [5, 0]
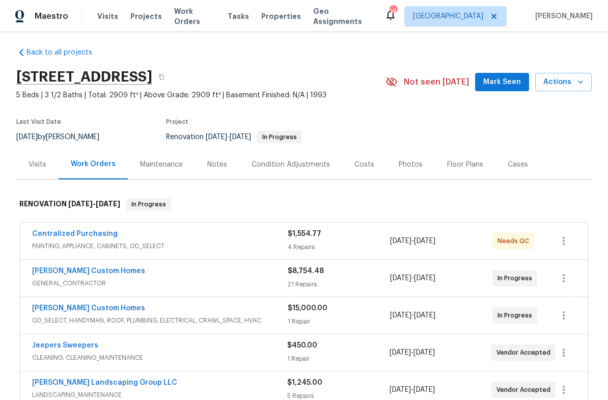
click at [502, 88] on button "Mark Seen" at bounding box center [502, 82] width 54 height 19
click at [223, 167] on div "Notes" at bounding box center [217, 164] width 20 height 10
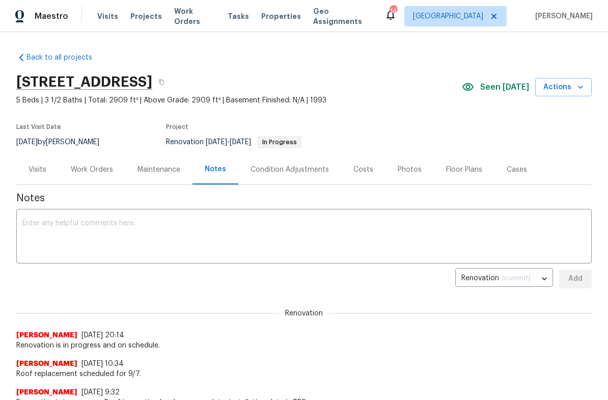
click at [202, 227] on textarea at bounding box center [303, 238] width 563 height 36
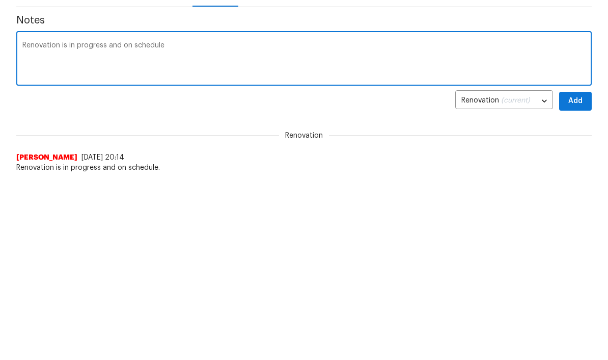
type textarea "Renovation is in progress and on schedule"
click at [576, 273] on span "Add" at bounding box center [575, 279] width 16 height 13
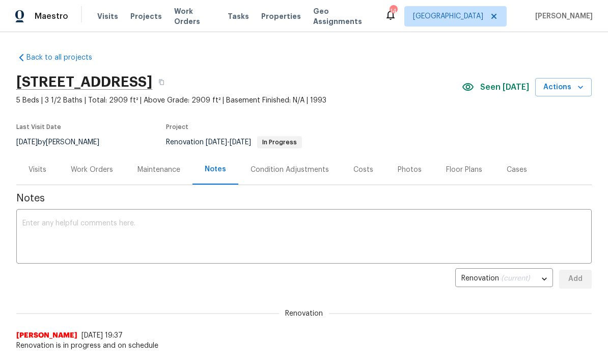
click at [201, 15] on span "Work Orders" at bounding box center [194, 16] width 41 height 20
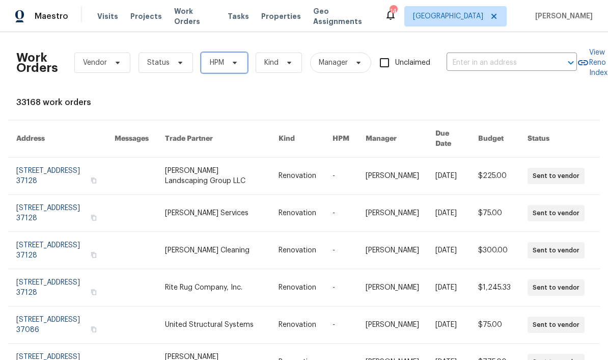
click at [238, 63] on span "HPM" at bounding box center [224, 62] width 46 height 20
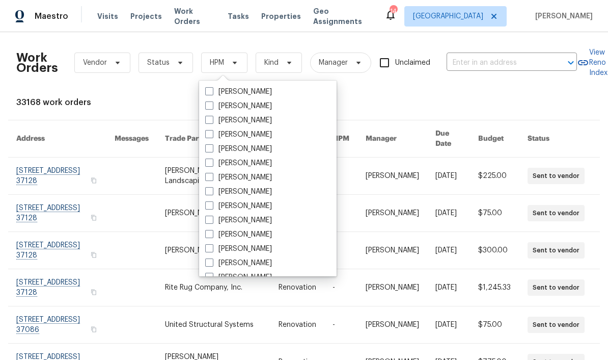
click at [272, 206] on label "[PERSON_NAME]" at bounding box center [238, 206] width 67 height 10
click at [212, 206] on input "[PERSON_NAME]" at bounding box center [208, 204] width 7 height 7
checkbox input "true"
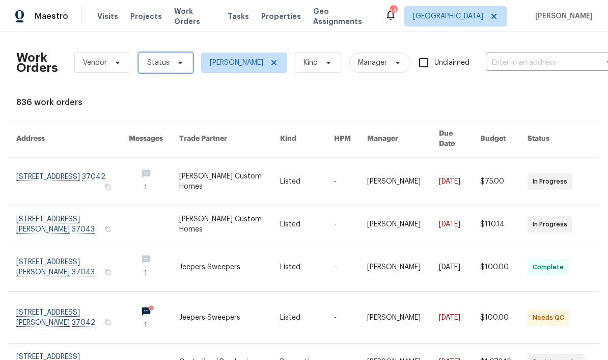
click at [178, 62] on icon at bounding box center [180, 63] width 4 height 3
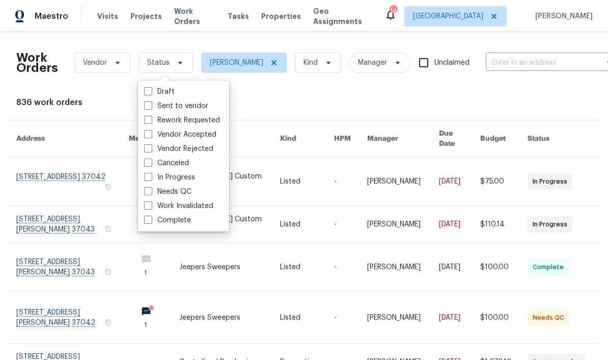
click at [190, 190] on label "Needs QC" at bounding box center [167, 191] width 47 height 10
click at [151, 190] on input "Needs QC" at bounding box center [147, 189] width 7 height 7
checkbox input "true"
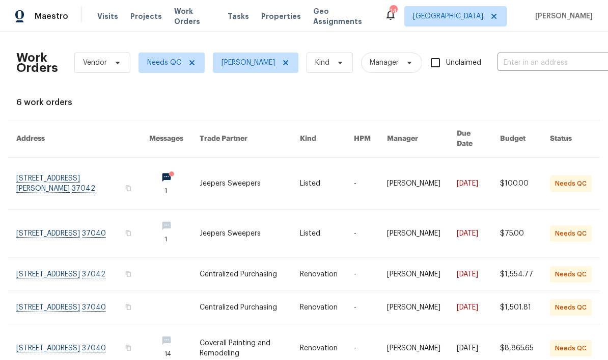
click at [85, 168] on link at bounding box center [82, 182] width 133 height 51
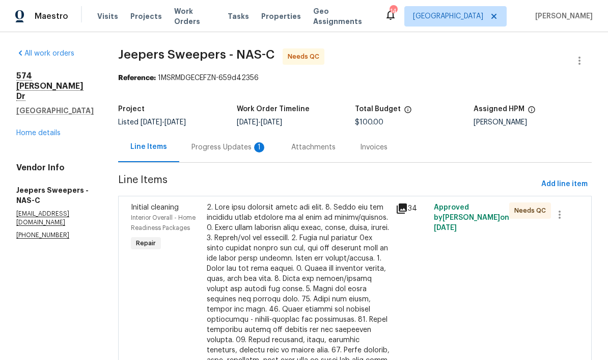
click at [243, 150] on div "Progress Updates 1" at bounding box center [229, 147] width 75 height 10
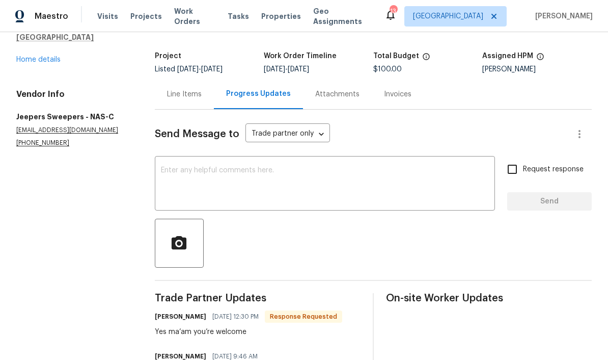
scroll to position [28, 0]
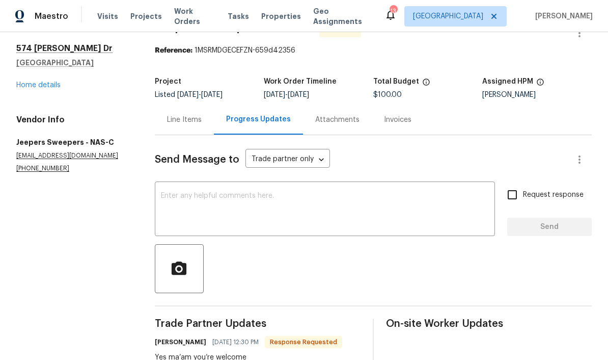
click at [199, 117] on div "Line Items" at bounding box center [184, 120] width 35 height 10
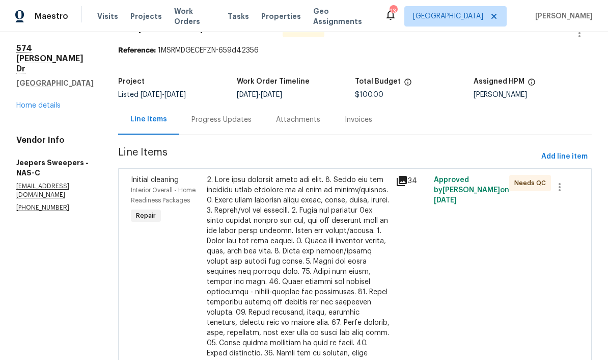
click at [258, 187] on div at bounding box center [298, 312] width 183 height 275
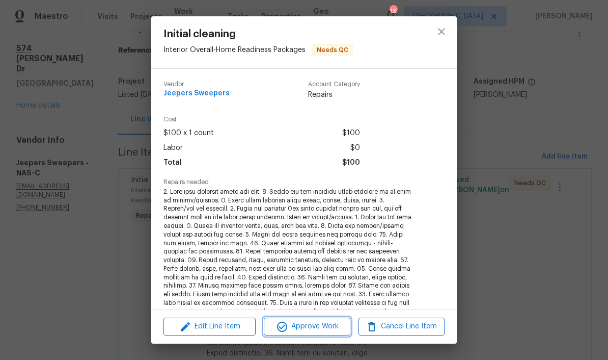
click at [328, 329] on span "Approve Work" at bounding box center [307, 326] width 80 height 13
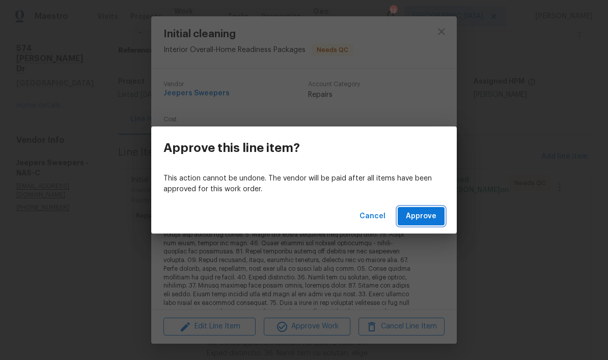
click at [434, 215] on span "Approve" at bounding box center [421, 216] width 31 height 13
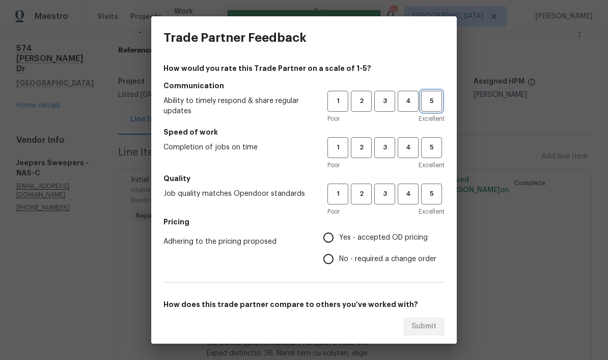
click at [430, 106] on span "5" at bounding box center [431, 101] width 19 height 12
click at [435, 148] on span "5" at bounding box center [431, 148] width 19 height 12
click at [436, 192] on span "5" at bounding box center [431, 194] width 19 height 12
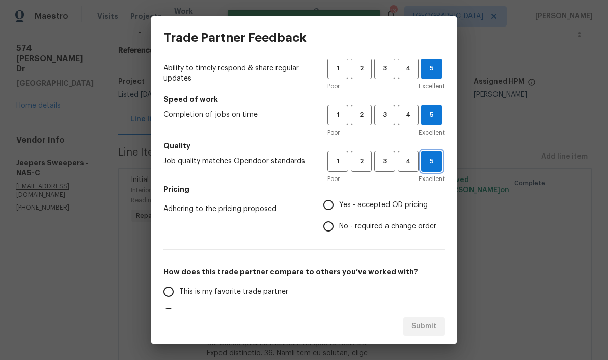
scroll to position [57, 0]
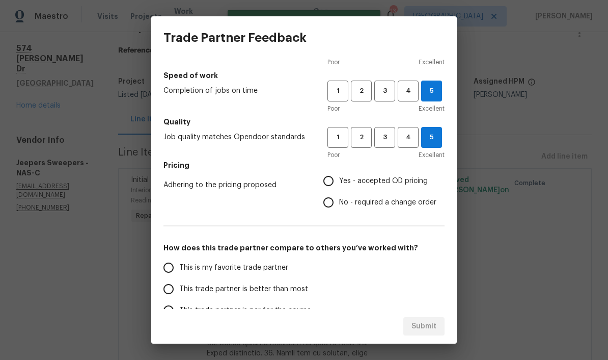
click at [333, 183] on input "Yes - accepted OD pricing" at bounding box center [328, 180] width 21 height 21
radio input "true"
click at [171, 273] on input "This is my favorite trade partner" at bounding box center [168, 267] width 21 height 21
click at [433, 331] on span "Submit" at bounding box center [424, 326] width 25 height 13
radio input "true"
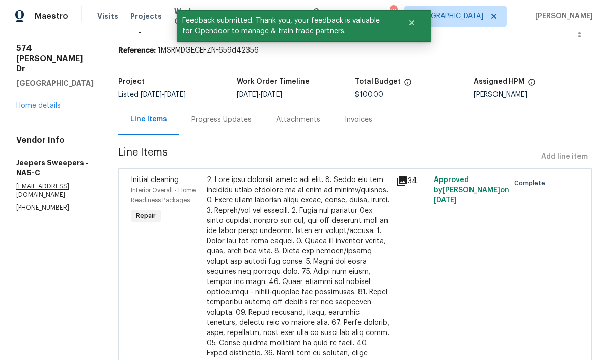
click at [56, 102] on link "Home details" at bounding box center [38, 105] width 44 height 7
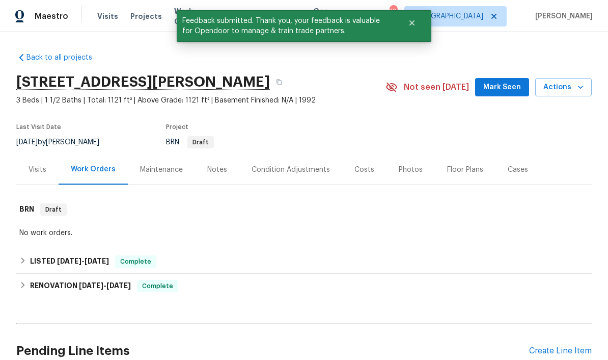
click at [504, 90] on span "Mark Seen" at bounding box center [502, 87] width 38 height 13
click at [217, 172] on div "Notes" at bounding box center [217, 170] width 20 height 10
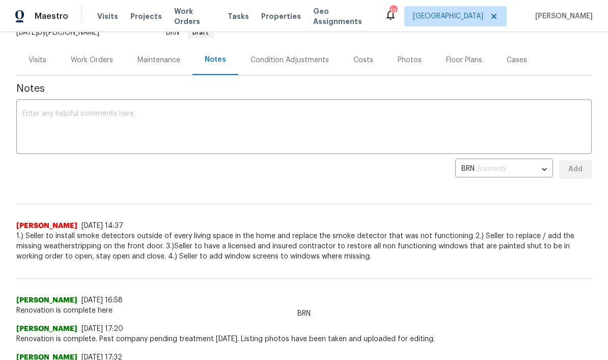
scroll to position [114, 0]
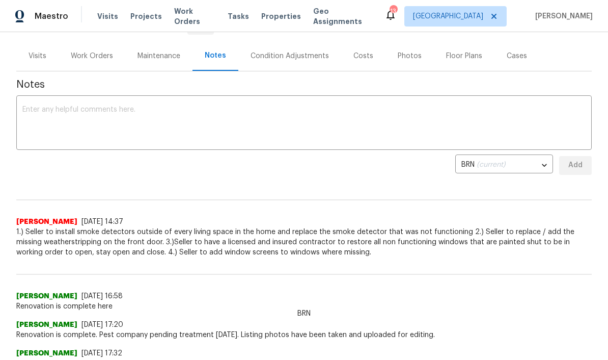
click at [101, 58] on div "Work Orders" at bounding box center [92, 56] width 42 height 10
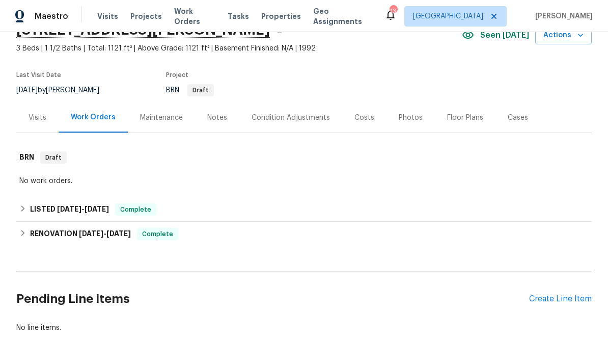
click at [218, 115] on div "Notes" at bounding box center [217, 118] width 20 height 10
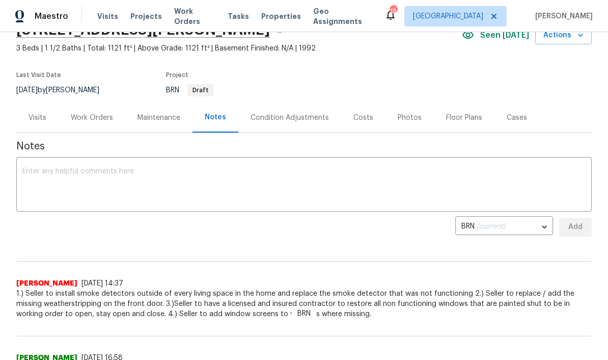
click at [159, 173] on textarea at bounding box center [303, 186] width 563 height 36
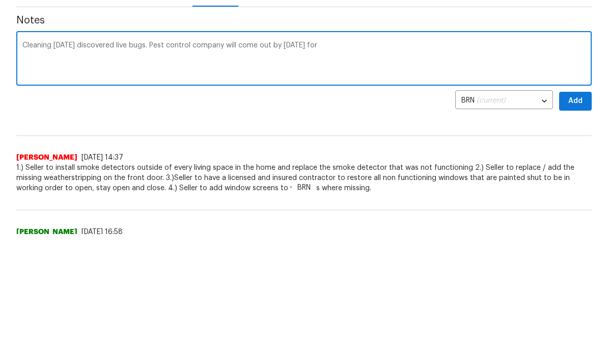
click at [279, 168] on textarea "Cleaning [DATE] discovered live bugs. Pest control company will come out by [DA…" at bounding box center [303, 186] width 563 height 36
click at [223, 168] on textarea "Cleaning [DATE] discovered live bugs. Pest control company will come for" at bounding box center [303, 186] width 563 height 36
click at [337, 168] on textarea "Cleaning [DATE] discovered live bugs. Pest control company is scheduled [DATE] …" at bounding box center [303, 186] width 563 height 36
click at [415, 168] on textarea "Cleaning [DATE] discovered live bugs. Pest control company is scheduled [DATE] …" at bounding box center [303, 186] width 563 height 36
type textarea "Cleaning [DATE] discovered live bugs. Pest control company is scheduled [DATE] …"
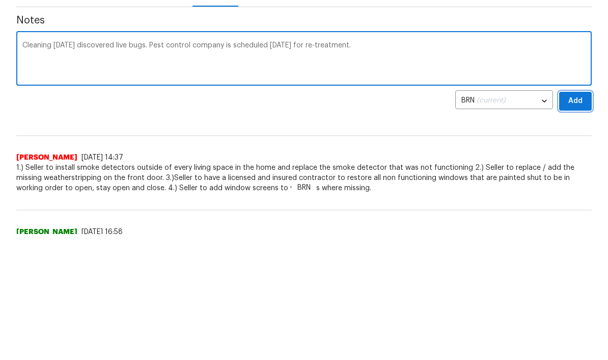
click at [578, 221] on span "Add" at bounding box center [575, 227] width 16 height 13
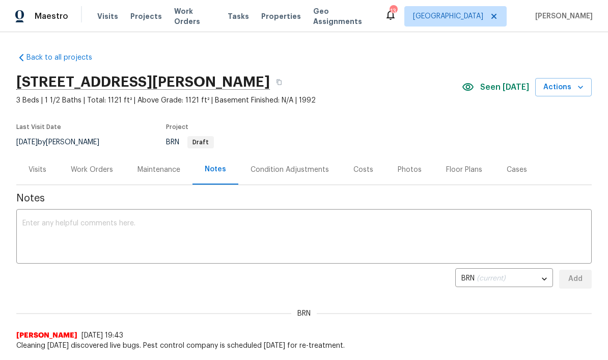
click at [197, 15] on span "Work Orders" at bounding box center [194, 16] width 41 height 20
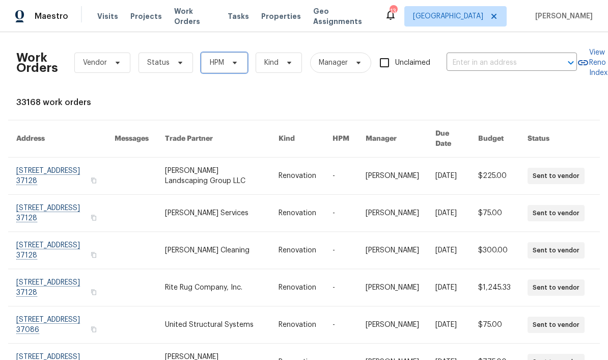
click at [238, 63] on icon at bounding box center [235, 63] width 8 height 8
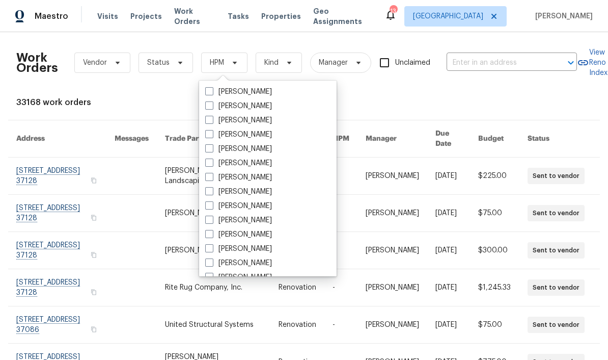
click at [264, 207] on label "[PERSON_NAME]" at bounding box center [238, 206] width 67 height 10
click at [212, 207] on input "[PERSON_NAME]" at bounding box center [208, 204] width 7 height 7
checkbox input "true"
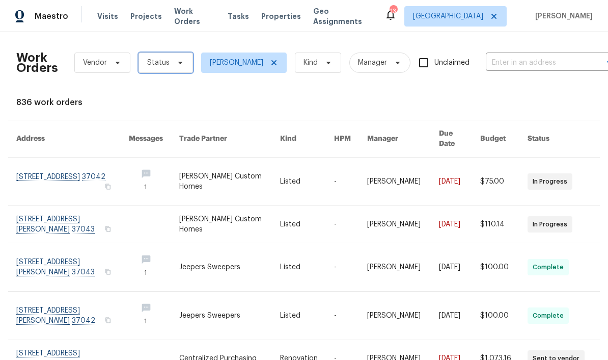
click at [181, 60] on icon at bounding box center [180, 63] width 8 height 8
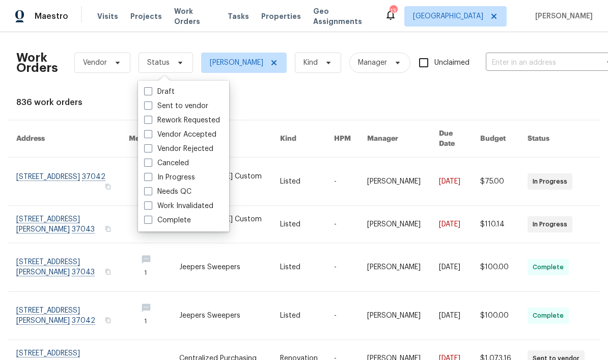
click at [185, 188] on label "Needs QC" at bounding box center [167, 191] width 47 height 10
click at [151, 188] on input "Needs QC" at bounding box center [147, 189] width 7 height 7
checkbox input "true"
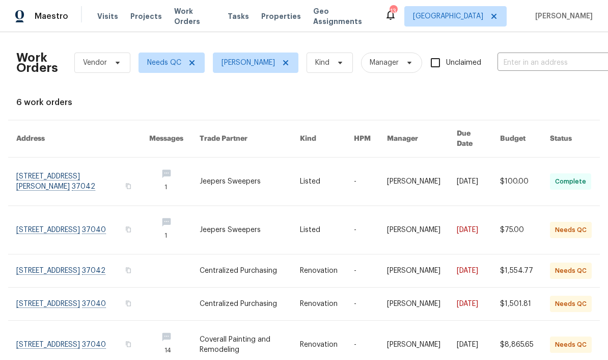
click at [97, 216] on link at bounding box center [82, 230] width 133 height 48
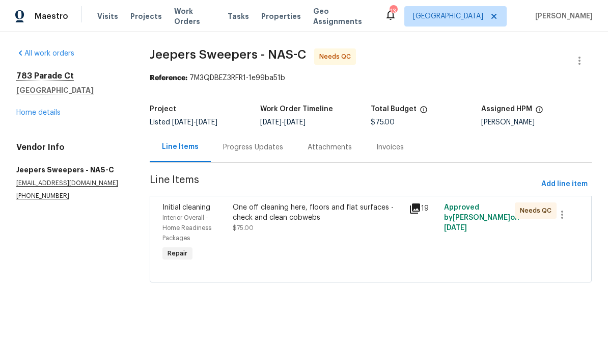
click at [268, 212] on div "One off cleaning here, floors and flat surfaces - check and clean cobwebs" at bounding box center [318, 212] width 170 height 20
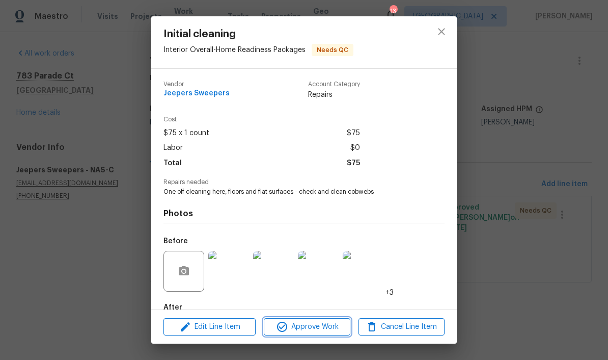
click at [322, 330] on span "Approve Work" at bounding box center [307, 326] width 80 height 13
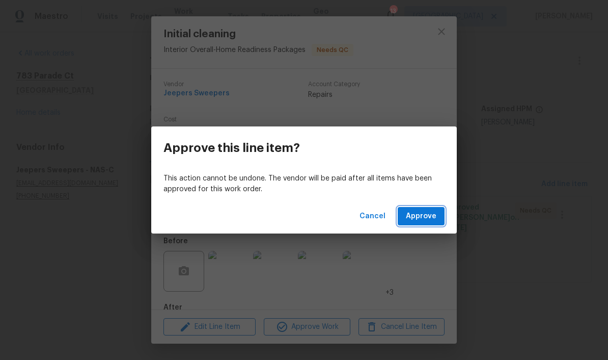
click at [424, 217] on span "Approve" at bounding box center [421, 216] width 31 height 13
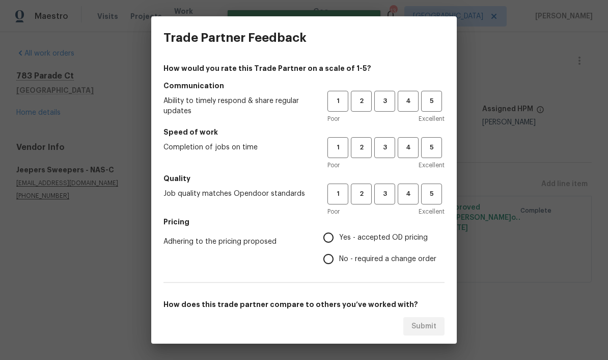
click at [437, 105] on span "5" at bounding box center [431, 101] width 19 height 12
click at [438, 148] on span "5" at bounding box center [431, 148] width 19 height 12
click at [435, 195] on span "5" at bounding box center [431, 194] width 19 height 12
click at [332, 239] on input "Yes - accepted OD pricing" at bounding box center [328, 237] width 21 height 21
radio input "true"
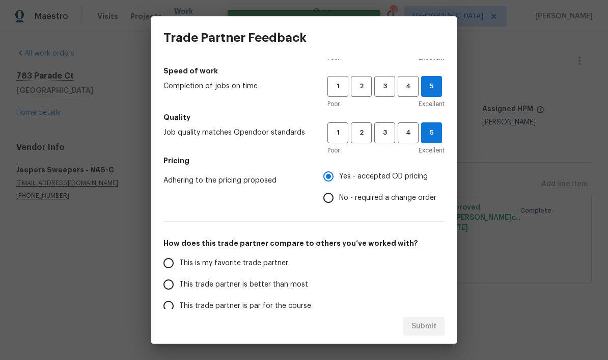
scroll to position [79, 0]
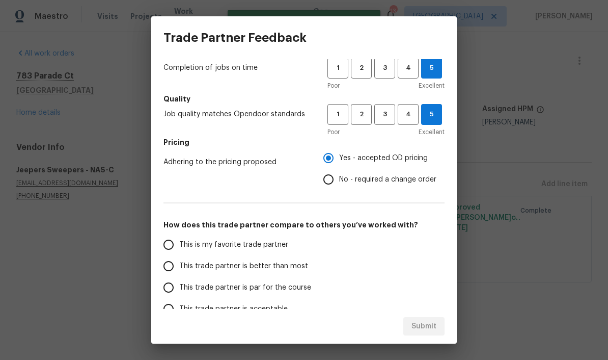
click at [173, 250] on input "This is my favorite trade partner" at bounding box center [168, 244] width 21 height 21
click at [429, 331] on span "Submit" at bounding box center [424, 326] width 25 height 13
radio input "true"
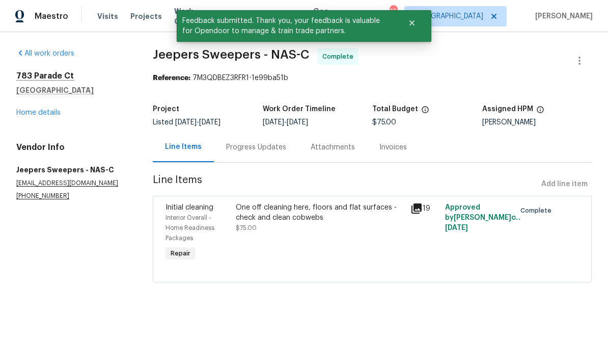
click at [57, 113] on link "Home details" at bounding box center [38, 112] width 44 height 7
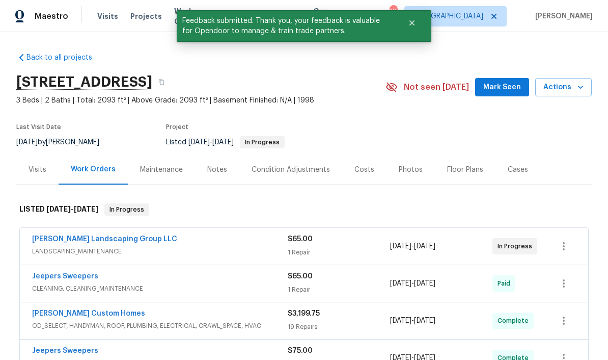
click at [514, 90] on span "Mark Seen" at bounding box center [502, 87] width 38 height 13
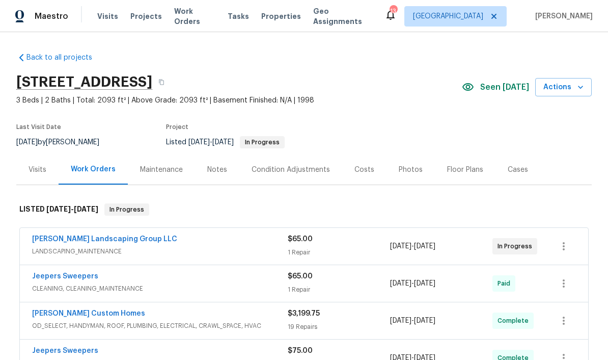
click at [224, 170] on div "Notes" at bounding box center [217, 170] width 20 height 10
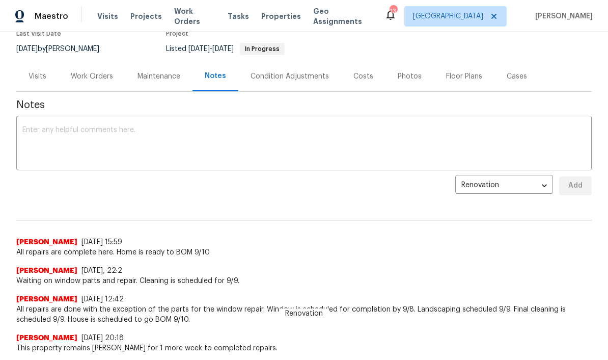
scroll to position [75, 0]
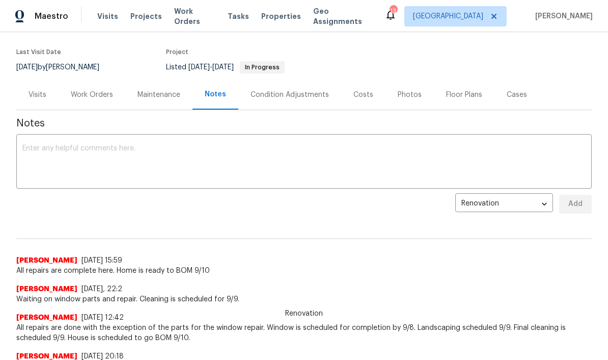
click at [102, 100] on div "Work Orders" at bounding box center [92, 94] width 67 height 30
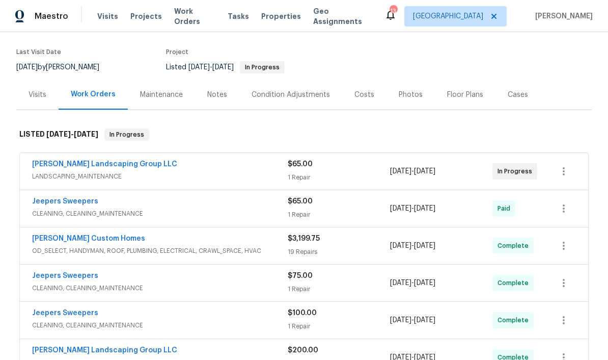
click at [110, 167] on link "[PERSON_NAME] Landscaping Group LLC" at bounding box center [104, 163] width 145 height 7
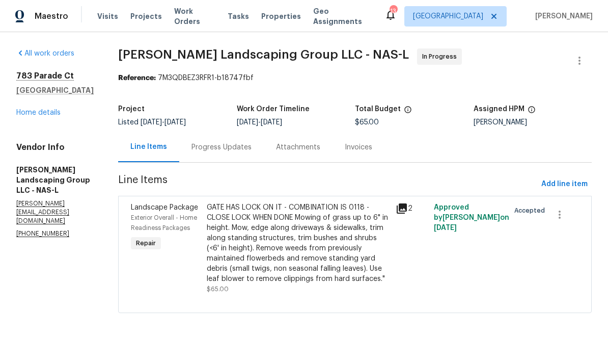
click at [252, 148] on div "Progress Updates" at bounding box center [222, 147] width 60 height 10
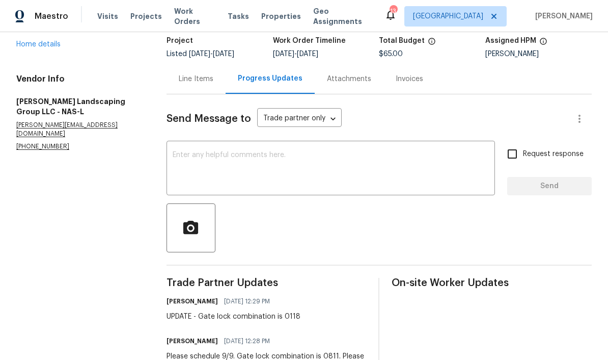
scroll to position [67, 0]
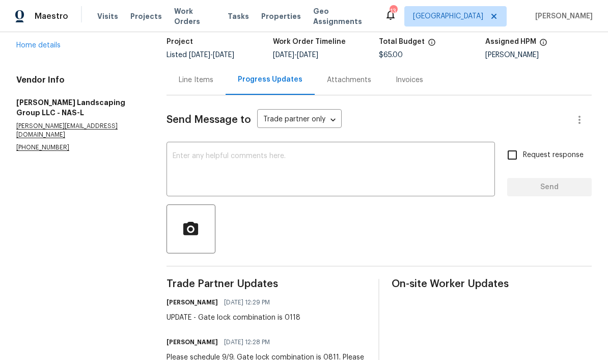
click at [55, 45] on link "Home details" at bounding box center [38, 45] width 44 height 7
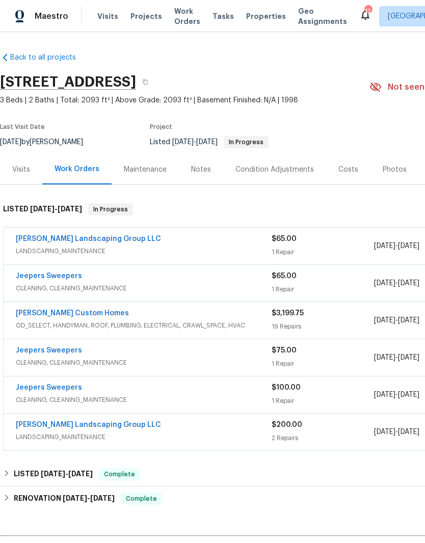
click at [184, 19] on span "Work Orders" at bounding box center [187, 16] width 26 height 20
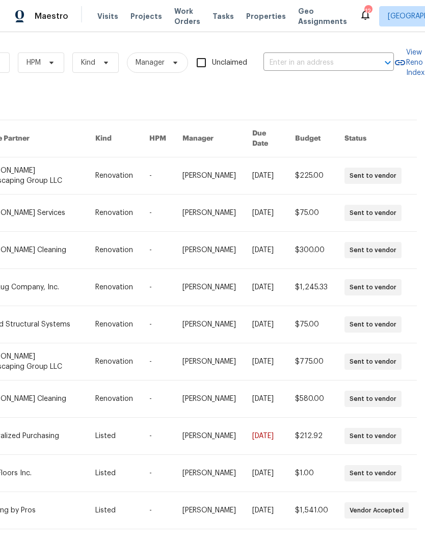
click at [305, 63] on input "text" at bounding box center [314, 63] width 102 height 16
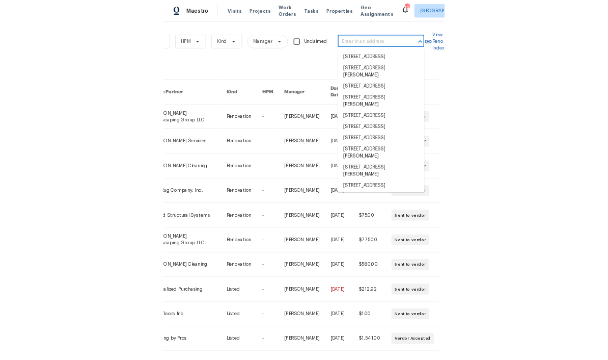
scroll to position [0, 168]
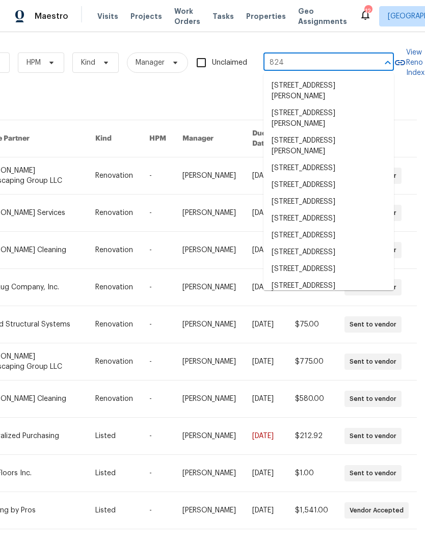
type input "824 n"
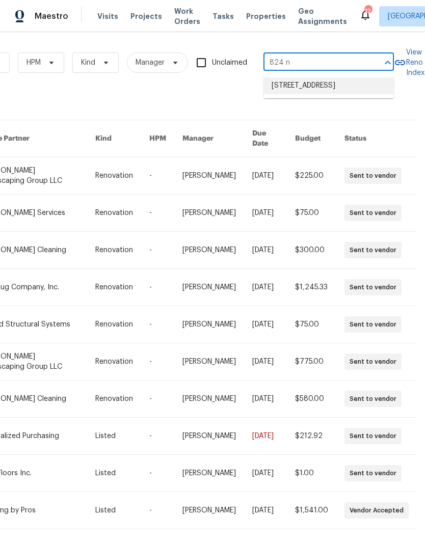
click at [332, 90] on li "[STREET_ADDRESS]" at bounding box center [328, 85] width 130 height 17
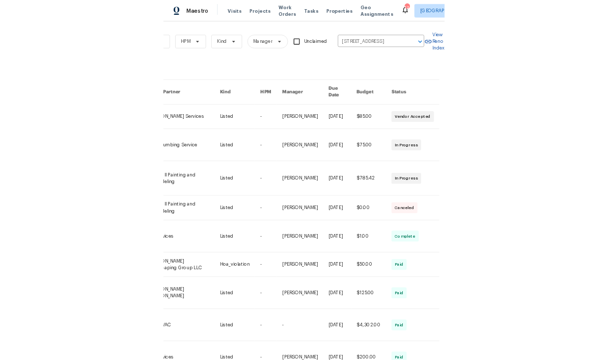
scroll to position [0, 1]
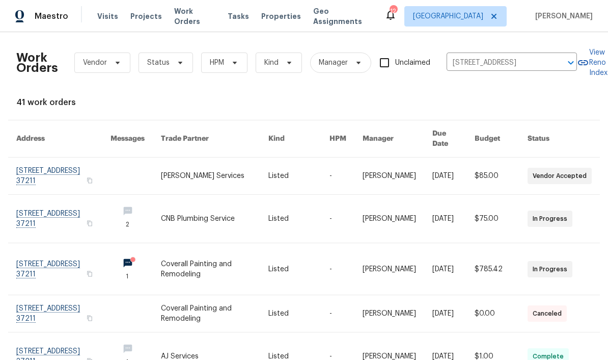
click at [34, 210] on link at bounding box center [63, 219] width 94 height 48
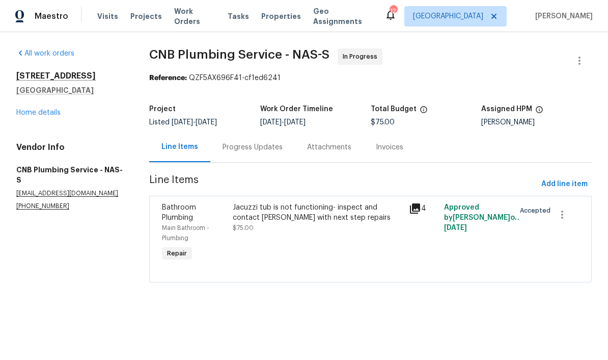
click at [280, 147] on div "Progress Updates" at bounding box center [253, 147] width 60 height 10
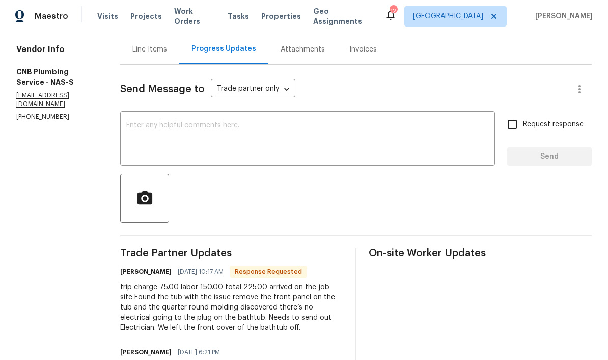
scroll to position [53, 0]
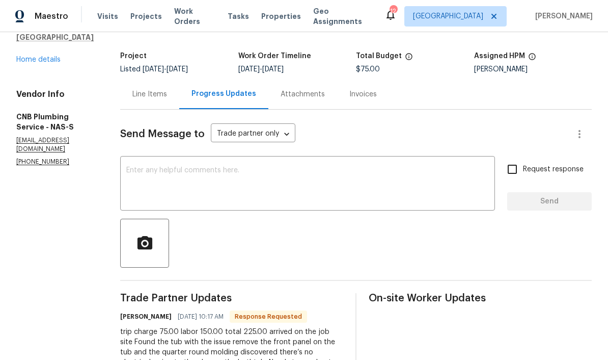
click at [167, 98] on div "Line Items" at bounding box center [149, 94] width 35 height 10
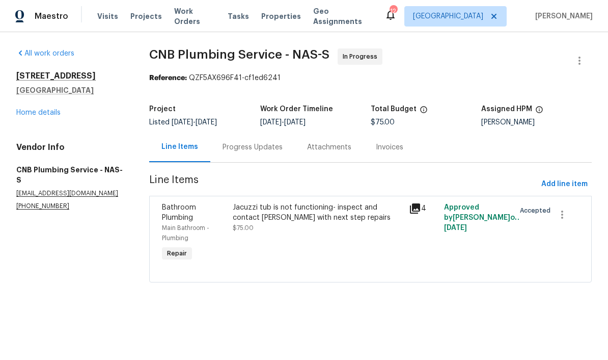
click at [293, 215] on div "Jacuzzi tub is not functioning- inspect and contact [PERSON_NAME] with next ste…" at bounding box center [318, 212] width 170 height 20
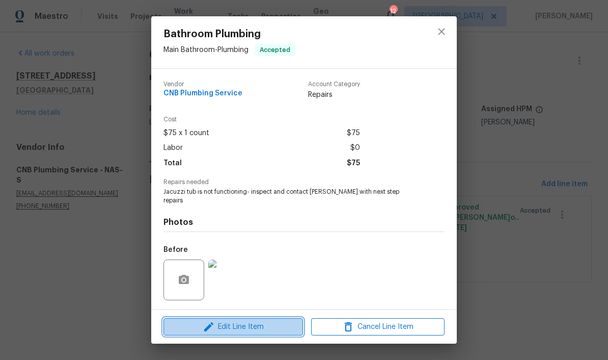
click at [265, 325] on span "Edit Line Item" at bounding box center [233, 326] width 133 height 13
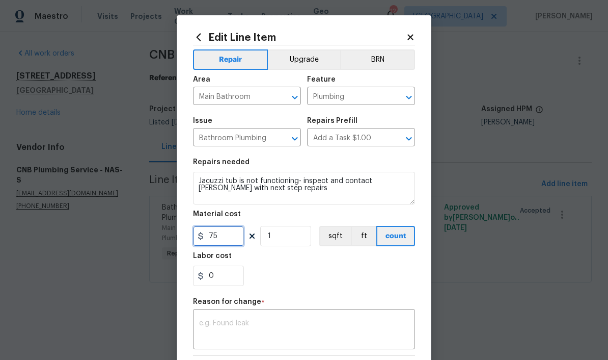
click at [233, 237] on input "75" at bounding box center [218, 236] width 51 height 20
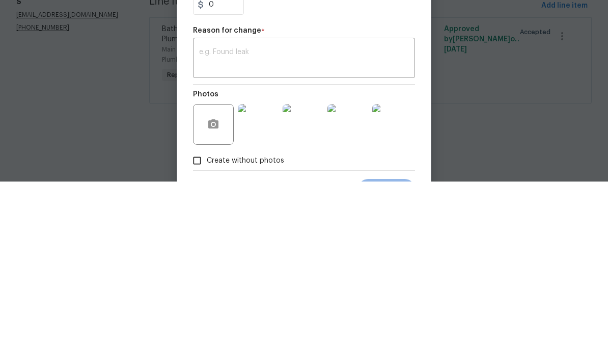
scroll to position [92, 0]
type input "225"
click at [256, 228] on textarea at bounding box center [304, 238] width 210 height 21
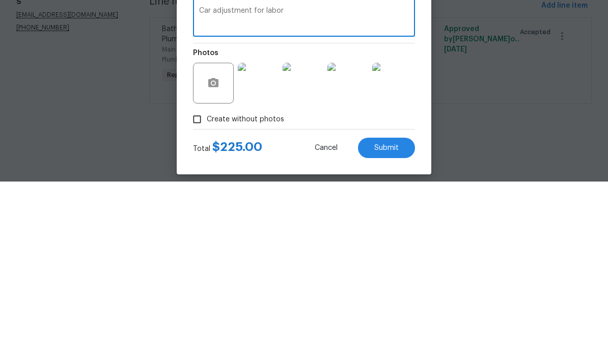
scroll to position [141, 0]
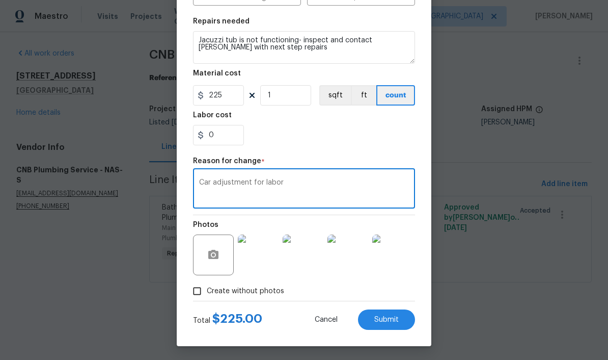
click at [210, 186] on textarea "Car adjustment for labor" at bounding box center [304, 189] width 210 height 21
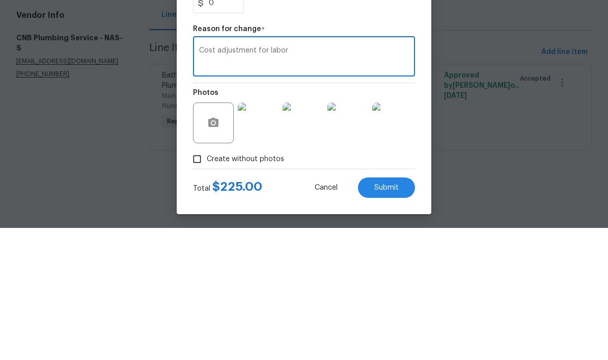
click at [396, 179] on textarea "Cost adjustment for labor" at bounding box center [304, 189] width 210 height 21
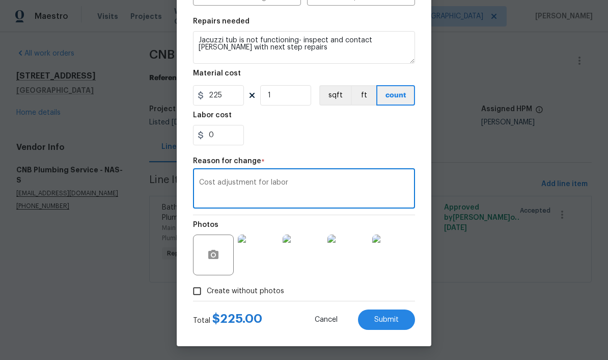
type textarea "Cost adjustment for labor"
click at [396, 322] on span "Submit" at bounding box center [386, 320] width 24 height 8
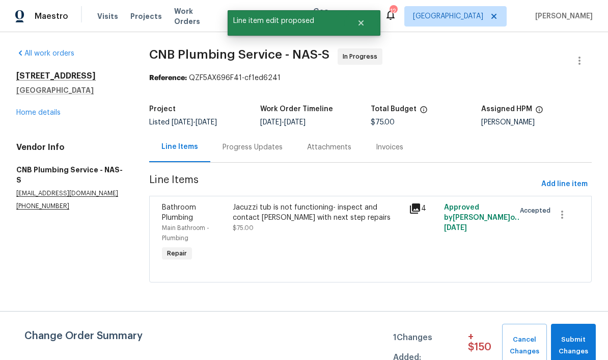
scroll to position [0, 0]
click at [577, 340] on span "Submit Changes" at bounding box center [573, 345] width 35 height 23
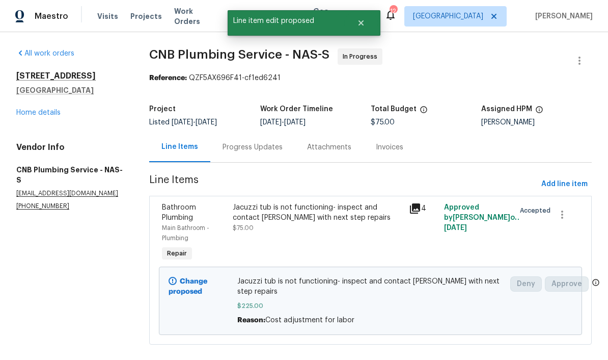
click at [53, 114] on link "Home details" at bounding box center [38, 112] width 44 height 7
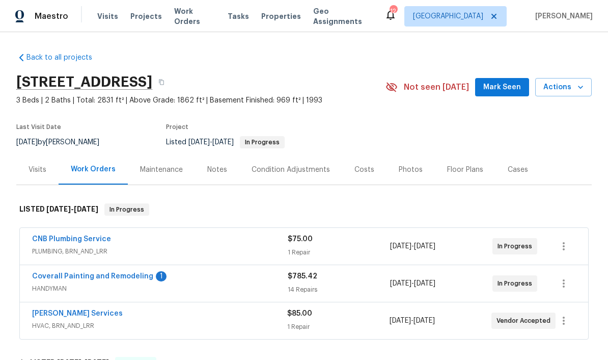
click at [514, 90] on span "Mark Seen" at bounding box center [502, 87] width 38 height 13
click at [55, 278] on link "Coverall Painting and Remodeling" at bounding box center [92, 276] width 121 height 7
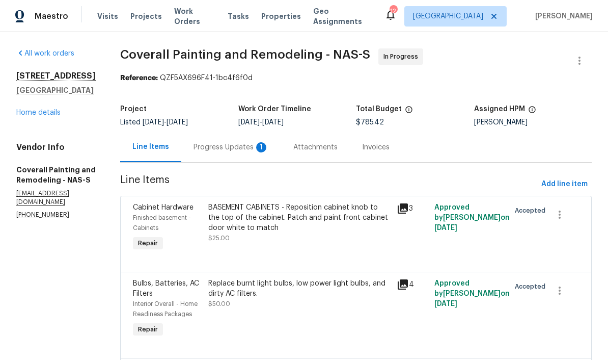
click at [269, 145] on div "Progress Updates 1" at bounding box center [231, 147] width 75 height 10
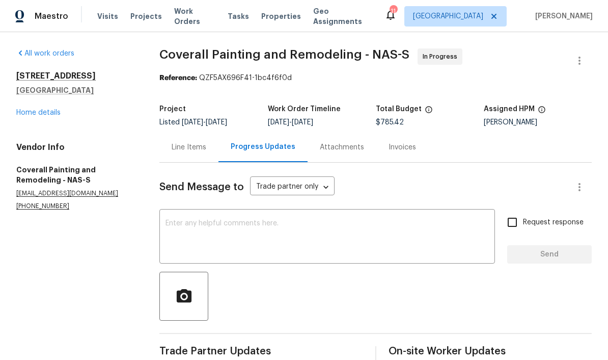
click at [50, 116] on link "Home details" at bounding box center [38, 112] width 44 height 7
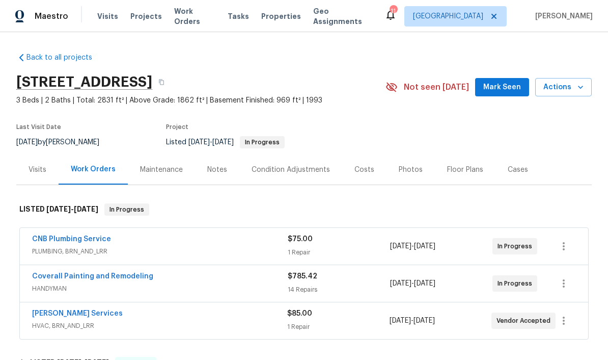
click at [507, 91] on span "Mark Seen" at bounding box center [502, 87] width 38 height 13
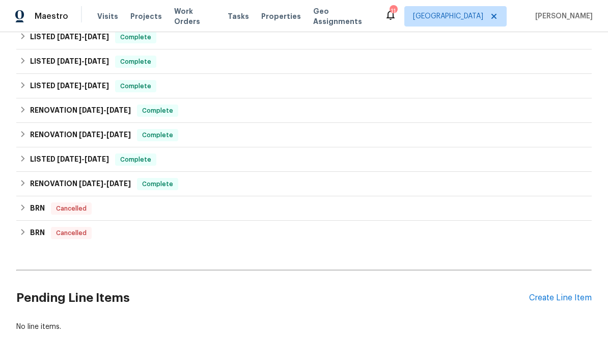
scroll to position [496, 0]
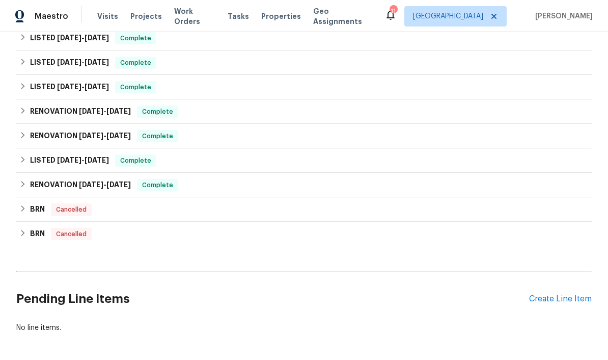
click at [566, 302] on div "Create Line Item" at bounding box center [560, 299] width 63 height 10
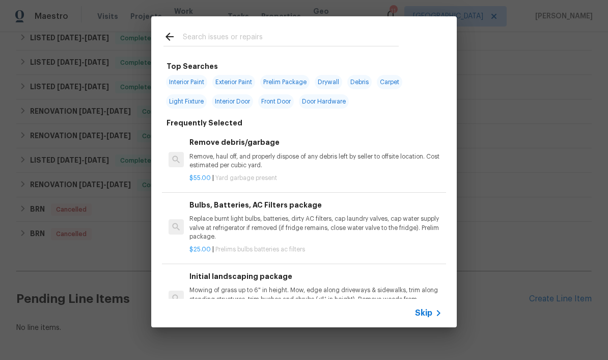
click at [220, 37] on input "text" at bounding box center [291, 38] width 216 height 15
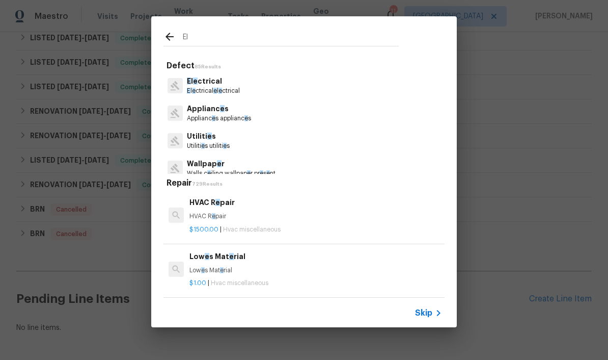
type input "E"
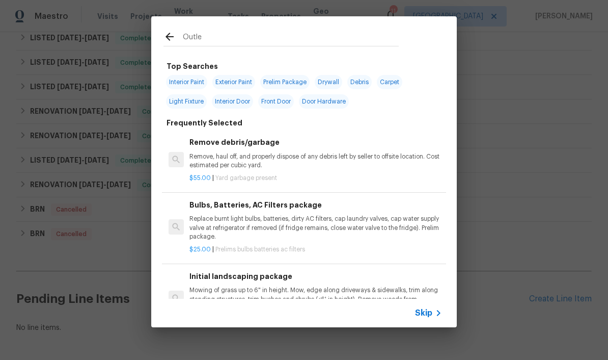
type input "Outlet"
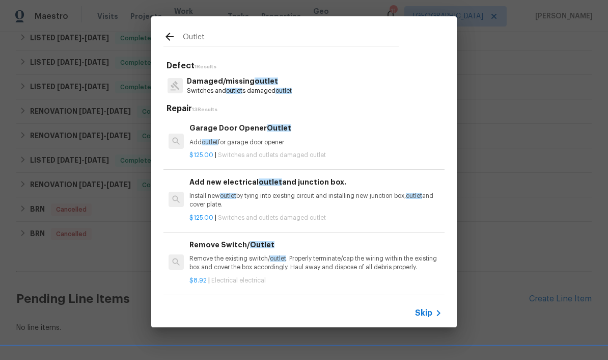
click at [266, 89] on p "Switches and outlet s damaged outlet" at bounding box center [239, 91] width 105 height 9
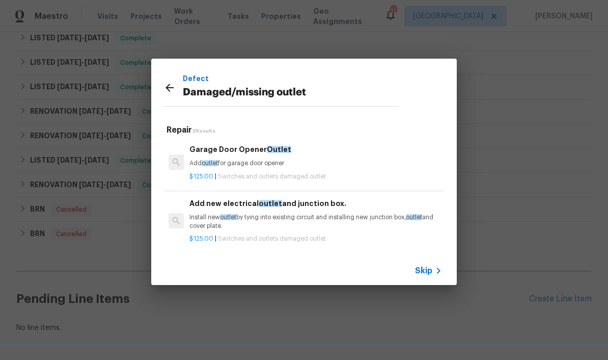
click at [256, 213] on p "Install new outlet by tying into existing circuit and installing new junction b…" at bounding box center [315, 221] width 253 height 17
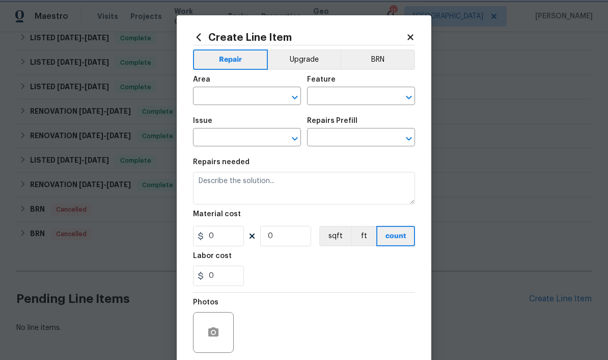
type input "Switches and Outlets"
type input "Damaged/missing outlet"
type input "Add new electrical outlet and junction box. $125.00"
type textarea "Install new outlet by tying into existing circuit and installing new junction b…"
type input "125"
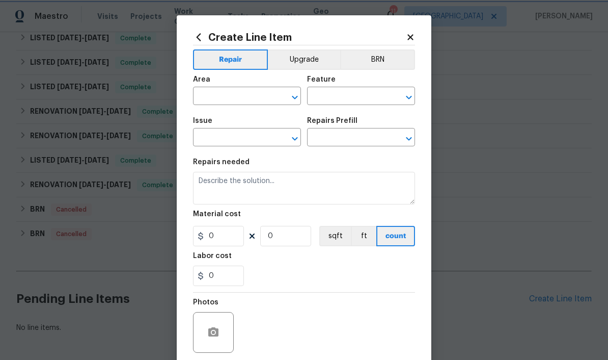
type input "1"
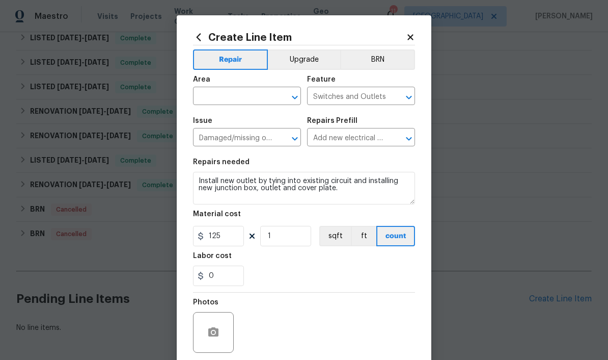
click at [263, 94] on input "text" at bounding box center [232, 97] width 79 height 16
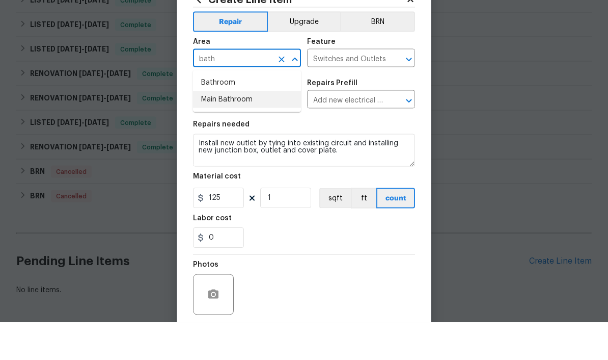
click at [247, 129] on li "Main Bathroom" at bounding box center [247, 137] width 108 height 17
type input "Main Bathroom"
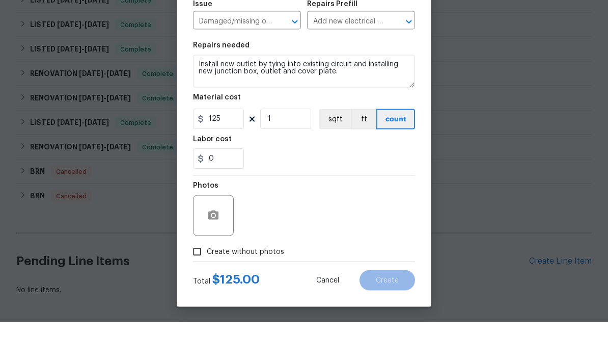
scroll to position [81, 0]
click at [199, 93] on textarea "Install new outlet by tying into existing circuit and installing new junction b…" at bounding box center [304, 109] width 222 height 33
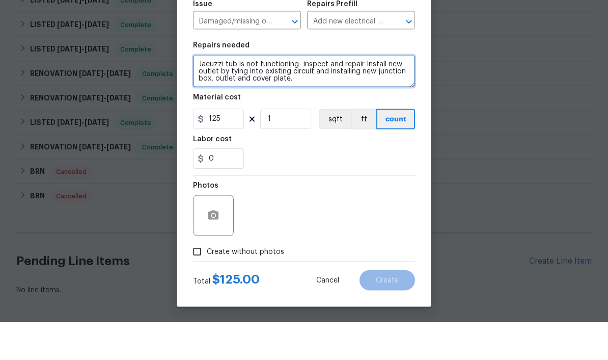
click at [309, 93] on textarea "Jacuzzi tub is not functioning- inspect and repair Install new outlet by tying …" at bounding box center [304, 109] width 222 height 33
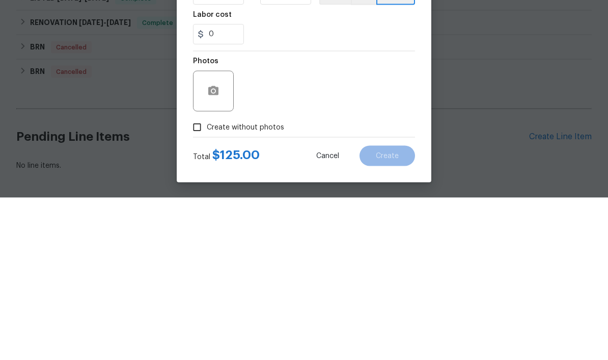
type textarea "Jacuzzi tub is not functioning- inspect and repair outlet"
click at [219, 248] on icon "button" at bounding box center [213, 252] width 10 height 9
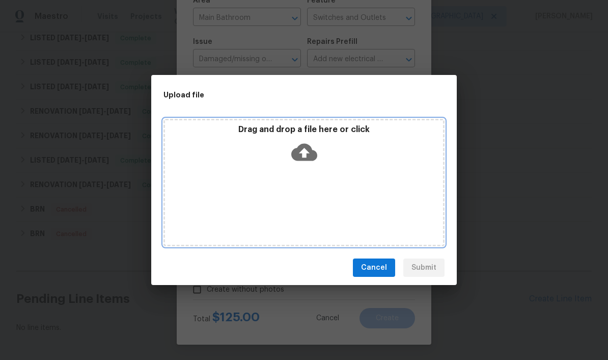
click at [265, 164] on div "Drag and drop a file here or click" at bounding box center [304, 146] width 278 height 44
click at [329, 165] on div "Drag and drop a file here or click" at bounding box center [304, 146] width 278 height 44
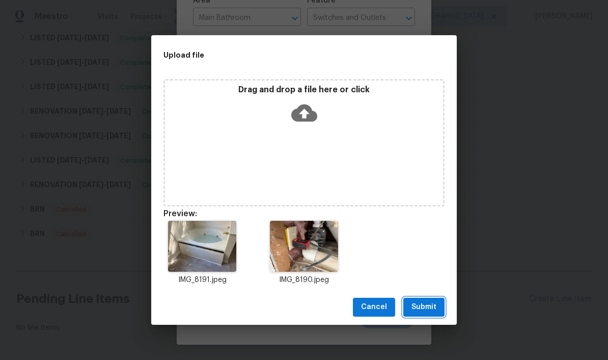
click at [429, 309] on span "Submit" at bounding box center [424, 307] width 25 height 13
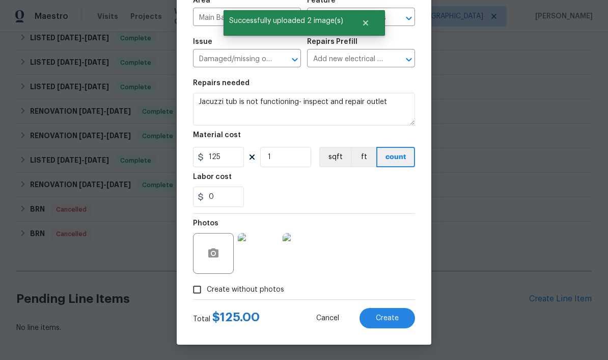
click at [310, 257] on img at bounding box center [303, 253] width 41 height 41
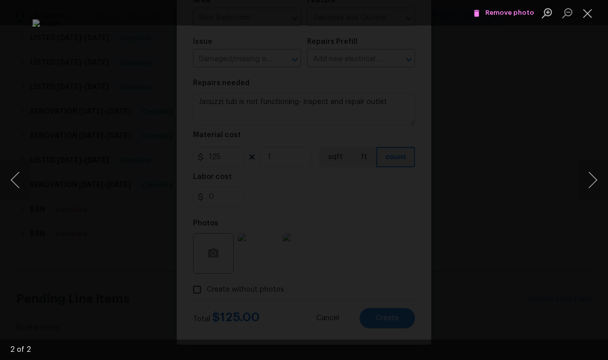
click at [589, 19] on button "Close lightbox" at bounding box center [588, 13] width 20 height 18
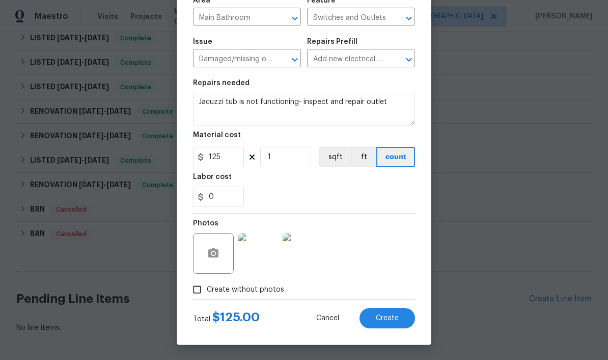
click at [308, 253] on img at bounding box center [303, 253] width 41 height 41
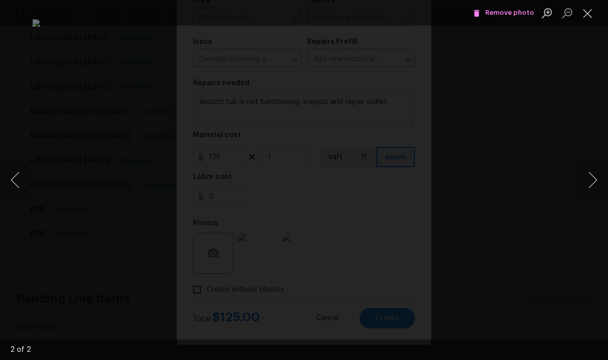
click at [590, 15] on button "Close lightbox" at bounding box center [588, 13] width 20 height 18
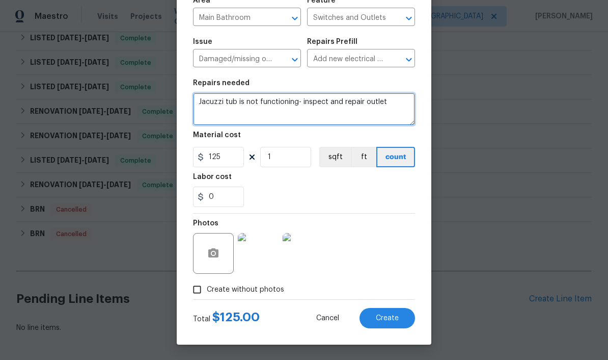
click at [403, 103] on textarea "Jacuzzi tub is not functioning- inspect and repair outlet" at bounding box center [304, 109] width 222 height 33
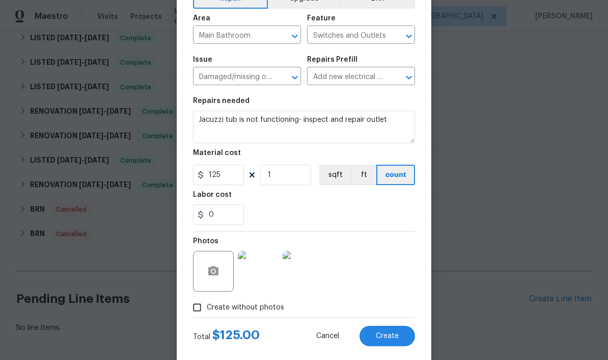
scroll to position [62, 0]
click at [391, 336] on span "Create" at bounding box center [387, 336] width 23 height 8
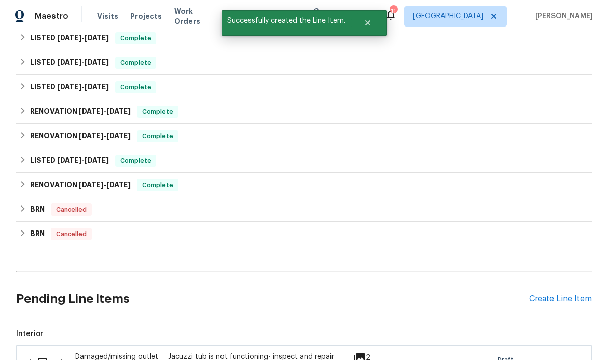
click at [47, 351] on input "checkbox" at bounding box center [46, 361] width 29 height 21
checkbox input "true"
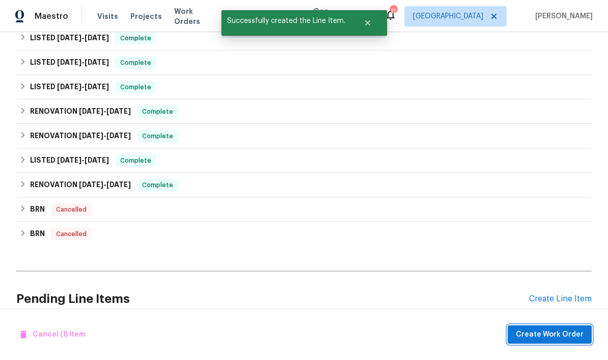
click at [544, 339] on span "Create Work Order" at bounding box center [550, 334] width 68 height 13
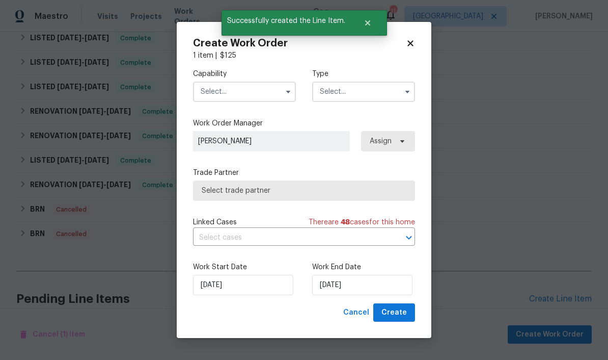
click at [264, 89] on input "text" at bounding box center [244, 91] width 103 height 20
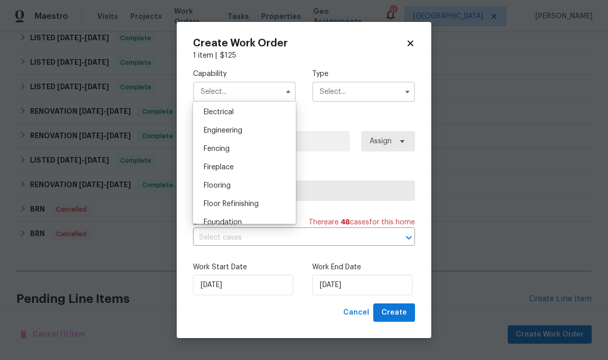
scroll to position [319, 0]
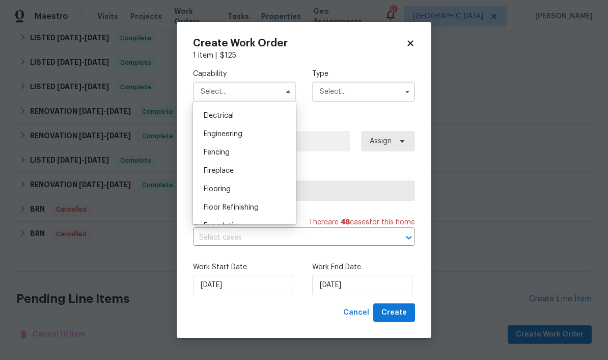
click at [232, 119] on div "Electrical" at bounding box center [245, 115] width 98 height 18
type input "Electrical"
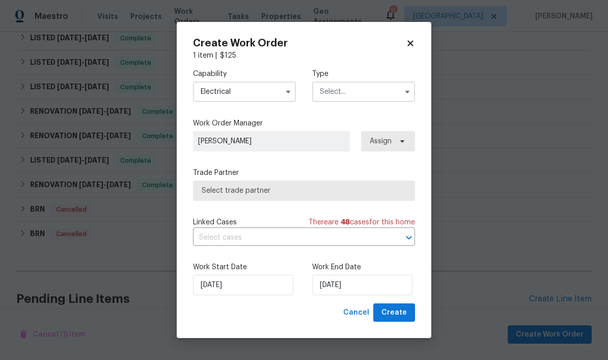
click at [368, 90] on input "text" at bounding box center [363, 91] width 103 height 20
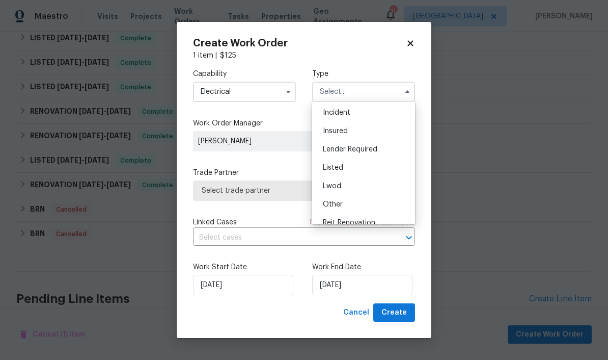
scroll to position [51, 0]
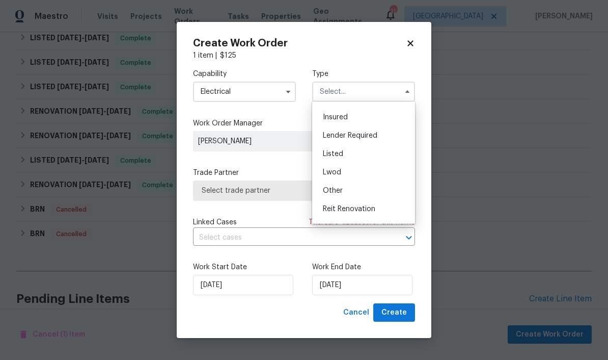
click at [353, 154] on div "Listed" at bounding box center [364, 154] width 98 height 18
type input "Listed"
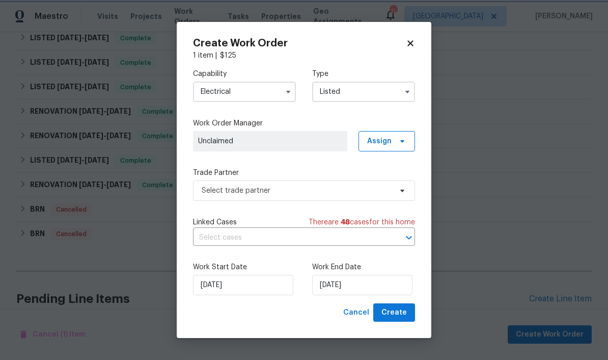
scroll to position [0, 0]
click at [394, 140] on span "Assign" at bounding box center [387, 141] width 57 height 20
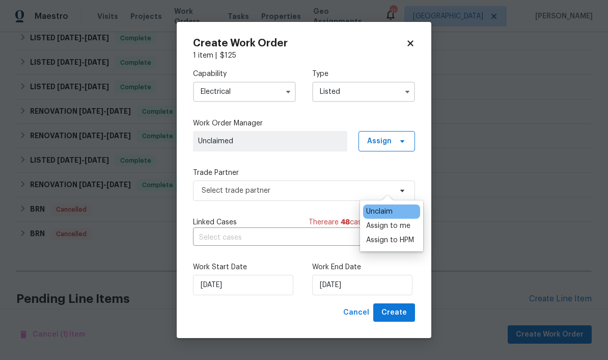
click at [393, 221] on div "Assign to me" at bounding box center [388, 226] width 44 height 10
click at [307, 144] on span "[PERSON_NAME]" at bounding box center [270, 141] width 144 height 10
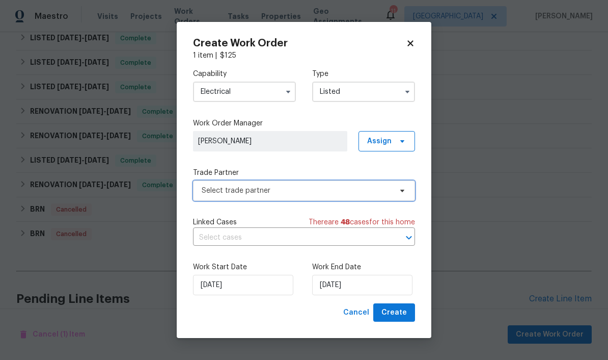
click at [395, 189] on span "Select trade partner" at bounding box center [304, 190] width 222 height 20
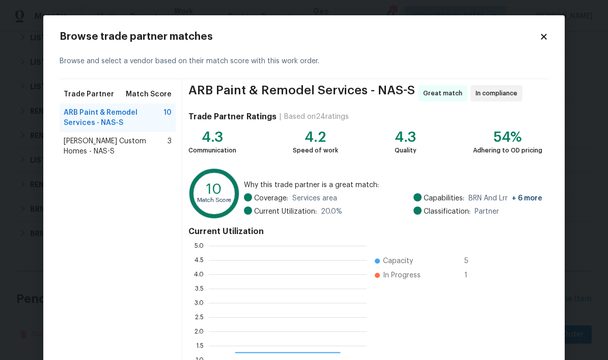
scroll to position [143, 158]
click at [124, 145] on span "[PERSON_NAME] Custom Homes - NAS-S" at bounding box center [116, 146] width 104 height 20
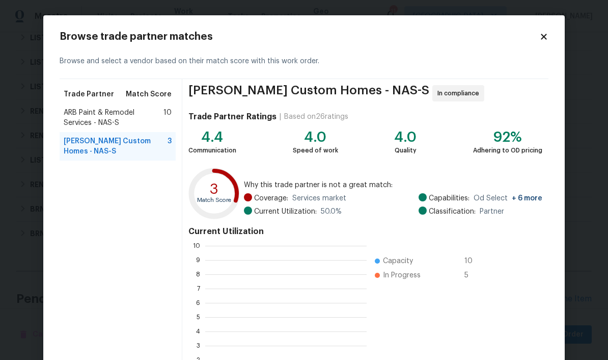
scroll to position [143, 161]
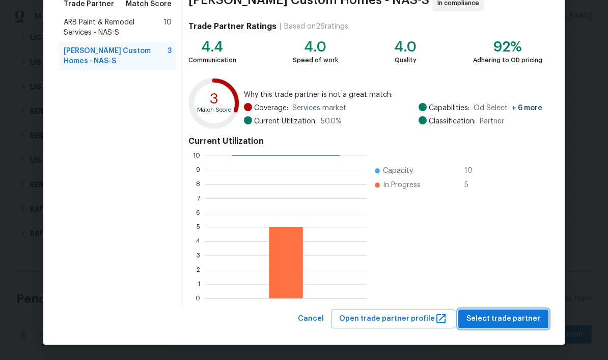
click at [508, 320] on span "Select trade partner" at bounding box center [504, 318] width 74 height 13
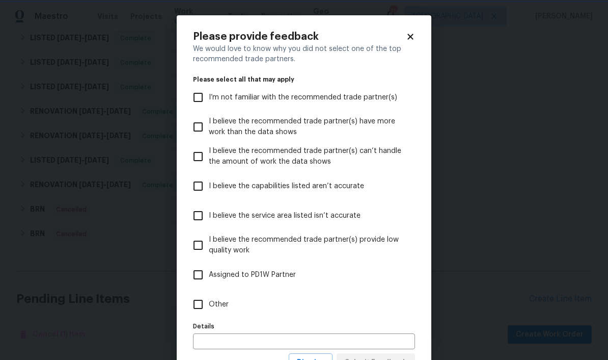
scroll to position [0, 0]
click at [203, 310] on input "Other" at bounding box center [197, 303] width 21 height 21
checkbox input "true"
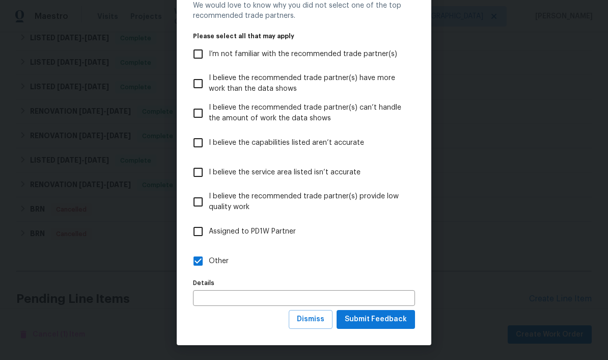
scroll to position [41, 0]
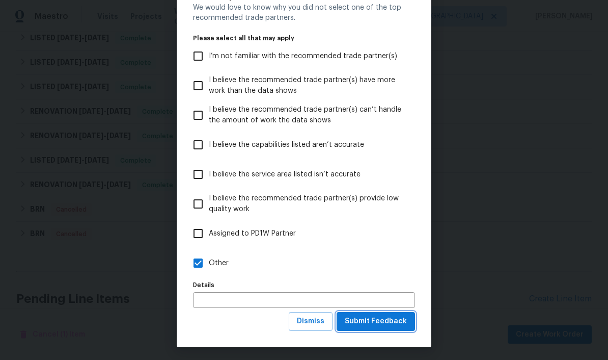
click at [389, 321] on span "Submit Feedback" at bounding box center [376, 321] width 62 height 13
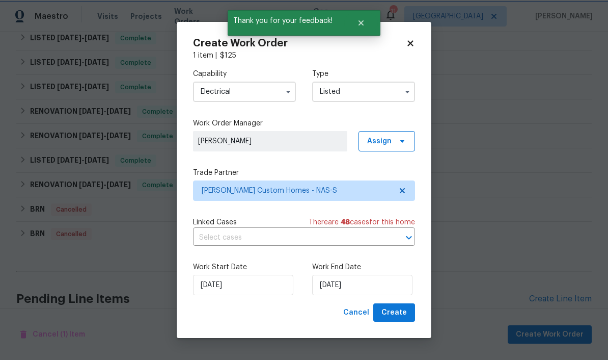
scroll to position [0, 0]
click at [371, 283] on input "[DATE]" at bounding box center [362, 285] width 100 height 20
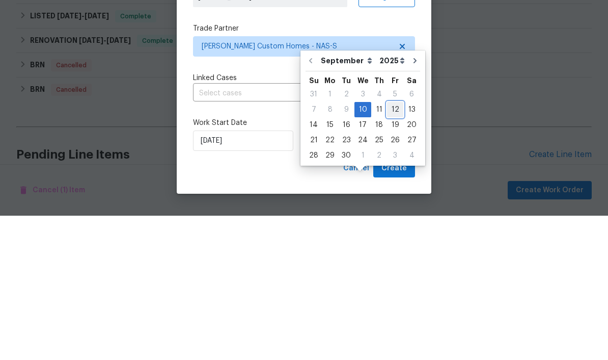
click at [395, 247] on div "12" at bounding box center [395, 254] width 16 height 14
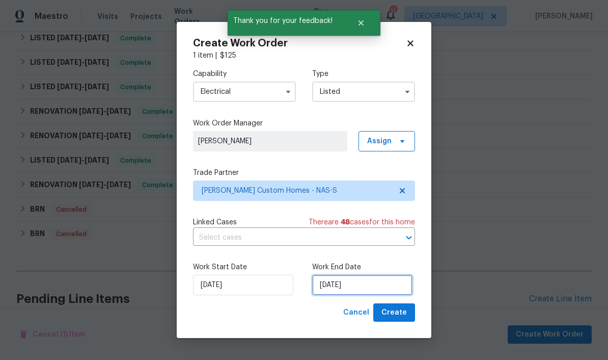
click at [370, 285] on input "[DATE]" at bounding box center [362, 285] width 100 height 20
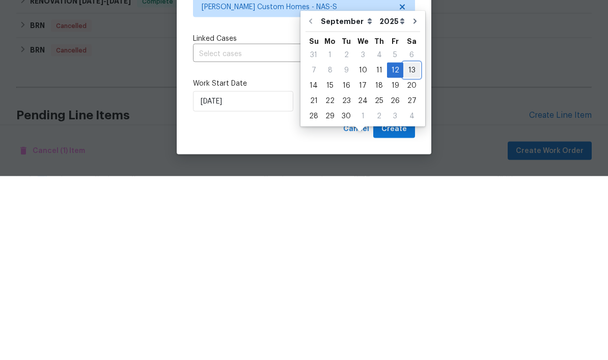
click at [410, 247] on div "13" at bounding box center [411, 254] width 17 height 14
type input "[DATE]"
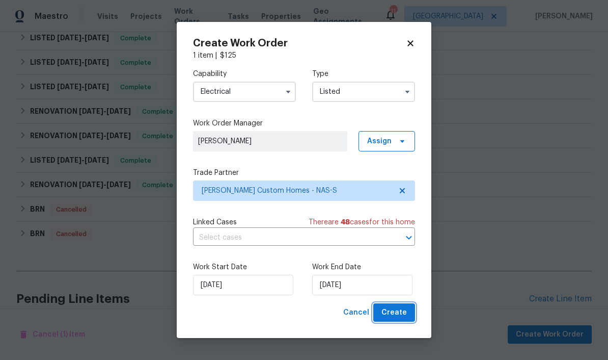
click at [402, 312] on span "Create" at bounding box center [394, 312] width 25 height 13
checkbox input "false"
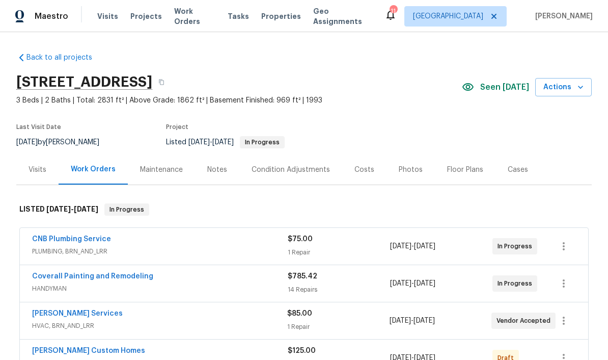
click at [102, 347] on link "[PERSON_NAME] Custom Homes" at bounding box center [88, 350] width 113 height 7
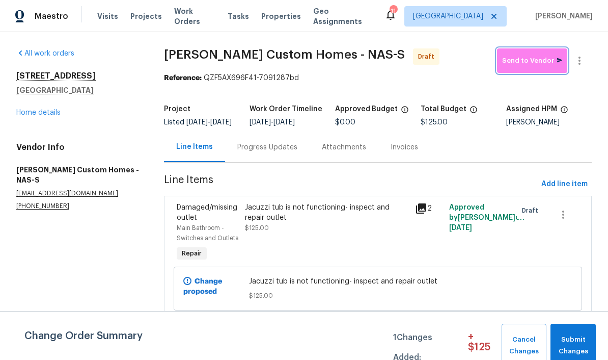
click at [532, 64] on span "Send to Vendor" at bounding box center [532, 61] width 60 height 12
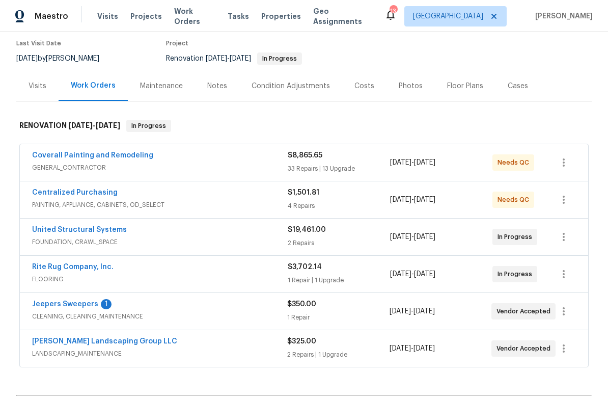
scroll to position [87, 0]
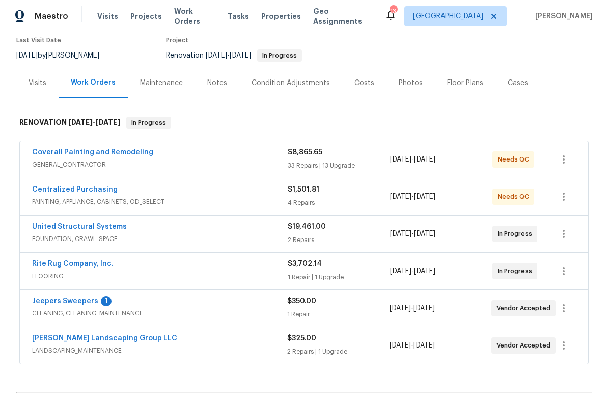
click at [86, 301] on link "Jeepers Sweepers" at bounding box center [65, 300] width 66 height 7
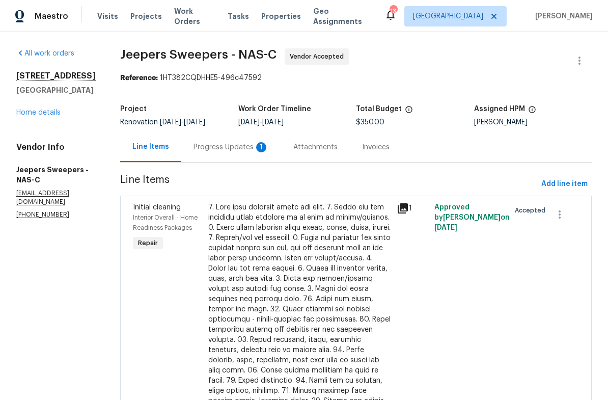
click at [253, 147] on div "Progress Updates 1" at bounding box center [231, 147] width 75 height 10
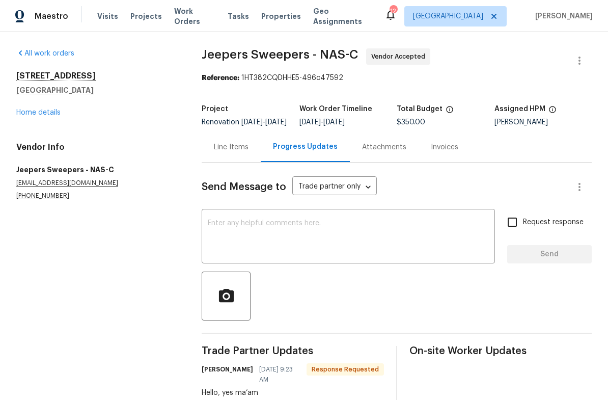
click at [52, 112] on link "Home details" at bounding box center [38, 112] width 44 height 7
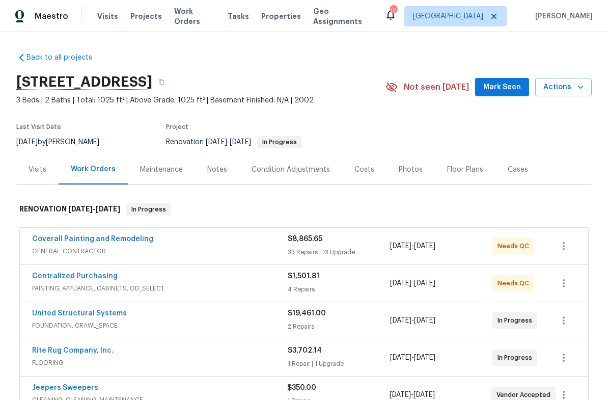
click at [506, 88] on span "Mark Seen" at bounding box center [502, 87] width 38 height 13
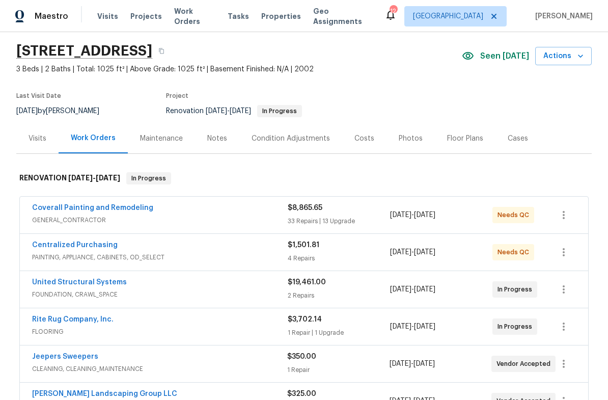
scroll to position [15, 0]
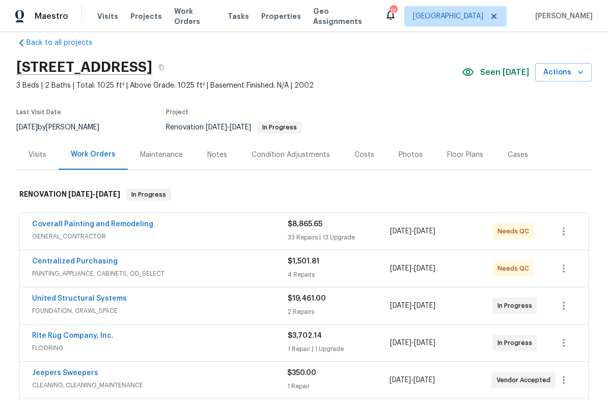
click at [221, 155] on div "Notes" at bounding box center [217, 155] width 20 height 10
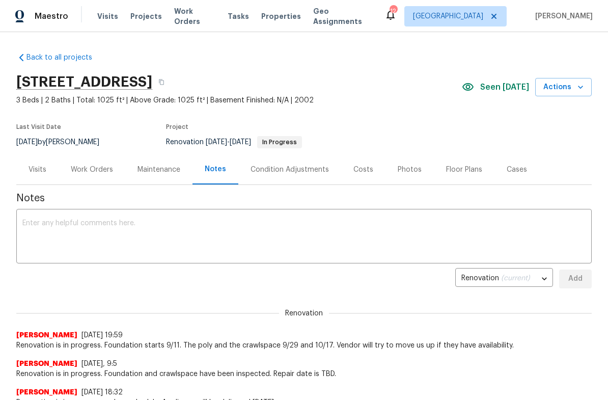
click at [233, 231] on textarea at bounding box center [303, 238] width 563 height 36
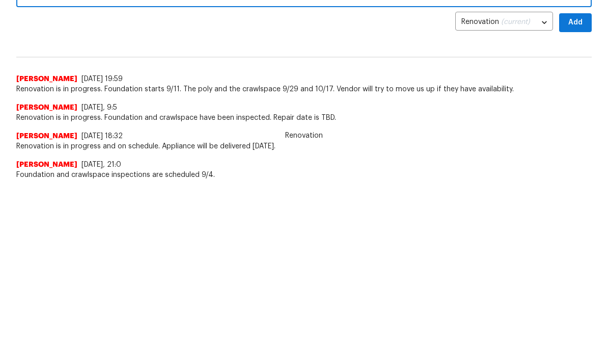
scroll to position [79, 0]
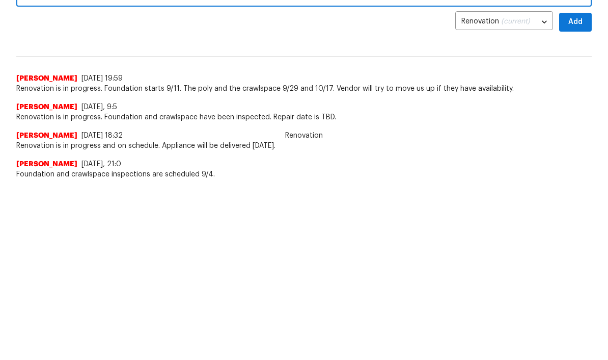
click at [107, 261] on span "Renovation is in progress. Foundation starts 9/11. The poly and the crawlspace …" at bounding box center [304, 266] width 576 height 10
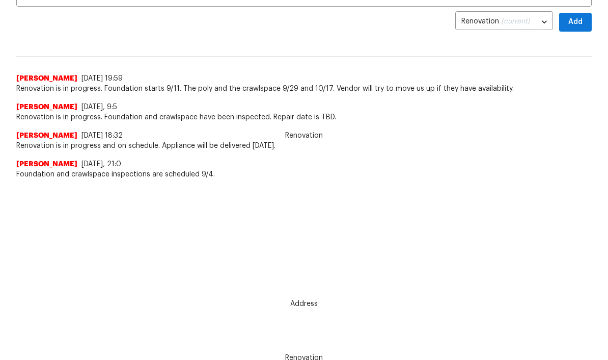
click at [110, 88] on span "Renovation is in progress. Foundation starts 9/11. The poly and the crawlspace …" at bounding box center [304, 89] width 576 height 10
copy span "Foundation starts 9/11. The poly and the crawlspace 9/29 and 10/17."
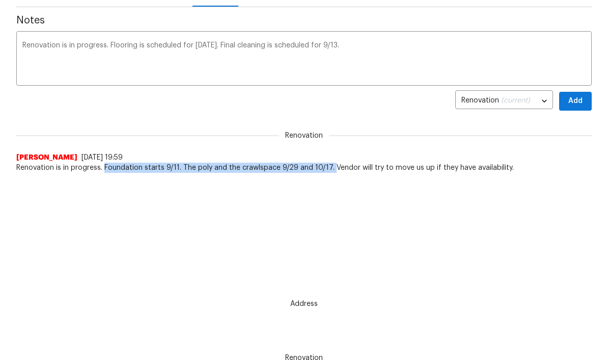
scroll to position [0, 0]
click at [397, 44] on textarea "Renovation is in progress. Flooring is scheduled for [DATE]. Final cleaning is …" at bounding box center [303, 60] width 563 height 36
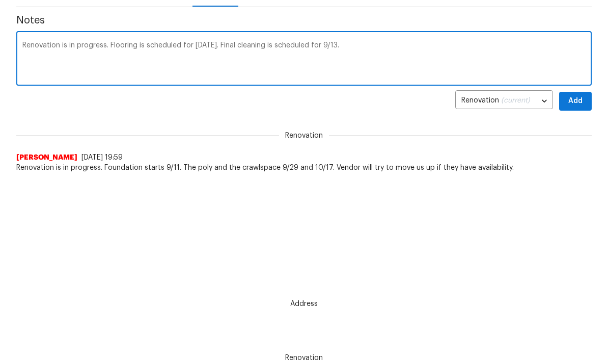
click at [388, 44] on textarea "Renovation is in progress. Flooring is scheduled for [DATE]. Final cleaning is …" at bounding box center [303, 60] width 563 height 36
click at [378, 48] on textarea "Renovation is in progress. Flooring is scheduled for [DATE]. Final cleaning is …" at bounding box center [303, 60] width 563 height 36
paste textarea "Foundation starts 9/11. The poly and the crawlspace 9/29 and 10/17."
type textarea "Renovation is in progress. Flooring is scheduled for [DATE]. Final cleaning is …"
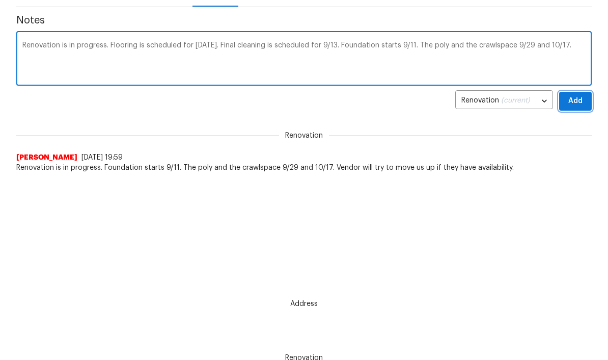
click at [577, 101] on span "Add" at bounding box center [575, 101] width 16 height 13
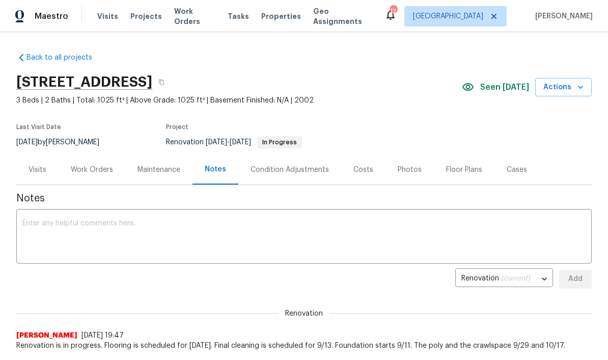
click at [200, 16] on span "Work Orders" at bounding box center [194, 16] width 41 height 20
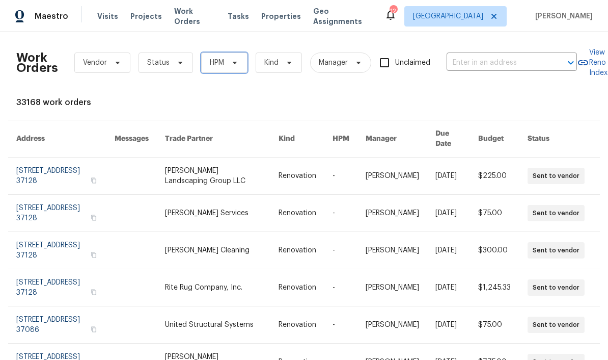
click at [234, 63] on icon at bounding box center [235, 63] width 4 height 3
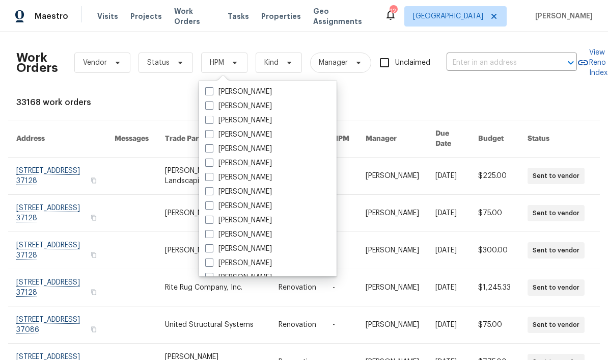
click at [262, 206] on label "[PERSON_NAME]" at bounding box center [238, 206] width 67 height 10
click at [212, 206] on input "[PERSON_NAME]" at bounding box center [208, 204] width 7 height 7
checkbox input "true"
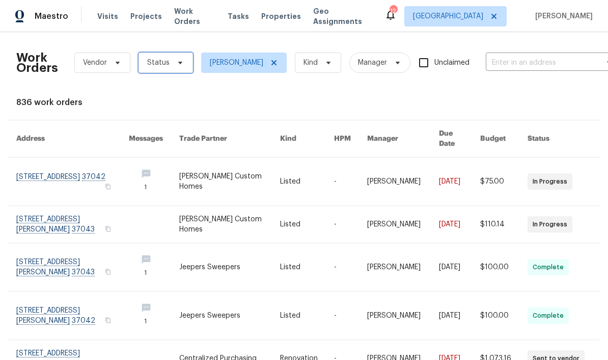
click at [176, 61] on icon at bounding box center [180, 63] width 8 height 8
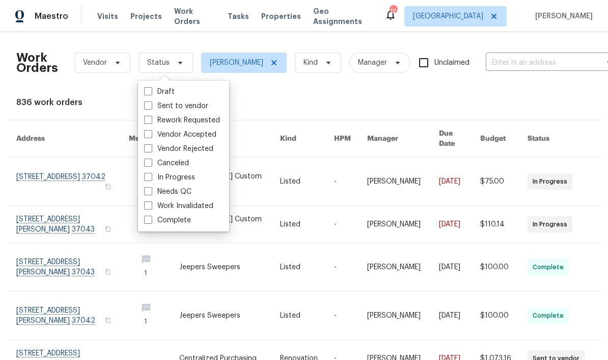
click at [190, 190] on label "Needs QC" at bounding box center [167, 191] width 47 height 10
click at [151, 190] on input "Needs QC" at bounding box center [147, 189] width 7 height 7
checkbox input "true"
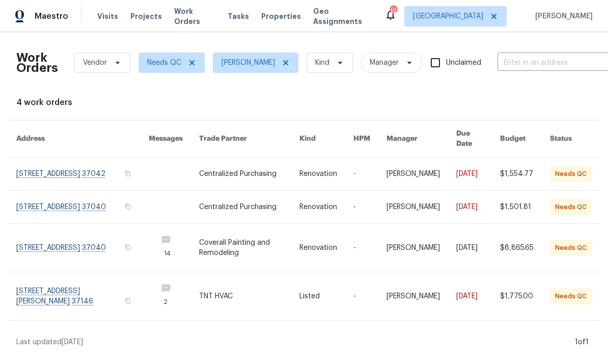
click at [59, 288] on link at bounding box center [82, 296] width 132 height 48
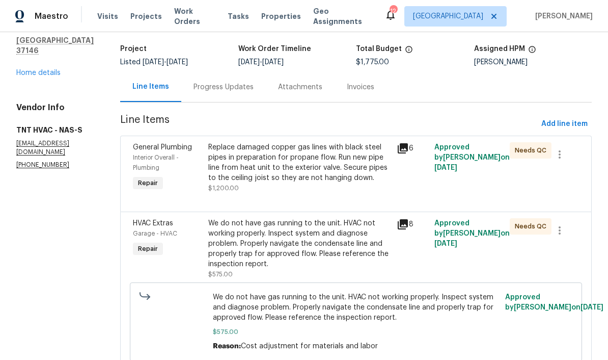
scroll to position [60, 0]
click at [294, 152] on div "Replace damaged copper gas lines with black steel pipes in preparation for prop…" at bounding box center [299, 163] width 182 height 41
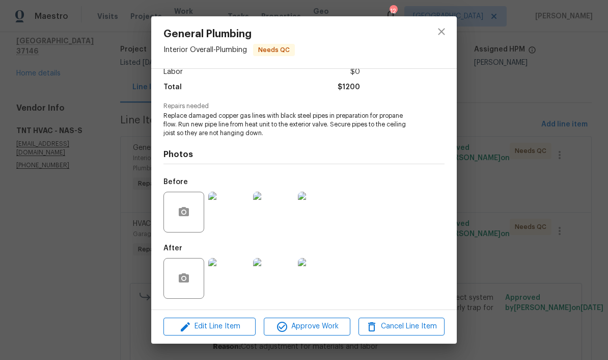
scroll to position [77, 0]
click at [239, 284] on img at bounding box center [228, 278] width 41 height 41
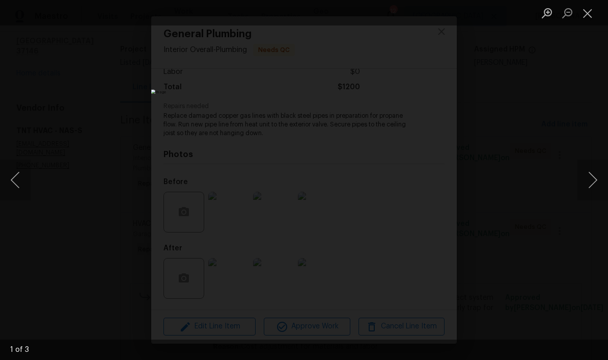
click at [592, 182] on button "Next image" at bounding box center [593, 179] width 31 height 41
click at [593, 183] on button "Next image" at bounding box center [593, 179] width 31 height 41
click at [594, 182] on button "Next image" at bounding box center [593, 179] width 31 height 41
click at [591, 15] on button "Close lightbox" at bounding box center [588, 13] width 20 height 18
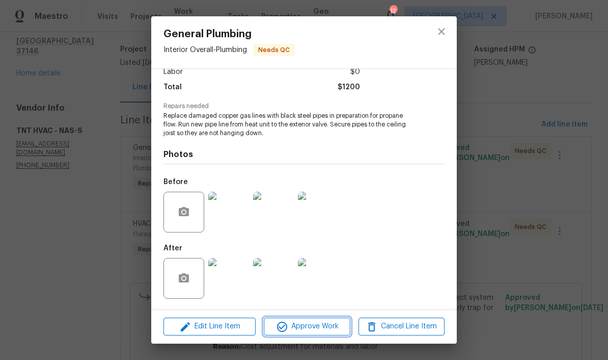
click at [318, 327] on span "Approve Work" at bounding box center [307, 326] width 80 height 13
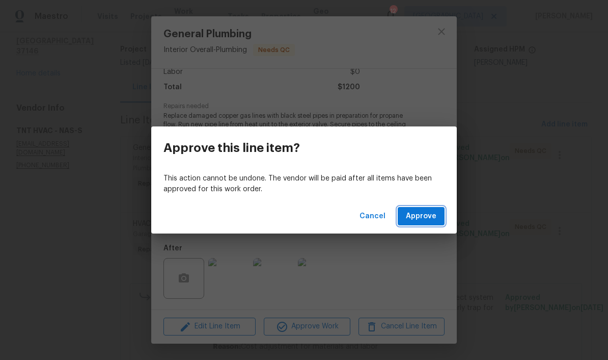
click at [425, 214] on span "Approve" at bounding box center [421, 216] width 31 height 13
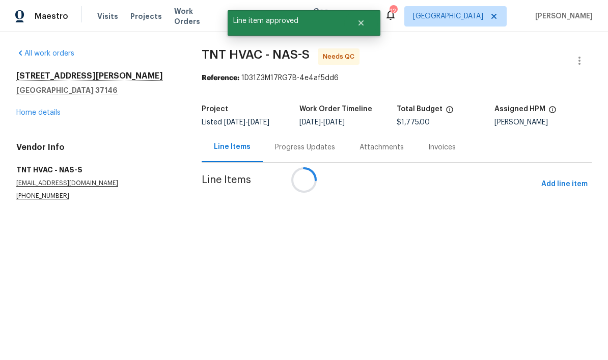
scroll to position [0, 0]
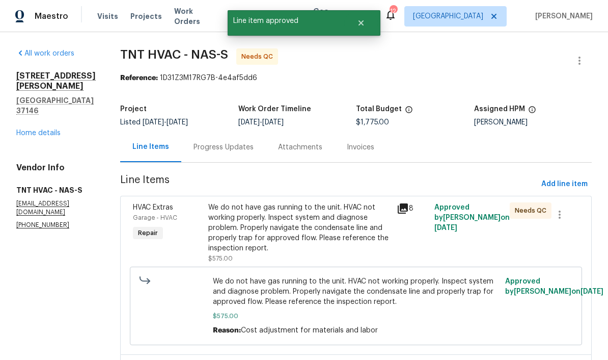
click at [344, 214] on div "We do not have gas running to the unit. HVAC not working properly. Inspect syst…" at bounding box center [299, 227] width 182 height 51
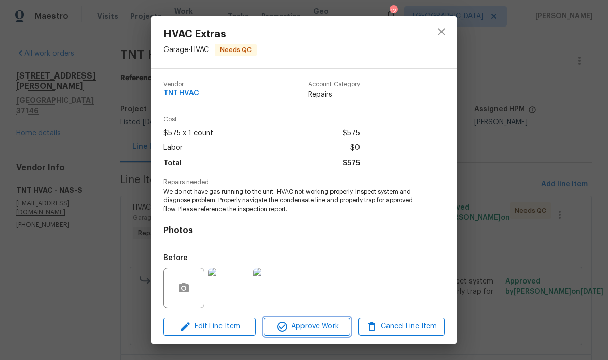
click at [325, 326] on span "Approve Work" at bounding box center [307, 326] width 80 height 13
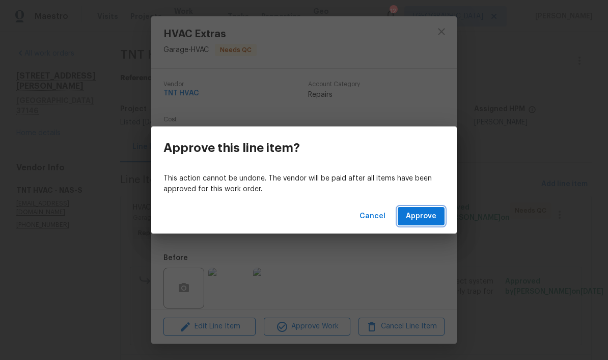
click at [433, 220] on span "Approve" at bounding box center [421, 216] width 31 height 13
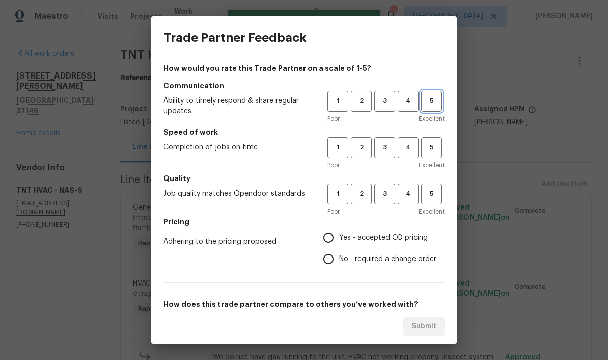
click at [438, 104] on span "5" at bounding box center [431, 101] width 19 height 12
click at [436, 149] on span "5" at bounding box center [431, 148] width 19 height 12
click at [435, 194] on span "5" at bounding box center [431, 194] width 19 height 12
click at [335, 240] on input "Yes - accepted OD pricing" at bounding box center [328, 237] width 21 height 21
radio input "true"
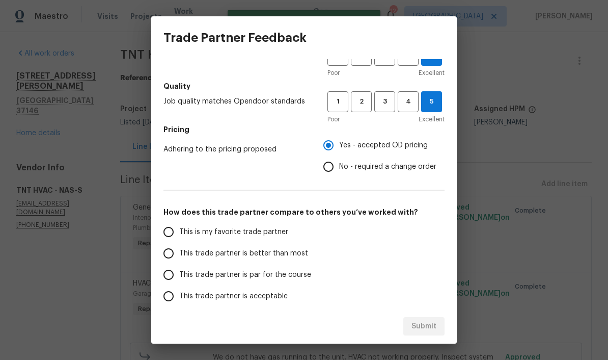
scroll to position [95, 0]
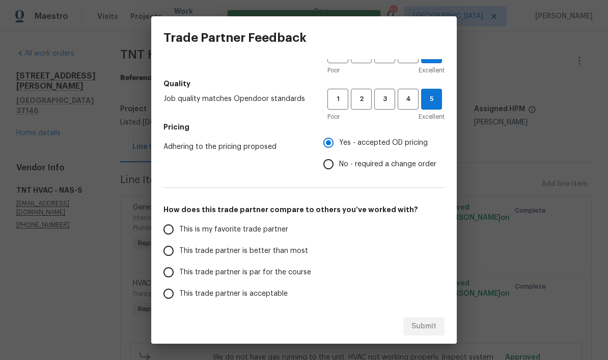
click at [172, 235] on input "This is my favorite trade partner" at bounding box center [168, 229] width 21 height 21
click at [433, 328] on span "Submit" at bounding box center [424, 326] width 25 height 13
radio input "true"
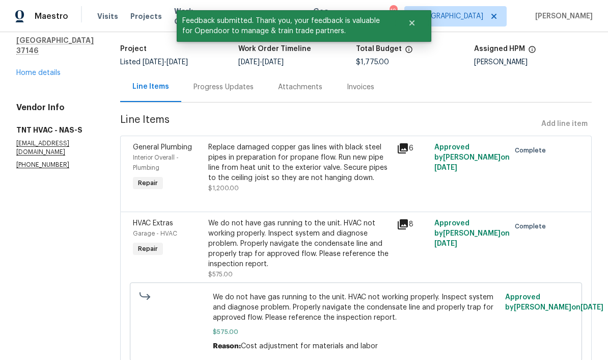
scroll to position [60, 0]
click at [53, 70] on link "Home details" at bounding box center [38, 73] width 44 height 7
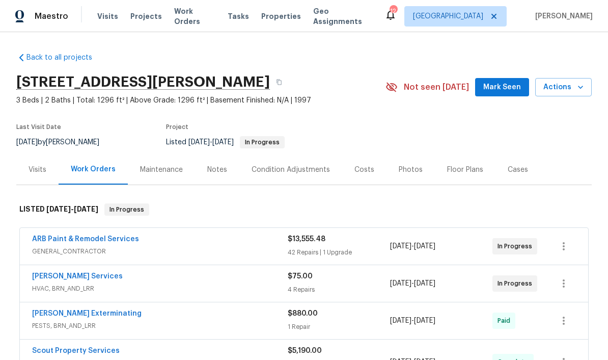
click at [504, 89] on span "Mark Seen" at bounding box center [502, 87] width 38 height 13
click at [220, 172] on div "Notes" at bounding box center [217, 170] width 20 height 10
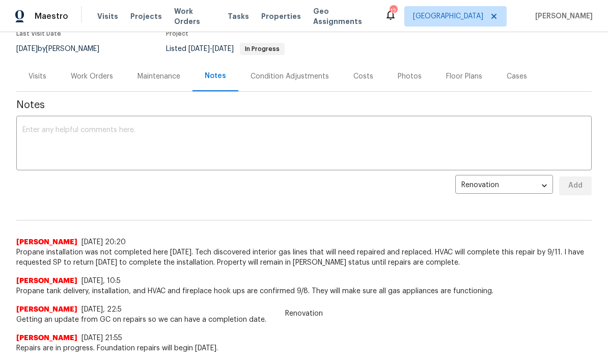
scroll to position [102, 0]
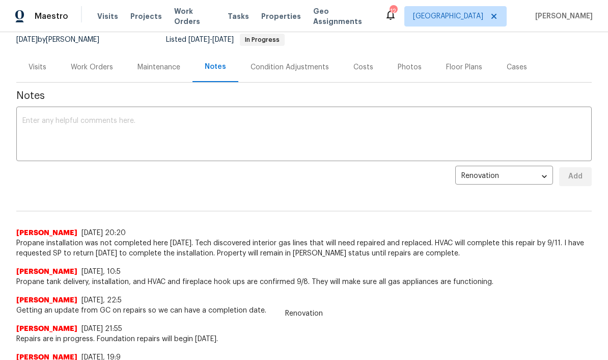
click at [108, 122] on textarea at bounding box center [303, 135] width 563 height 36
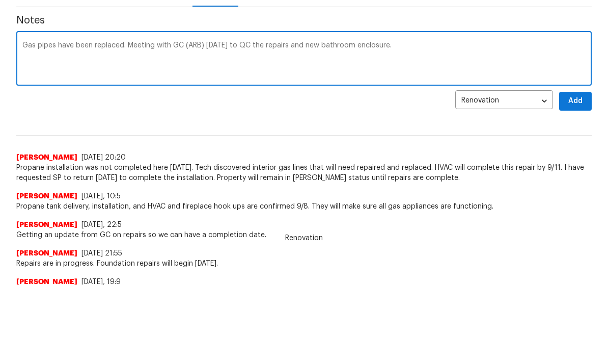
type textarea "Gas pipes have been replaced. Meeting with GC (ARB) tomorrow 9/11 to QC the rep…"
click at [581, 170] on span "Add" at bounding box center [575, 176] width 16 height 13
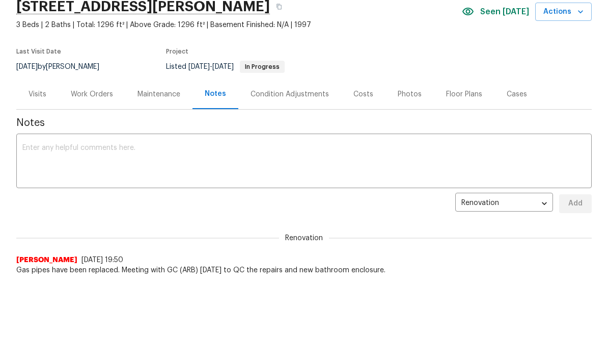
scroll to position [0, 0]
click at [106, 92] on div "Work Orders" at bounding box center [92, 94] width 42 height 10
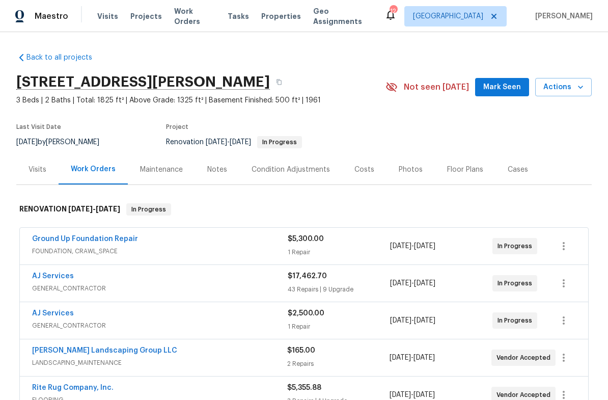
click at [506, 89] on span "Mark Seen" at bounding box center [502, 87] width 38 height 13
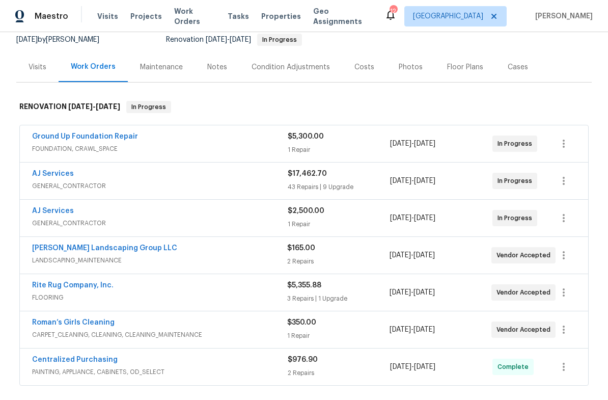
scroll to position [103, 0]
click at [219, 69] on div "Notes" at bounding box center [217, 67] width 20 height 10
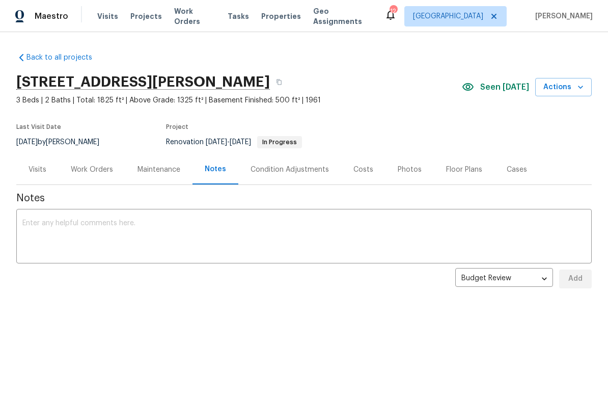
click at [169, 225] on textarea at bounding box center [303, 238] width 563 height 36
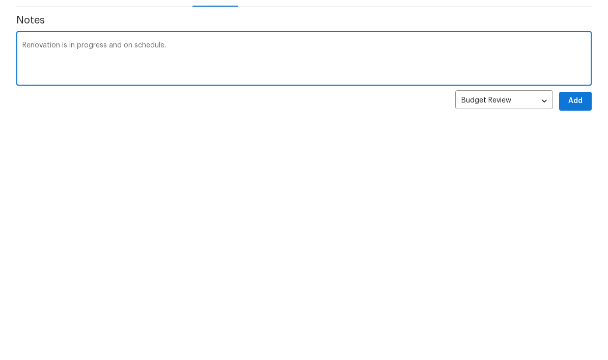
type textarea "Renovation is in progress and on schedule."
click at [579, 273] on span "Add" at bounding box center [575, 279] width 16 height 13
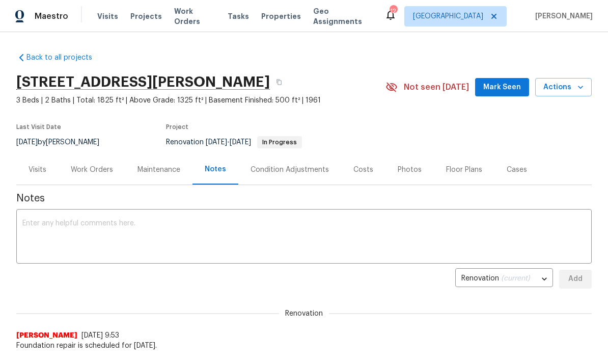
click at [510, 89] on span "Mark Seen" at bounding box center [502, 87] width 38 height 13
click at [230, 223] on textarea at bounding box center [303, 238] width 563 height 36
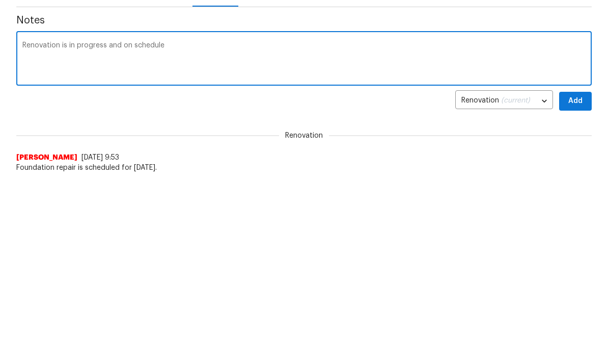
type textarea "Renovation is in progress and on schedule"
click at [581, 273] on span "Add" at bounding box center [575, 279] width 16 height 13
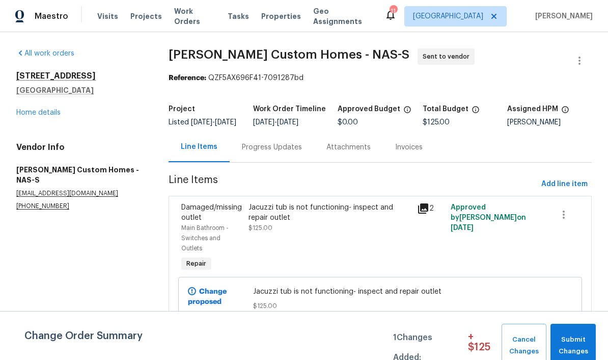
click at [574, 340] on span "Submit Changes" at bounding box center [573, 345] width 35 height 23
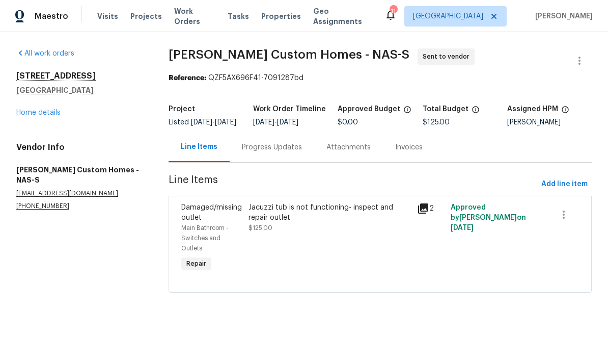
click at [294, 152] on div "Progress Updates" at bounding box center [272, 147] width 60 height 10
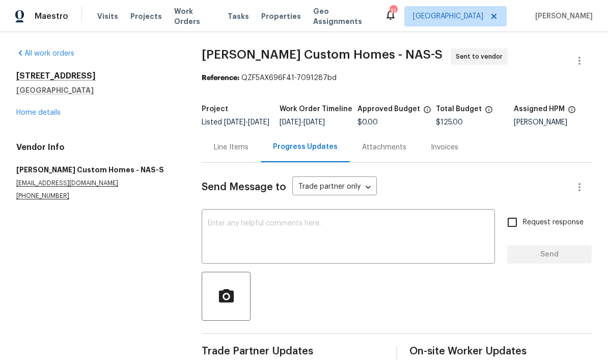
click at [289, 232] on textarea at bounding box center [348, 238] width 281 height 36
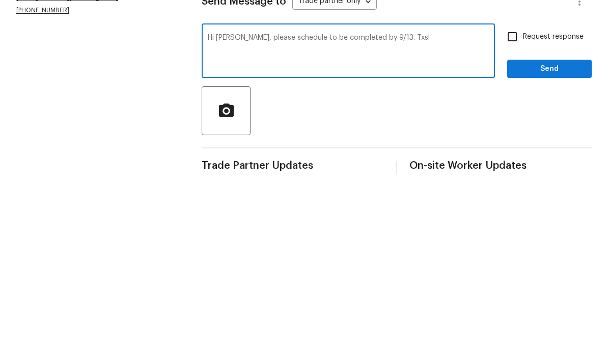
type textarea "Hi [PERSON_NAME], please schedule to be completed by 9/13. Txs!"
click at [527, 248] on span "Send" at bounding box center [549, 254] width 68 height 13
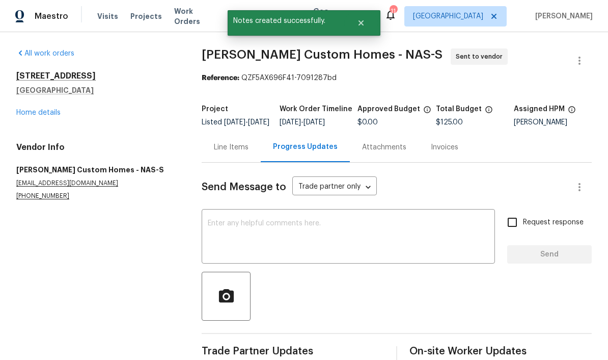
click at [55, 109] on link "Home details" at bounding box center [38, 112] width 44 height 7
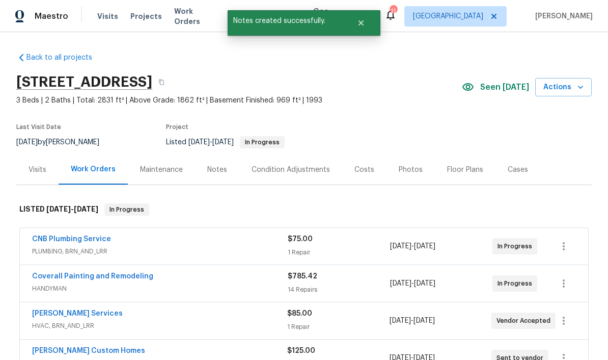
click at [223, 165] on div "Notes" at bounding box center [217, 170] width 20 height 10
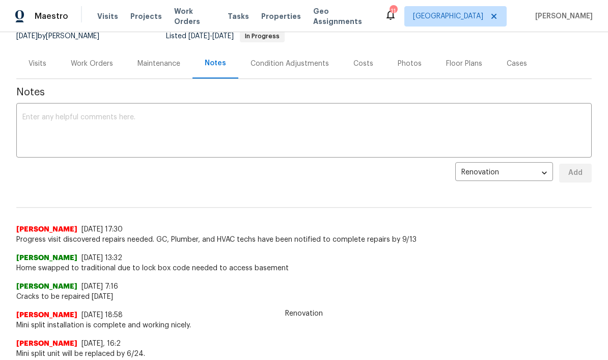
scroll to position [107, 0]
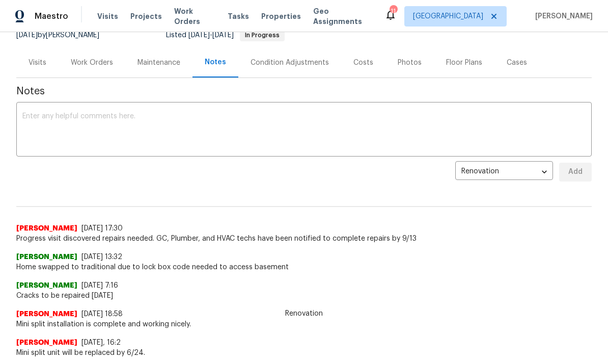
click at [76, 116] on textarea at bounding box center [303, 131] width 563 height 36
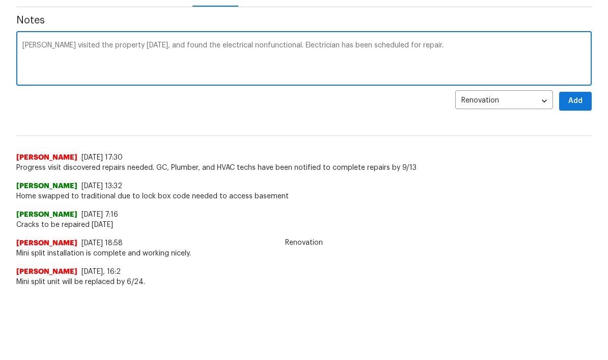
click at [192, 113] on textarea "Plumber visited the property today, and found the electrical nonfunctional. Ele…" at bounding box center [303, 131] width 563 height 36
click at [456, 113] on textarea "Plumber visited the property today, and found the jacuzzi electrical nonfunctio…" at bounding box center [303, 131] width 563 height 36
type textarea "Plumber visited the property today, and found the jacuzzi electrical nonfunctio…"
click at [578, 166] on span "Add" at bounding box center [575, 172] width 16 height 13
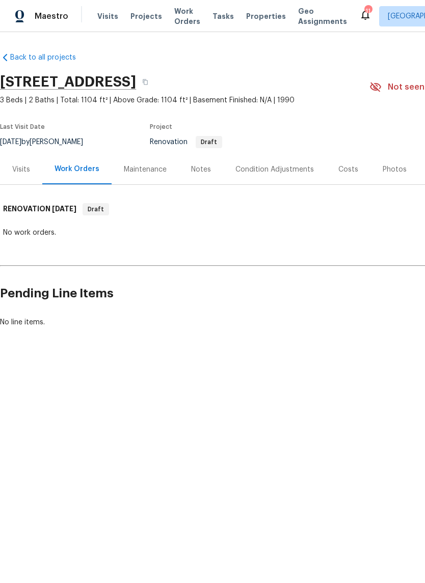
click at [108, 19] on span "Visits" at bounding box center [107, 16] width 21 height 10
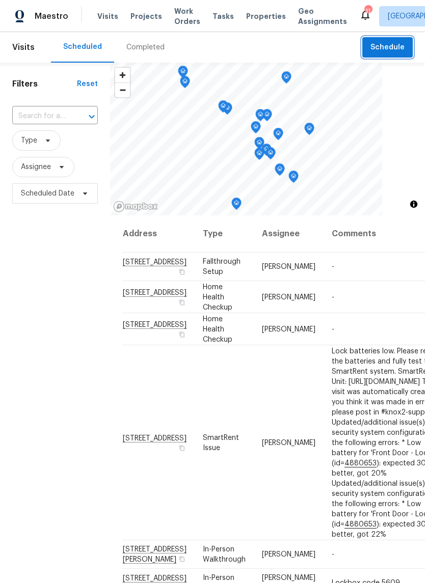
click at [371, 46] on button "Schedule" at bounding box center [387, 47] width 50 height 21
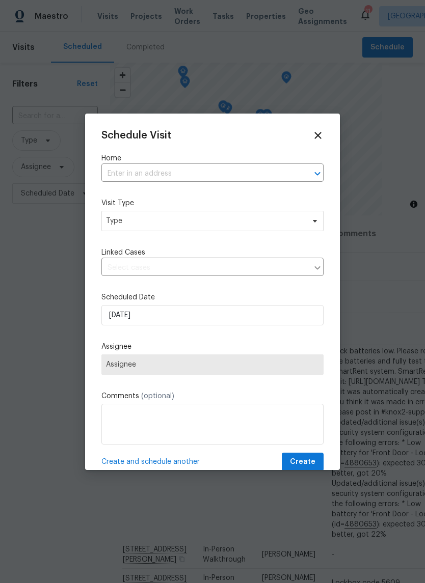
click at [167, 173] on input "text" at bounding box center [198, 174] width 194 height 16
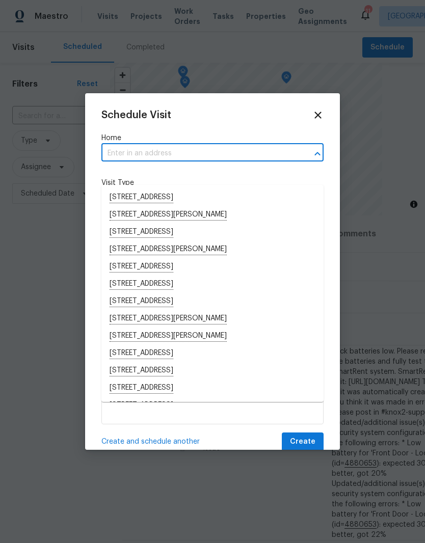
click at [152, 152] on input "text" at bounding box center [198, 154] width 194 height 16
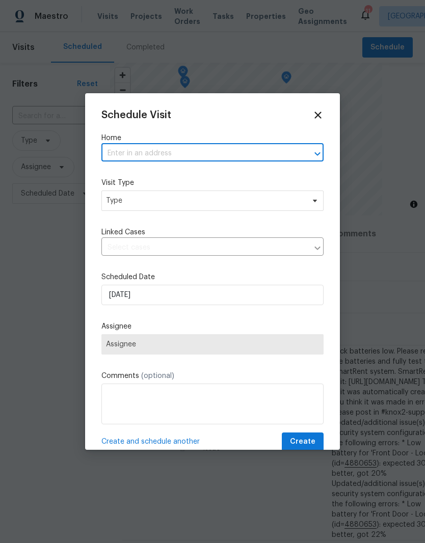
paste input "[STREET_ADDRESS][PERSON_NAME]"
type input "[STREET_ADDRESS][PERSON_NAME]"
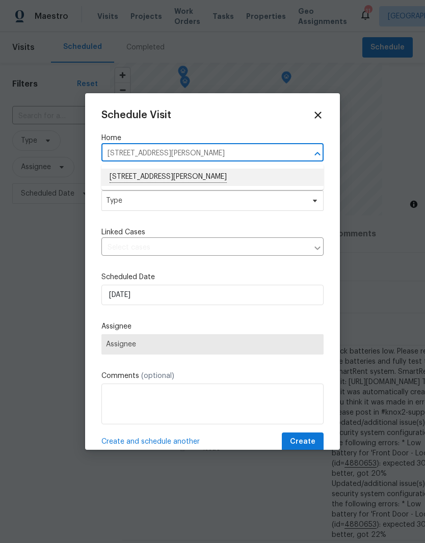
click at [177, 177] on li "[STREET_ADDRESS][PERSON_NAME]" at bounding box center [212, 177] width 222 height 17
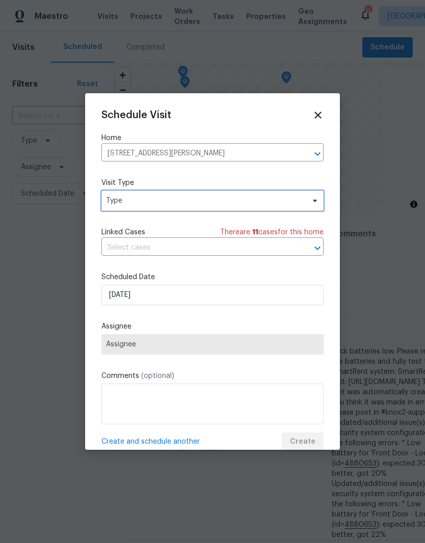
click at [313, 203] on icon at bounding box center [315, 201] width 8 height 8
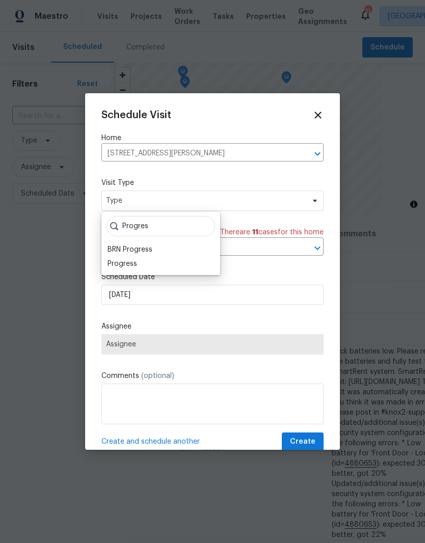
type input "Progres"
click at [136, 263] on div "Progress" at bounding box center [122, 264] width 30 height 10
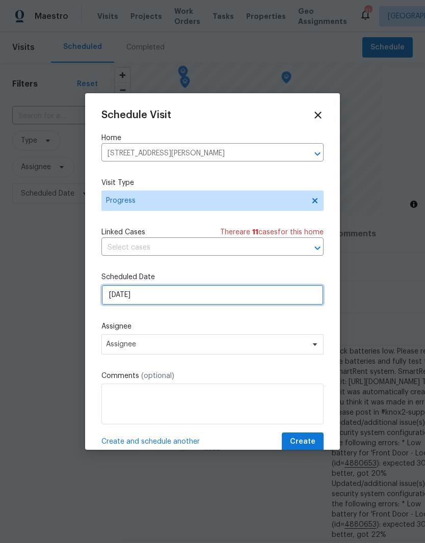
click at [258, 298] on input "[DATE]" at bounding box center [212, 295] width 222 height 20
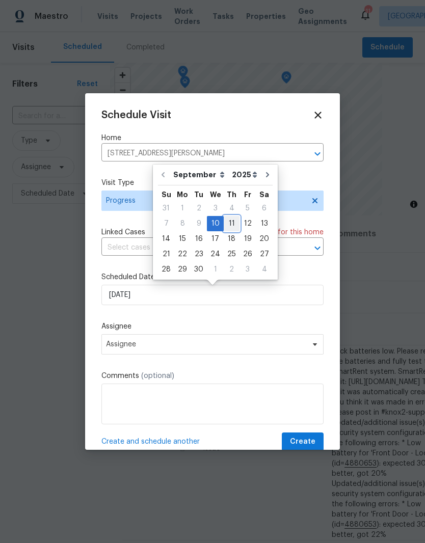
click at [230, 227] on div "11" at bounding box center [232, 223] width 16 height 14
type input "[DATE]"
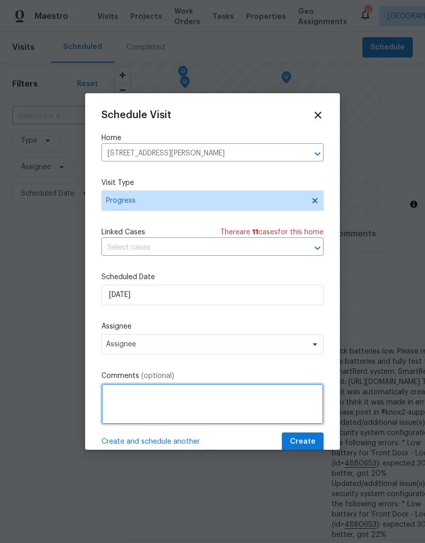
click at [178, 401] on textarea at bounding box center [212, 404] width 222 height 41
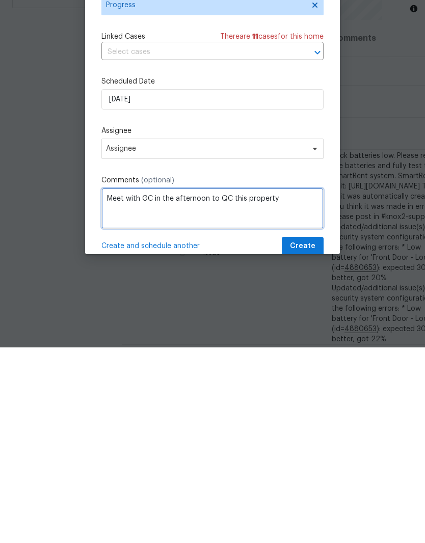
type textarea "Meet with GC in the afternoon to QC this property"
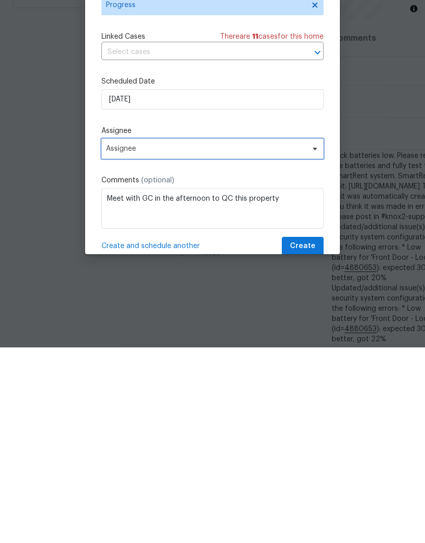
click at [203, 340] on span "Assignee" at bounding box center [206, 344] width 200 height 8
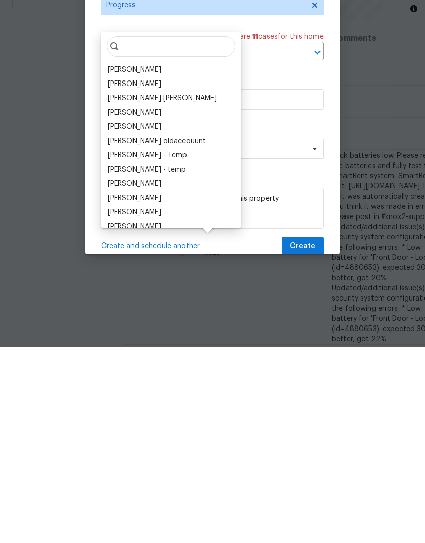
click at [155, 260] on div "[PERSON_NAME]" at bounding box center [133, 265] width 53 height 10
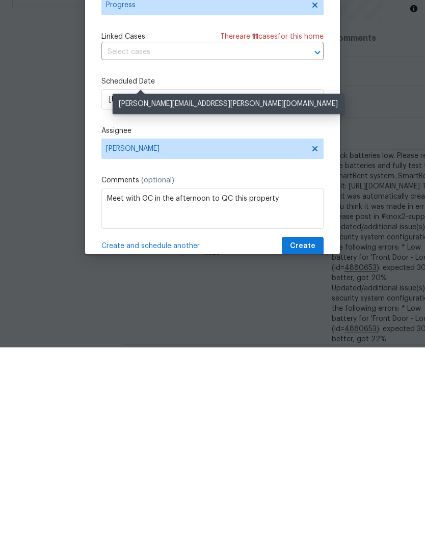
scroll to position [42, 0]
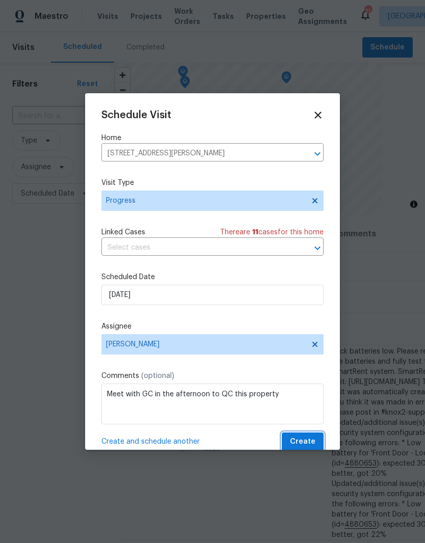
click at [307, 439] on span "Create" at bounding box center [302, 441] width 25 height 13
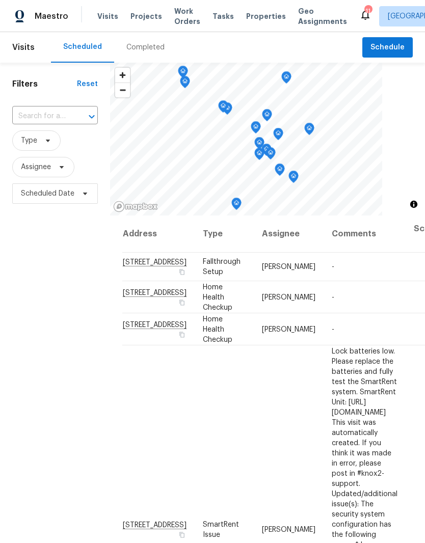
click at [53, 116] on input "text" at bounding box center [40, 116] width 57 height 16
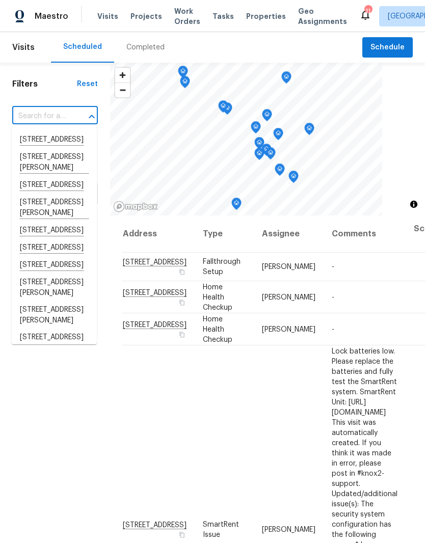
click at [45, 114] on input "text" at bounding box center [40, 116] width 57 height 16
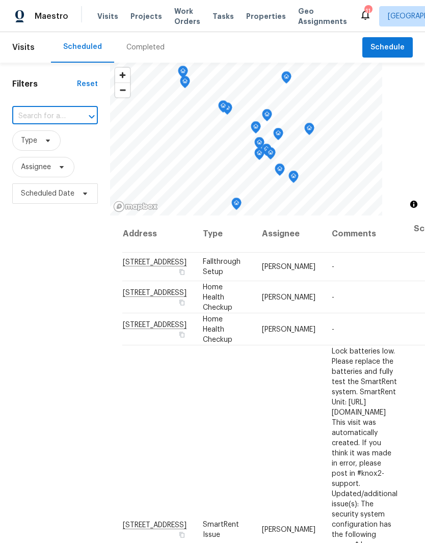
paste input "[STREET_ADDRESS][PERSON_NAME]"
type input "[STREET_ADDRESS][PERSON_NAME]"
click at [53, 149] on li "[STREET_ADDRESS][PERSON_NAME]" at bounding box center [54, 145] width 85 height 28
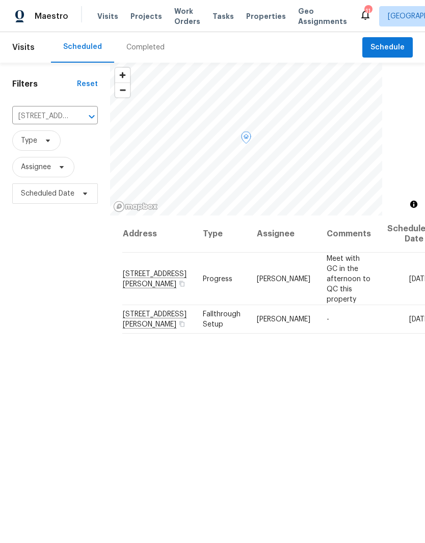
click at [0, 0] on icon at bounding box center [0, 0] width 0 height 0
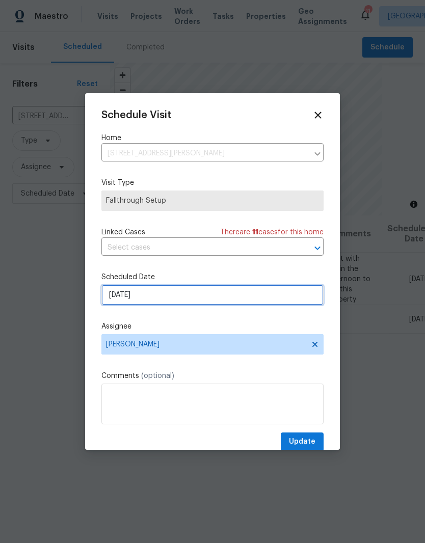
click at [294, 299] on input "[DATE]" at bounding box center [212, 295] width 222 height 20
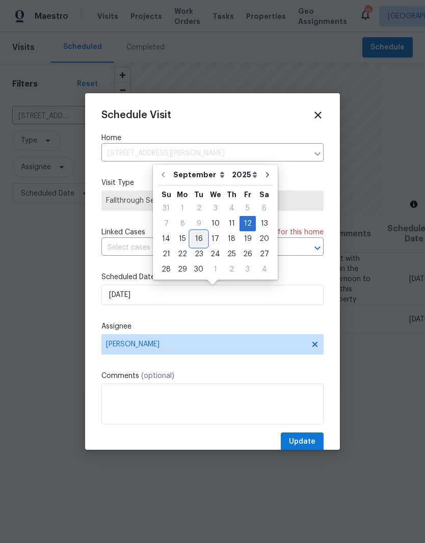
click at [200, 240] on div "16" at bounding box center [198, 239] width 16 height 14
type input "[DATE]"
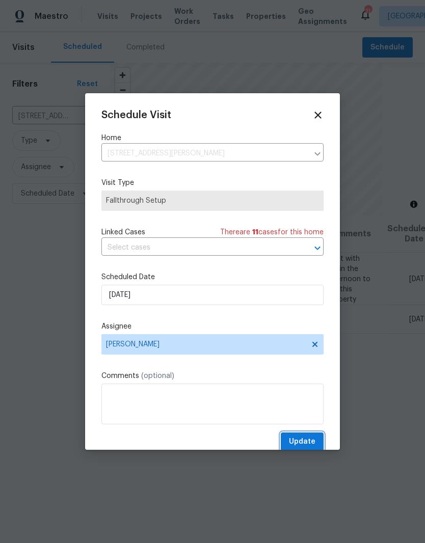
click at [308, 440] on span "Update" at bounding box center [302, 441] width 26 height 13
